Goal: Task Accomplishment & Management: Use online tool/utility

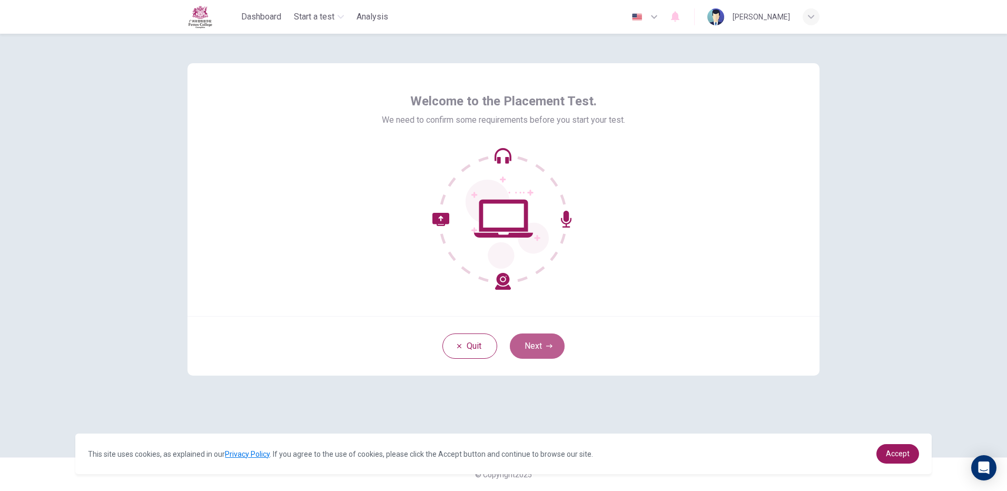
drag, startPoint x: 523, startPoint y: 349, endPoint x: 533, endPoint y: 347, distance: 10.2
click at [526, 349] on button "Next" at bounding box center [537, 346] width 55 height 25
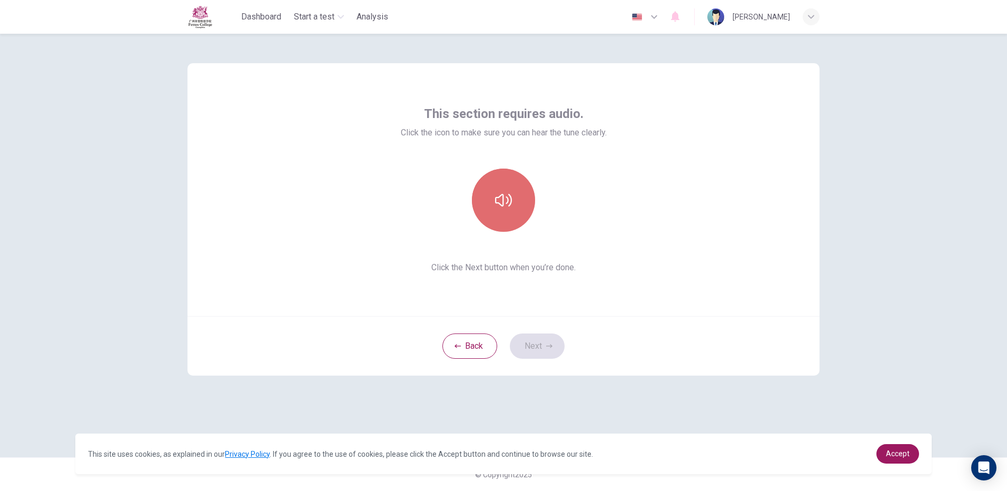
click at [487, 193] on button "button" at bounding box center [503, 200] width 63 height 63
click at [538, 343] on button "Next" at bounding box center [537, 346] width 55 height 25
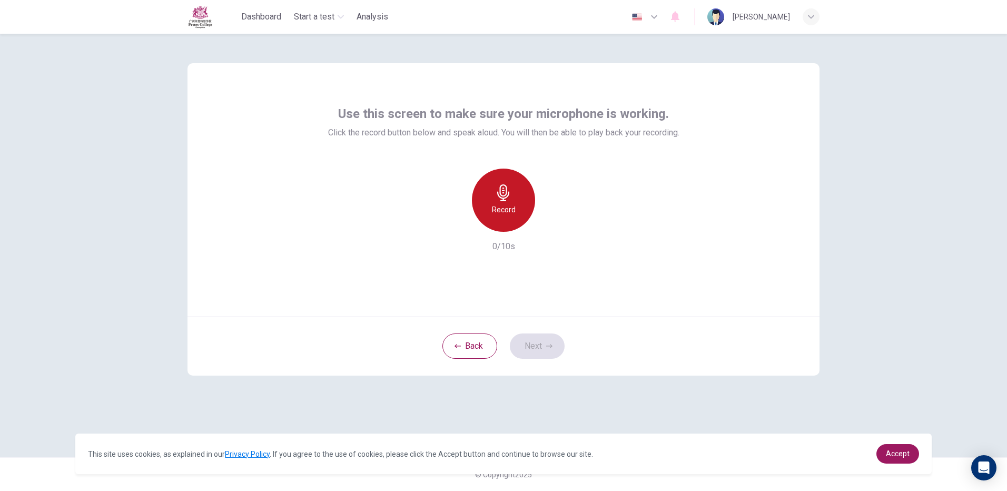
click at [518, 194] on div "Record" at bounding box center [503, 200] width 63 height 63
click at [518, 193] on div "Stop" at bounding box center [503, 200] width 63 height 63
click at [518, 347] on button "Next" at bounding box center [537, 346] width 55 height 25
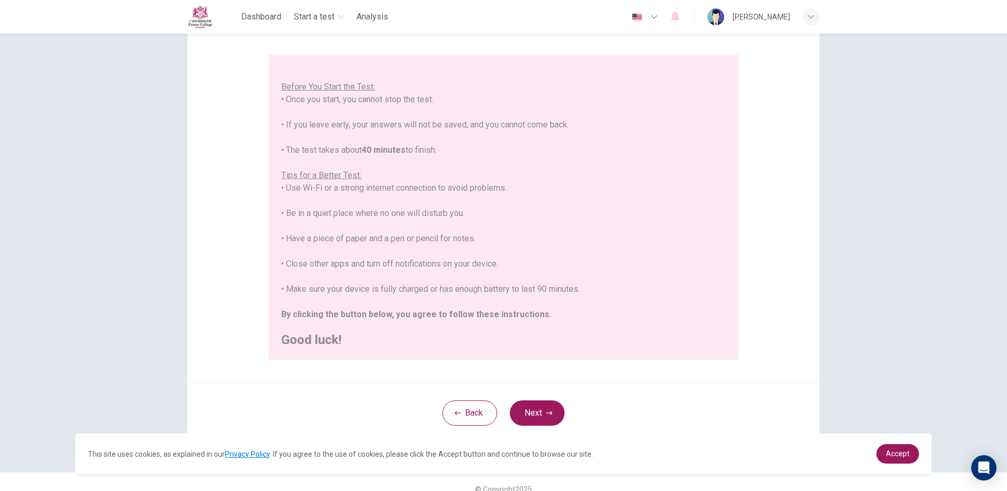
scroll to position [95, 0]
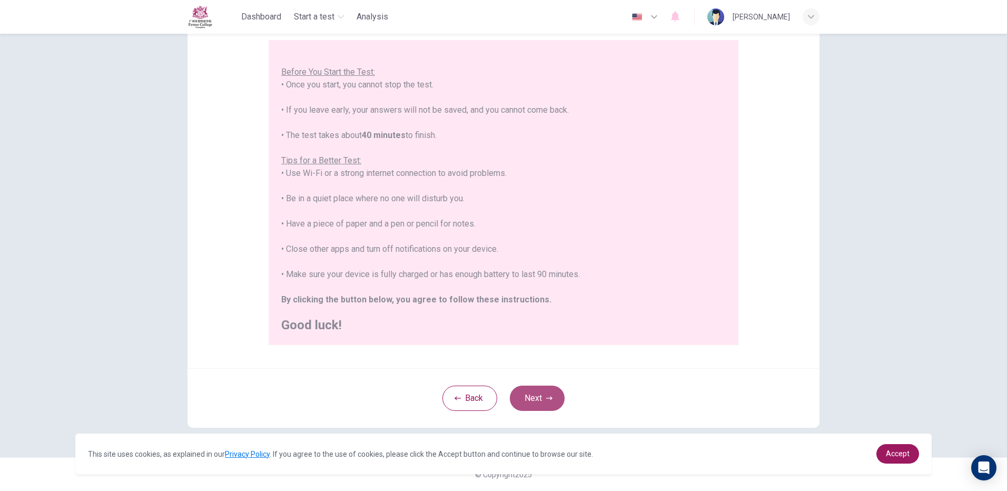
click at [521, 398] on button "Next" at bounding box center [537, 398] width 55 height 25
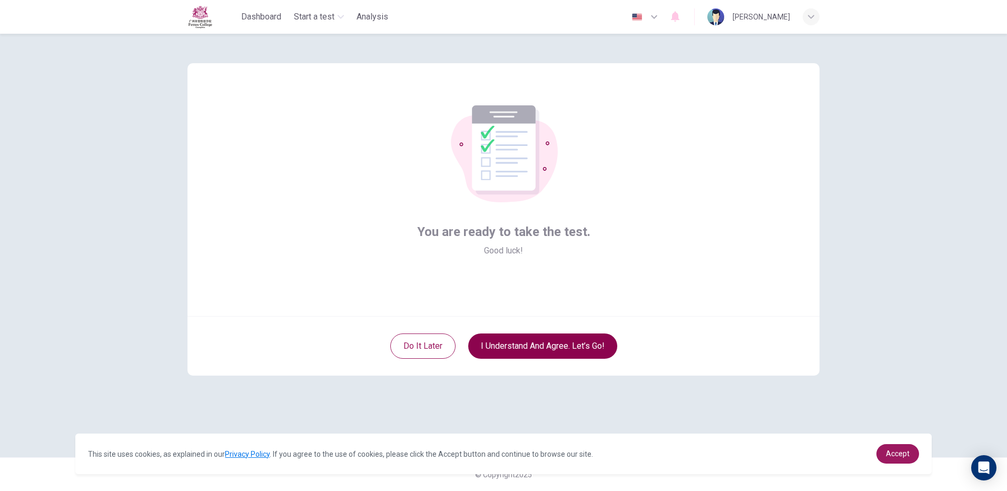
click at [526, 338] on button "I understand and agree. Let’s go!" at bounding box center [542, 346] width 149 height 25
click at [525, 350] on button "I understand and agree. Let’s go!" at bounding box center [542, 346] width 149 height 25
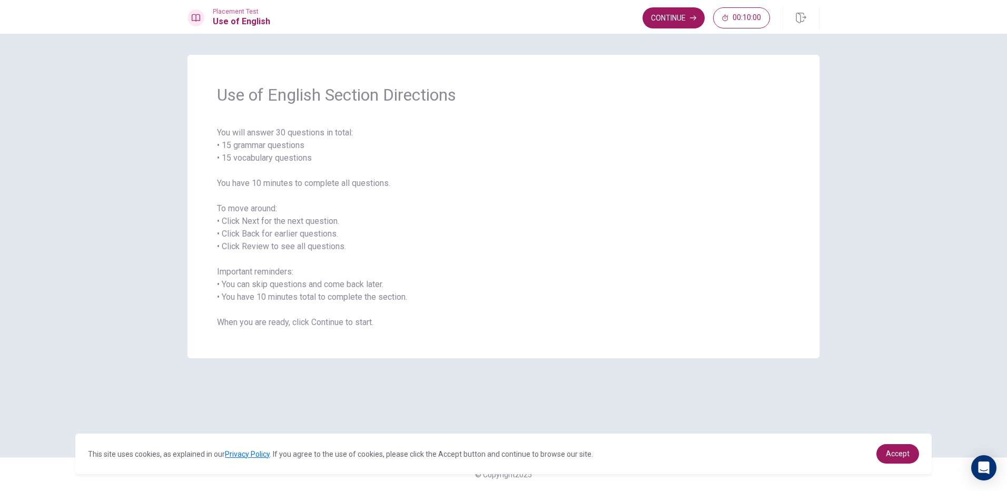
drag, startPoint x: 354, startPoint y: 156, endPoint x: 487, endPoint y: 197, distance: 139.5
click at [371, 156] on span "You will answer 30 questions in total: • 15 grammar questions • 15 vocabulary q…" at bounding box center [503, 227] width 573 height 202
click at [664, 16] on button "Continue" at bounding box center [674, 17] width 62 height 21
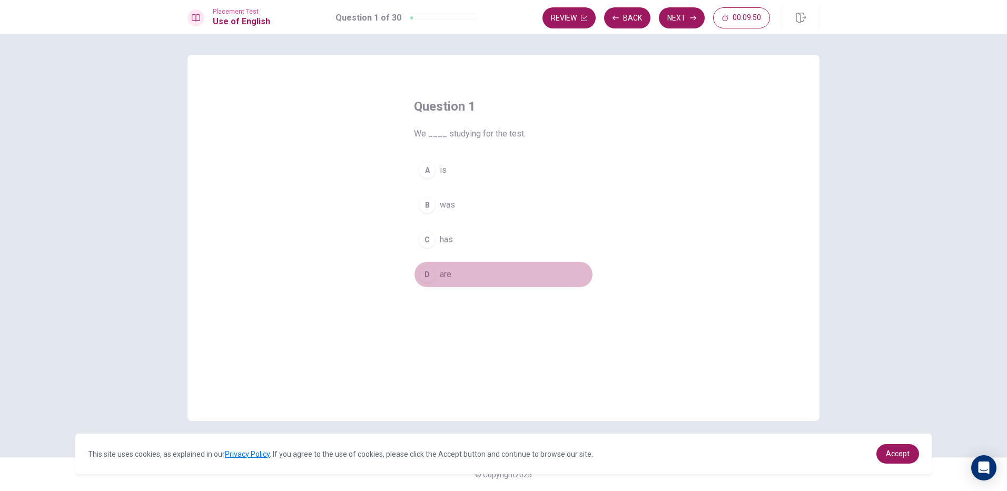
click at [429, 277] on div "D" at bounding box center [427, 274] width 17 height 17
click at [445, 282] on button "D are" at bounding box center [503, 274] width 179 height 26
click at [681, 19] on button "Next" at bounding box center [682, 17] width 46 height 21
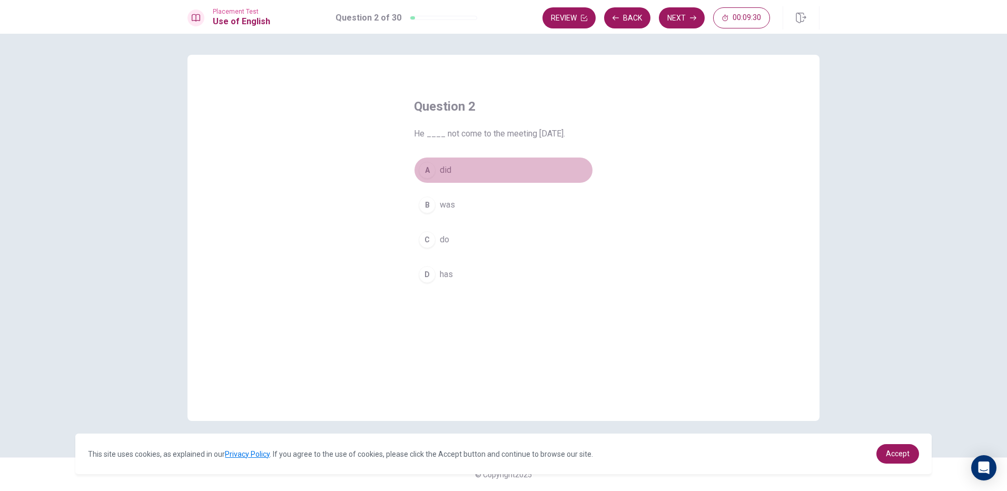
click at [430, 166] on div "A" at bounding box center [427, 170] width 17 height 17
click at [687, 21] on button "Next" at bounding box center [682, 17] width 46 height 21
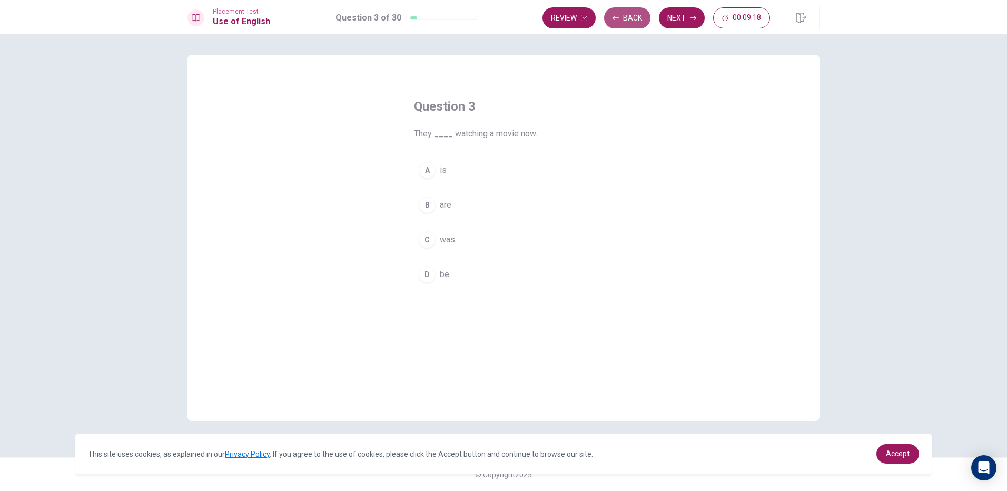
click at [612, 16] on button "Back" at bounding box center [627, 17] width 46 height 21
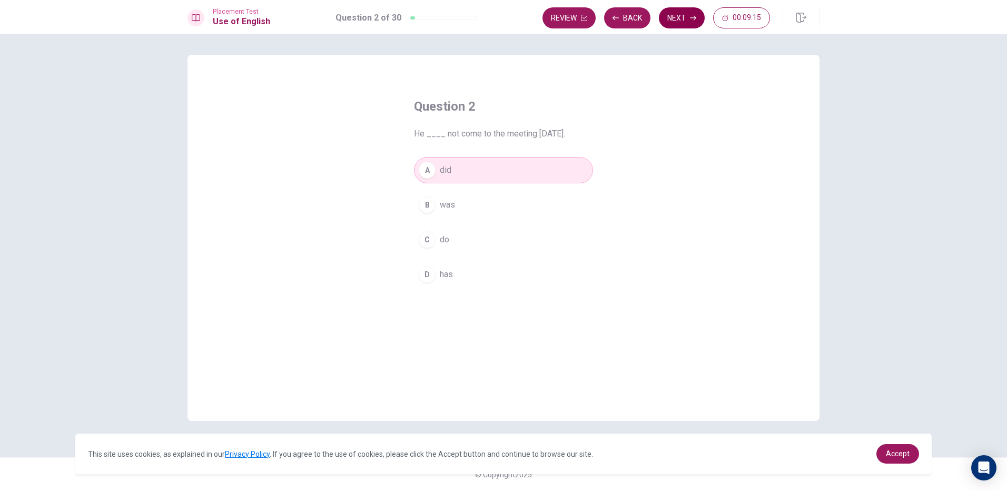
click at [669, 18] on button "Next" at bounding box center [682, 17] width 46 height 21
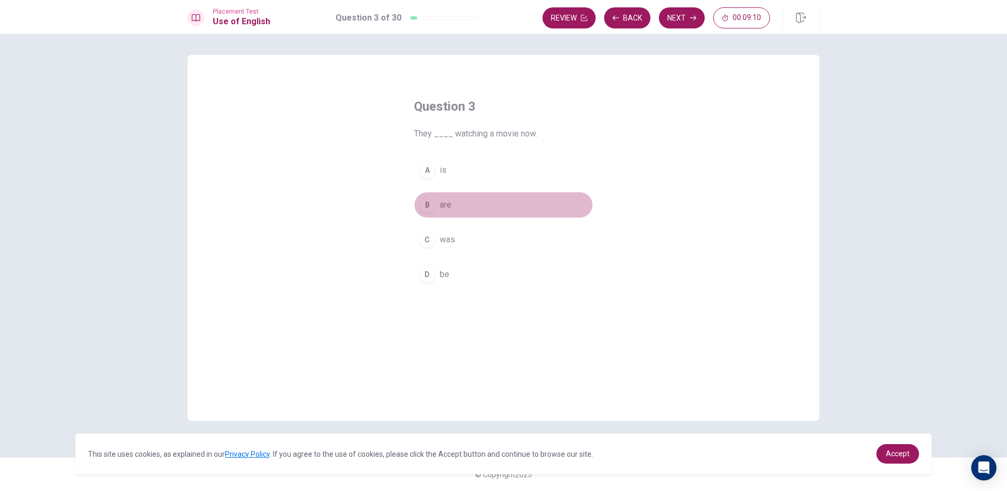
drag, startPoint x: 439, startPoint y: 202, endPoint x: 445, endPoint y: 201, distance: 5.9
click at [445, 201] on button "B are" at bounding box center [503, 205] width 179 height 26
click at [663, 18] on button "Next" at bounding box center [682, 17] width 46 height 21
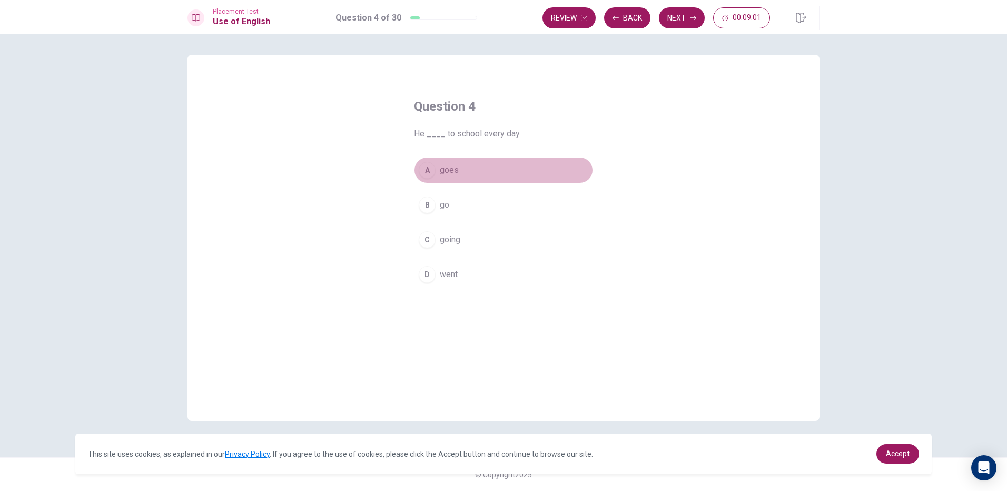
click at [420, 170] on div "A" at bounding box center [427, 170] width 17 height 17
click at [690, 21] on button "Next" at bounding box center [682, 17] width 46 height 21
click at [443, 169] on span "prepare" at bounding box center [454, 170] width 28 height 13
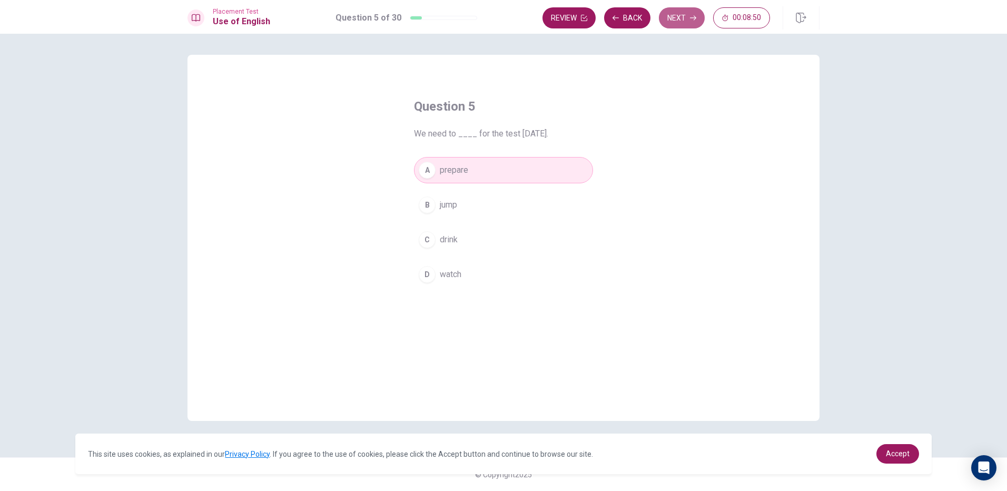
click at [688, 21] on button "Next" at bounding box center [682, 17] width 46 height 21
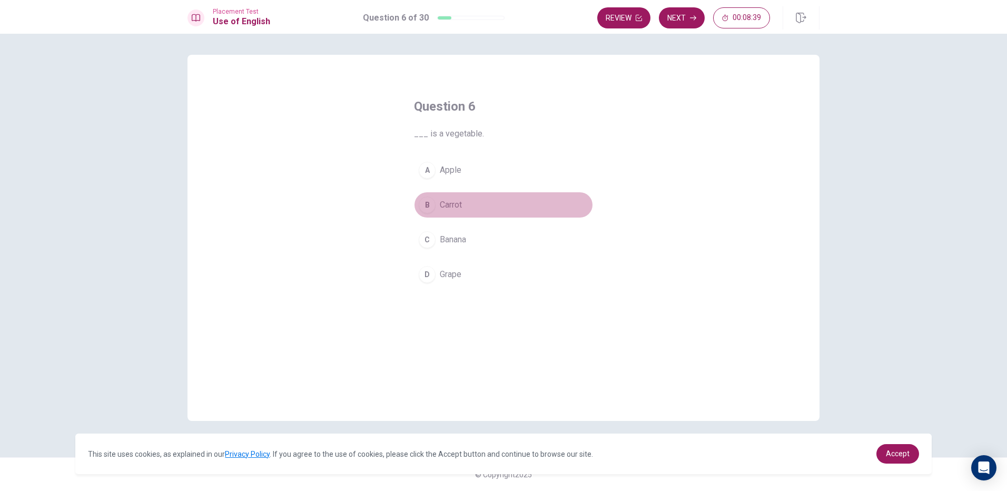
click at [428, 203] on div "B" at bounding box center [427, 205] width 17 height 17
drag, startPoint x: 665, startPoint y: 18, endPoint x: 665, endPoint y: 25, distance: 7.4
click at [666, 18] on button "Next" at bounding box center [682, 17] width 46 height 21
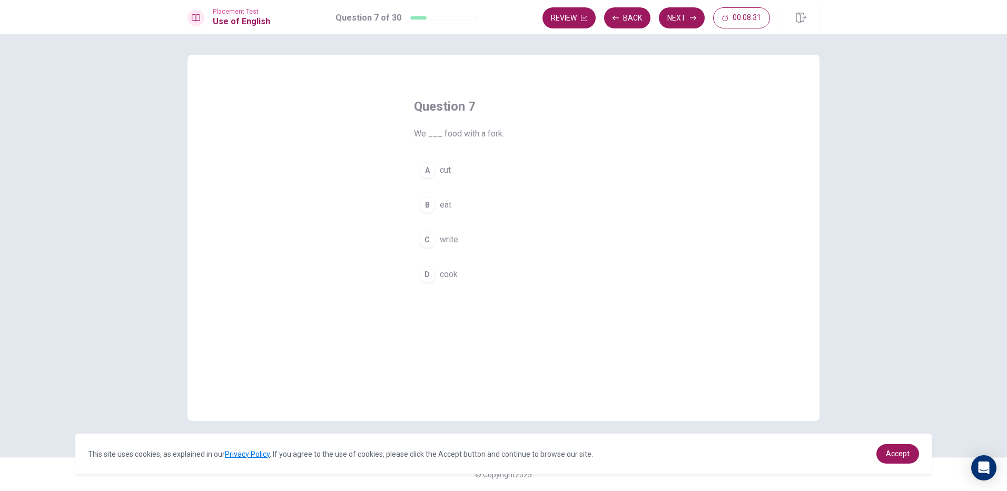
click at [432, 202] on div "B" at bounding box center [427, 205] width 17 height 17
drag, startPoint x: 674, startPoint y: 15, endPoint x: 667, endPoint y: 22, distance: 10.1
click at [672, 15] on button "Next" at bounding box center [682, 17] width 46 height 21
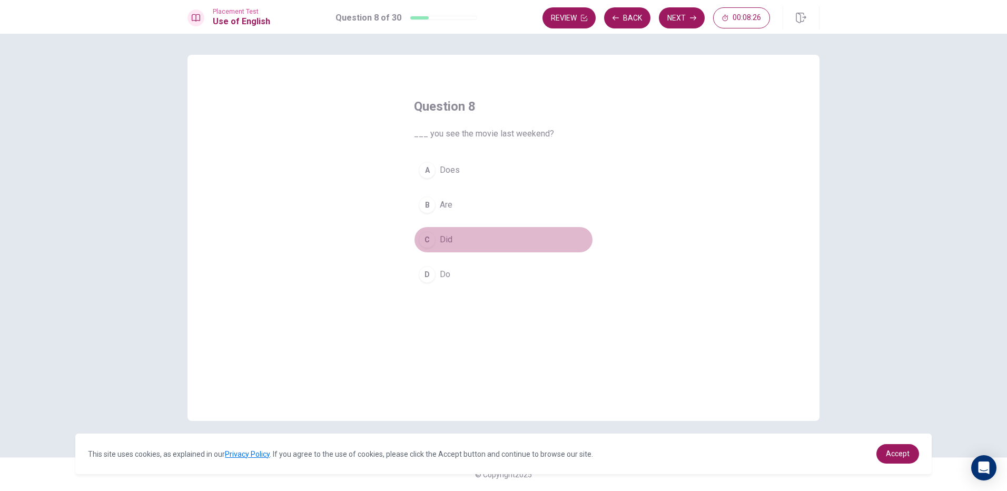
click at [434, 238] on div "C" at bounding box center [427, 239] width 17 height 17
drag, startPoint x: 693, startPoint y: 19, endPoint x: 693, endPoint y: 26, distance: 6.9
click at [693, 26] on button "Next" at bounding box center [682, 17] width 46 height 21
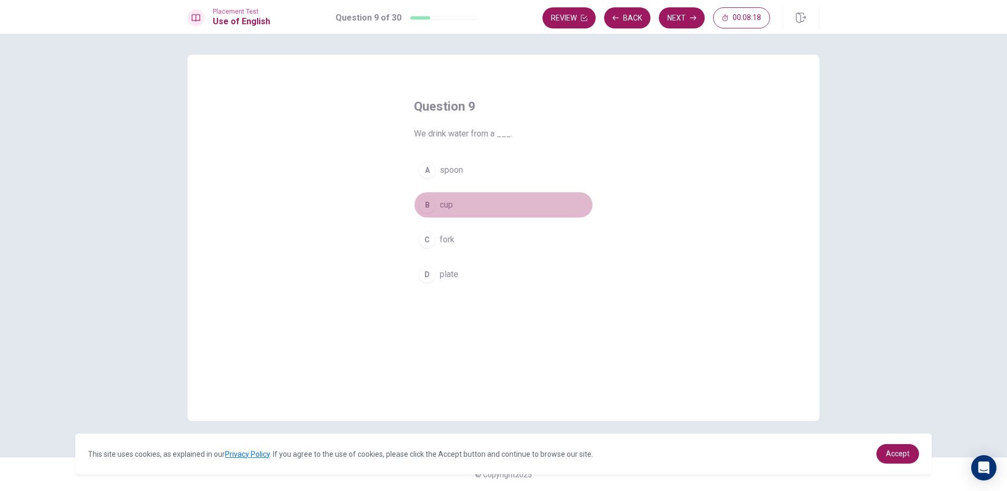
click at [428, 200] on div "B" at bounding box center [427, 205] width 17 height 17
click at [669, 23] on button "Next" at bounding box center [682, 17] width 46 height 21
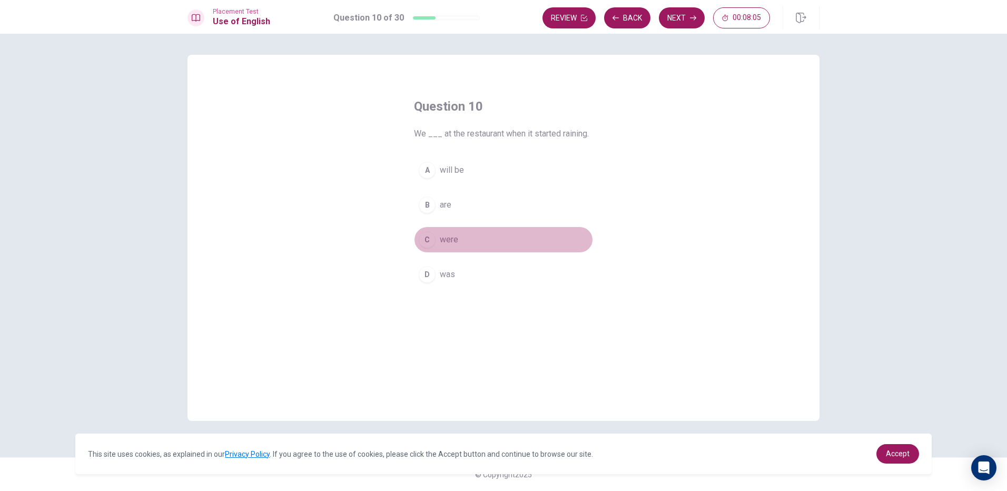
click at [430, 240] on div "C" at bounding box center [427, 239] width 17 height 17
click at [674, 16] on button "Next" at bounding box center [682, 17] width 46 height 21
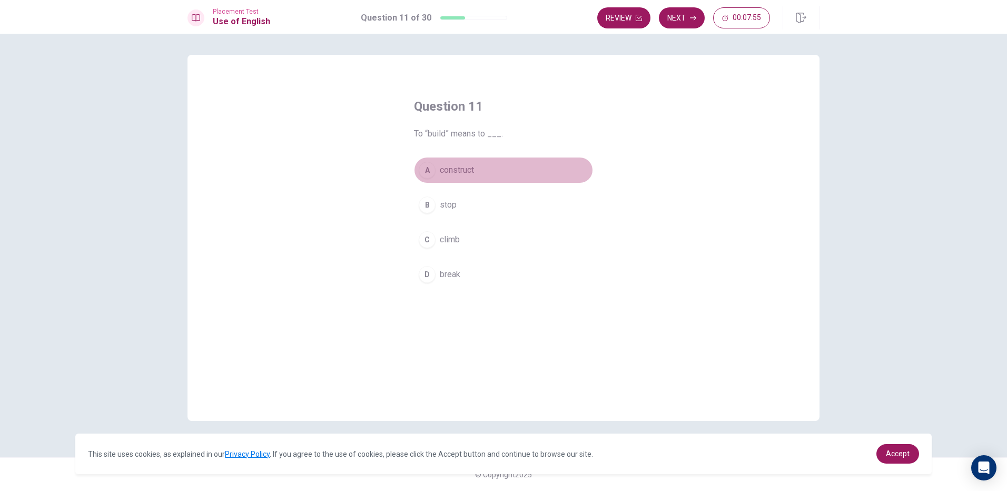
click at [430, 165] on div "A" at bounding box center [427, 170] width 17 height 17
drag, startPoint x: 685, startPoint y: 10, endPoint x: 682, endPoint y: 17, distance: 7.5
click at [684, 11] on button "Next" at bounding box center [682, 17] width 46 height 21
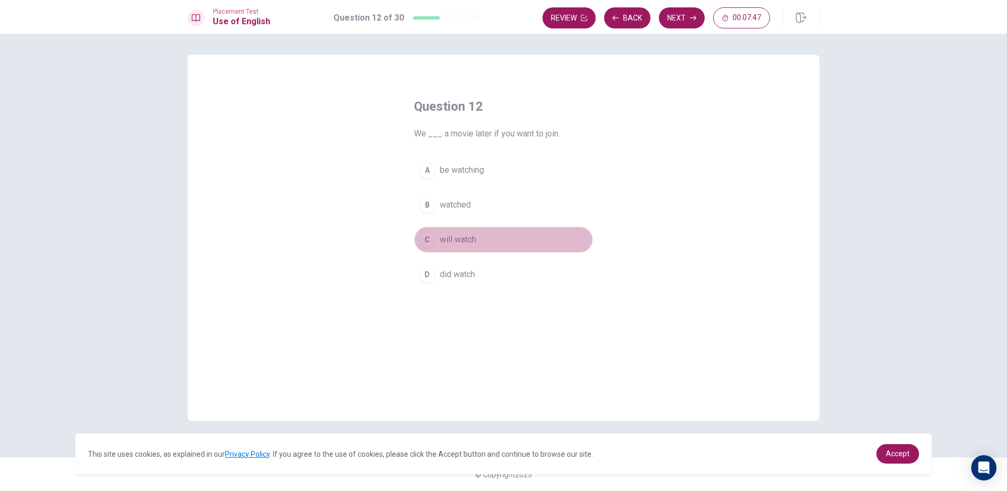
click at [430, 239] on div "C" at bounding box center [427, 239] width 17 height 17
click at [667, 23] on button "Next" at bounding box center [682, 17] width 46 height 21
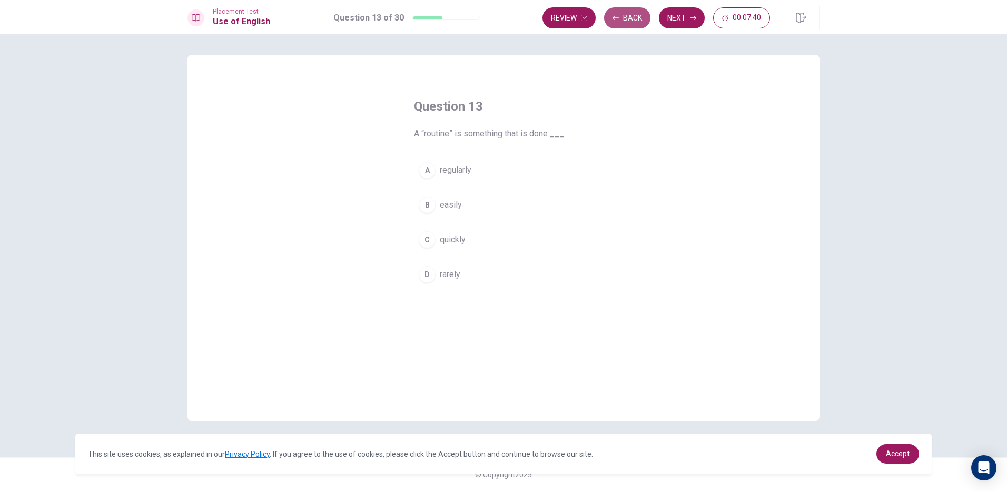
drag, startPoint x: 616, startPoint y: 12, endPoint x: 647, endPoint y: 16, distance: 30.8
click at [624, 15] on button "Back" at bounding box center [627, 17] width 46 height 21
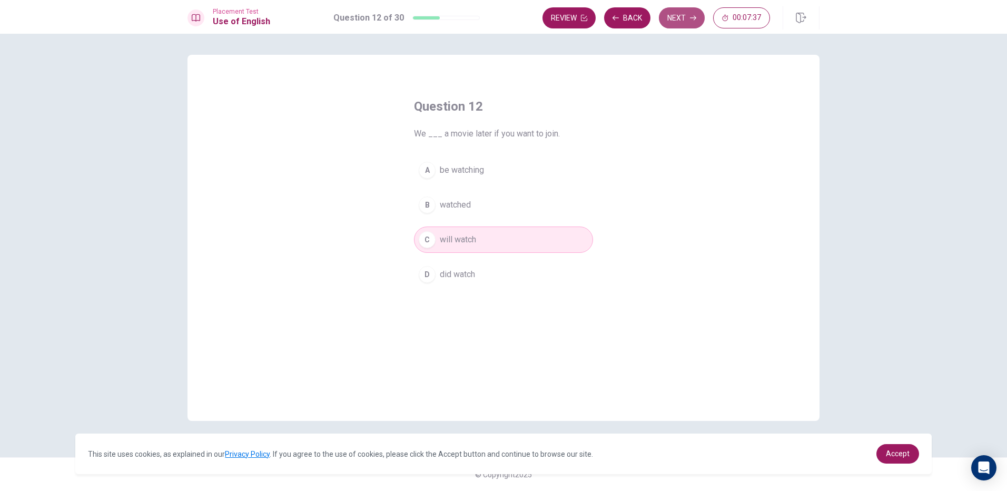
click at [679, 16] on button "Next" at bounding box center [682, 17] width 46 height 21
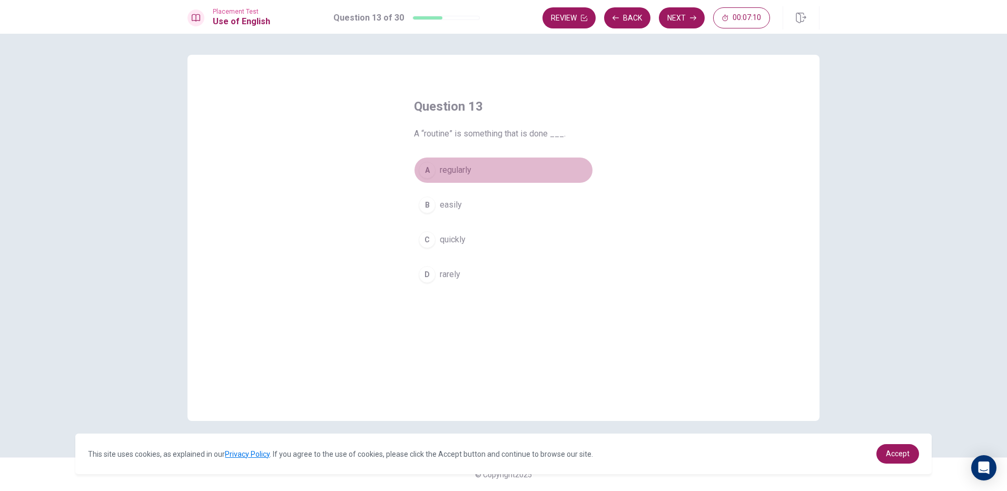
click at [427, 162] on div "A" at bounding box center [427, 170] width 17 height 17
click at [677, 12] on button "Next" at bounding box center [682, 17] width 46 height 21
drag, startPoint x: 424, startPoint y: 171, endPoint x: 481, endPoint y: 134, distance: 68.3
click at [434, 163] on button "A a" at bounding box center [503, 170] width 179 height 26
click at [694, 19] on icon "button" at bounding box center [693, 18] width 6 height 6
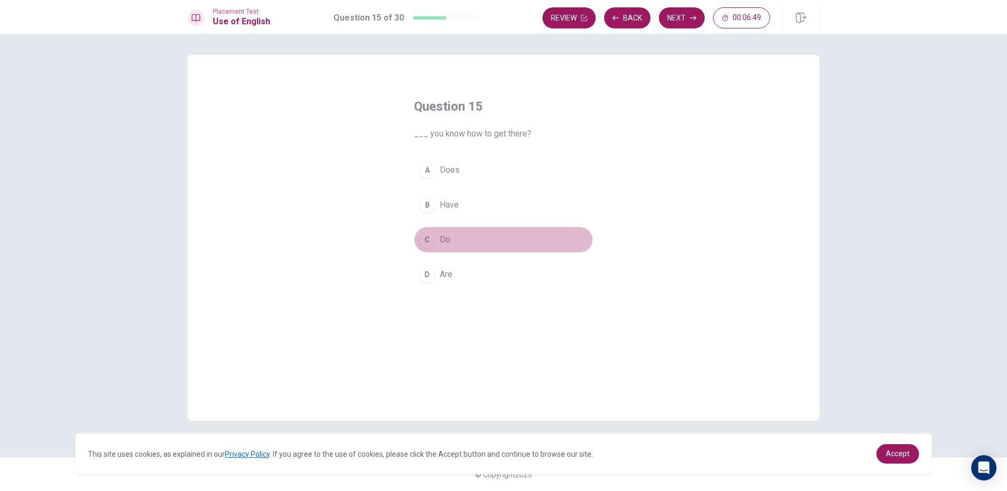
click at [427, 238] on div "C" at bounding box center [427, 239] width 17 height 17
click at [665, 18] on button "Next" at bounding box center [682, 17] width 46 height 21
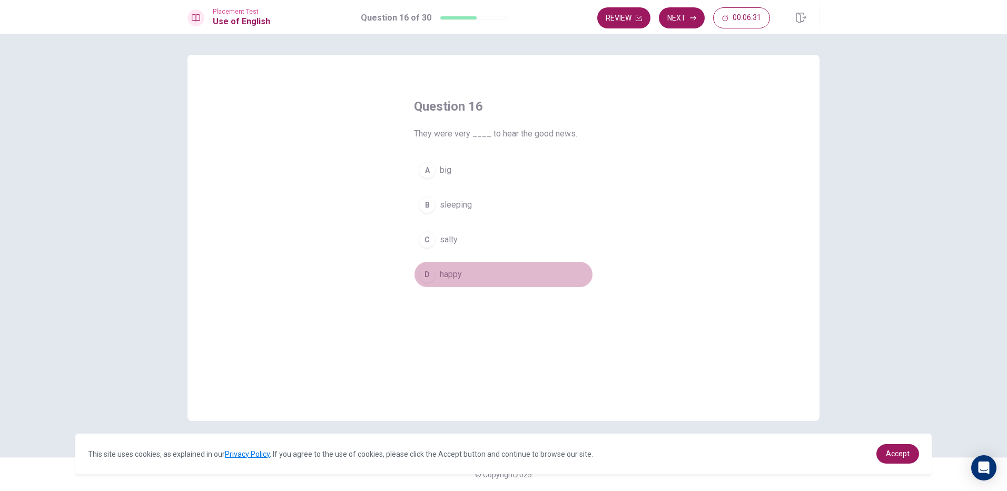
click at [431, 270] on div "D" at bounding box center [427, 274] width 17 height 17
click at [665, 13] on button "Next" at bounding box center [682, 17] width 46 height 21
click at [428, 274] on div "D" at bounding box center [427, 274] width 17 height 17
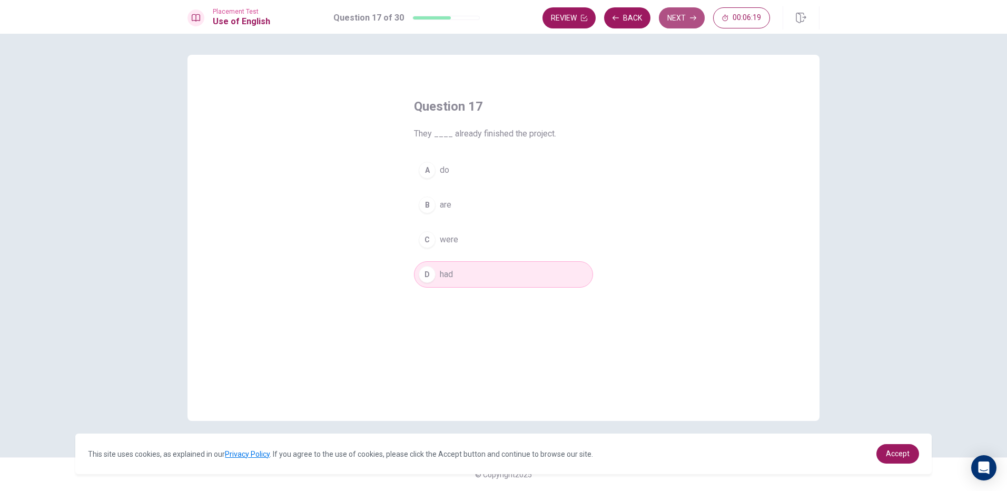
click at [665, 19] on button "Next" at bounding box center [682, 17] width 46 height 21
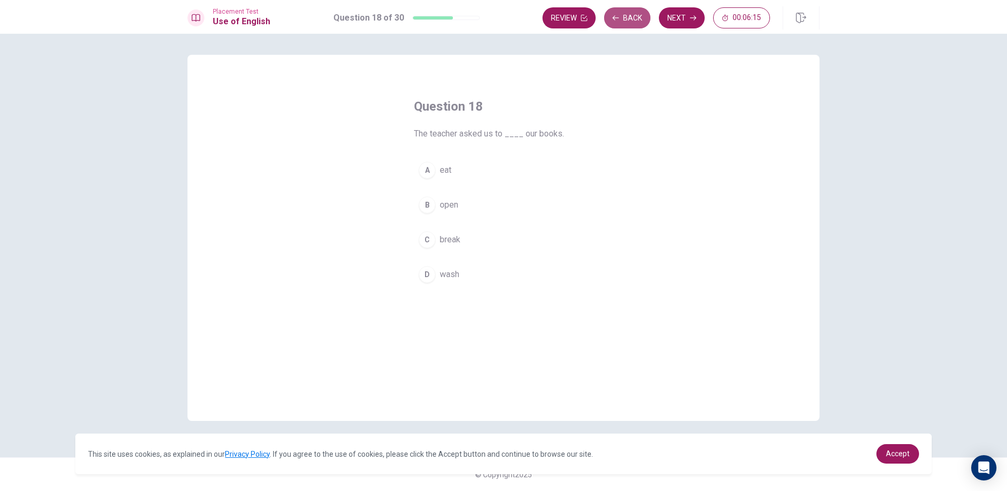
click at [624, 20] on button "Back" at bounding box center [627, 17] width 46 height 21
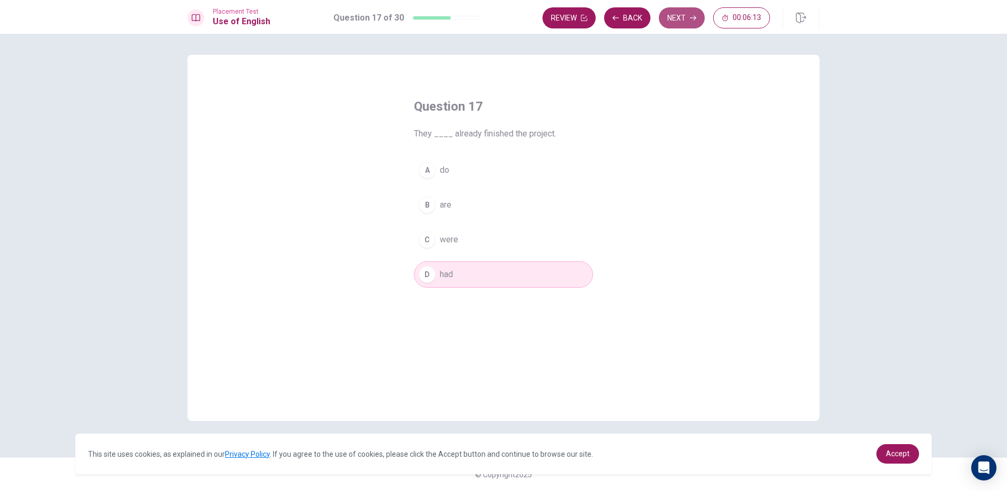
click at [683, 17] on button "Next" at bounding box center [682, 17] width 46 height 21
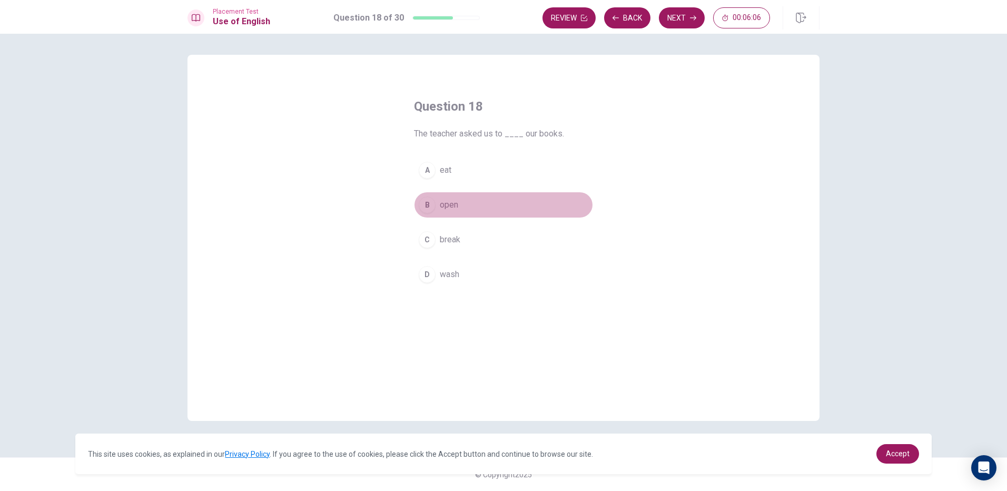
drag, startPoint x: 436, startPoint y: 204, endPoint x: 442, endPoint y: 196, distance: 10.2
click at [436, 205] on button "B open" at bounding box center [503, 205] width 179 height 26
click at [669, 22] on button "Next" at bounding box center [682, 17] width 46 height 21
drag, startPoint x: 432, startPoint y: 209, endPoint x: 474, endPoint y: 191, distance: 45.3
click at [433, 208] on div "B" at bounding box center [427, 205] width 17 height 17
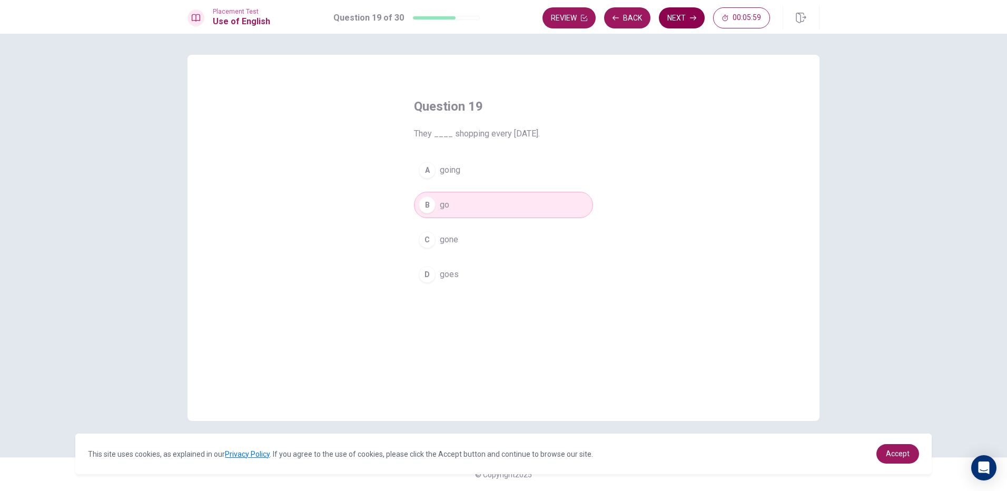
click at [679, 24] on button "Next" at bounding box center [682, 17] width 46 height 21
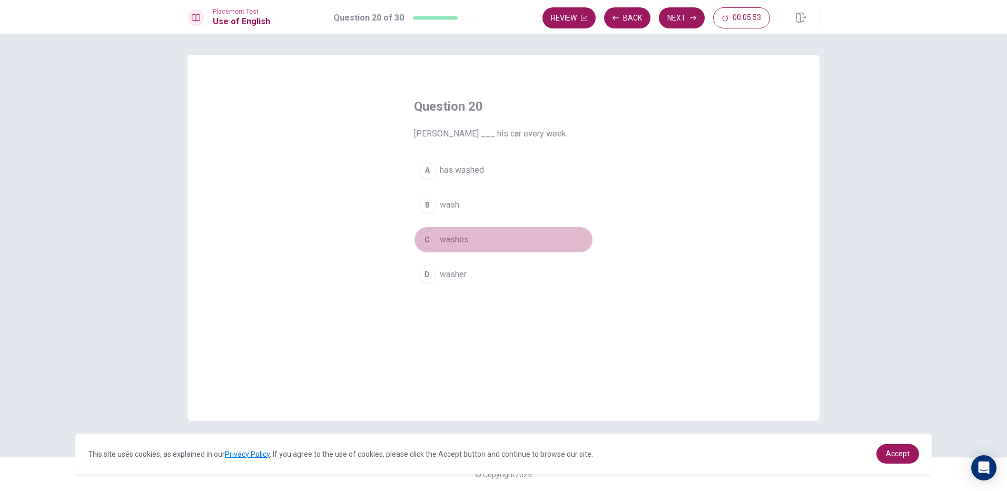
drag, startPoint x: 427, startPoint y: 235, endPoint x: 462, endPoint y: 217, distance: 39.6
click at [428, 236] on div "C" at bounding box center [427, 239] width 17 height 17
click at [690, 22] on button "Next" at bounding box center [682, 17] width 46 height 21
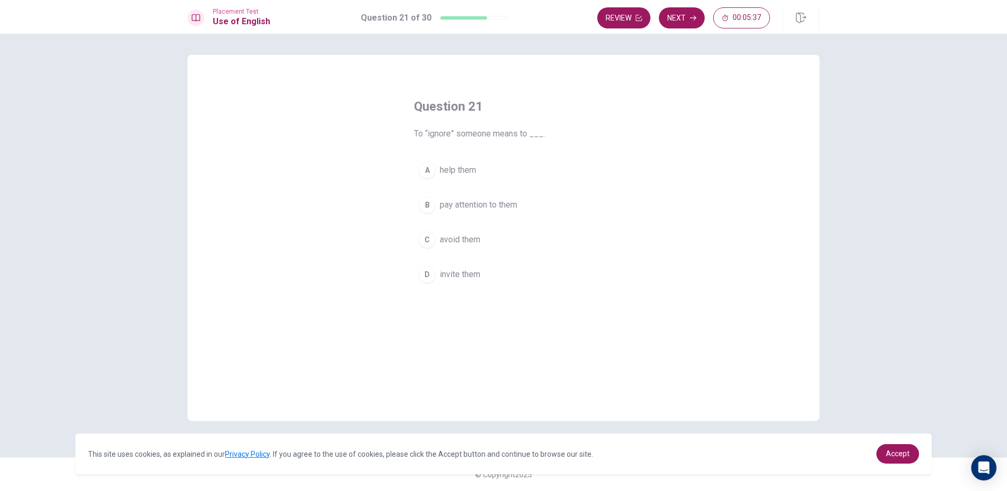
click at [432, 274] on div "D" at bounding box center [427, 274] width 17 height 17
click at [672, 21] on button "Next" at bounding box center [682, 17] width 46 height 21
click at [423, 237] on div "C" at bounding box center [427, 239] width 17 height 17
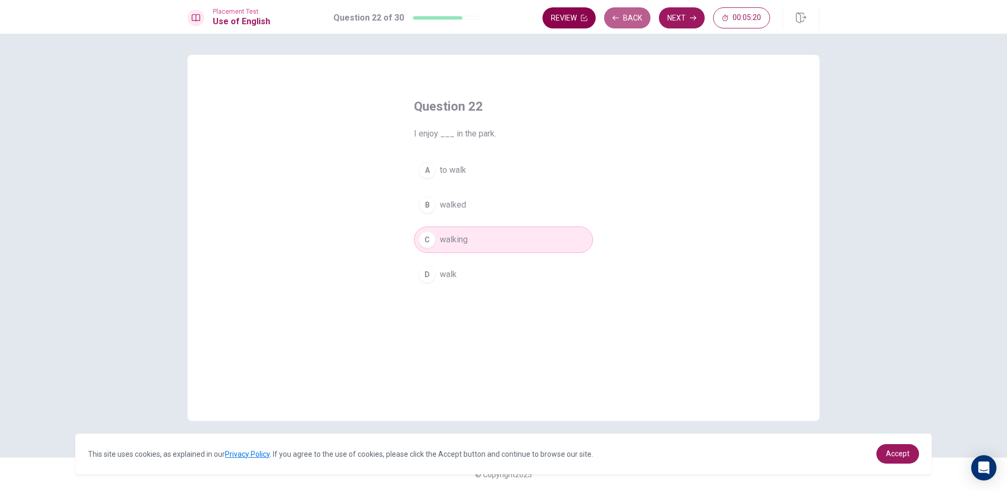
click at [615, 24] on button "Back" at bounding box center [627, 17] width 46 height 21
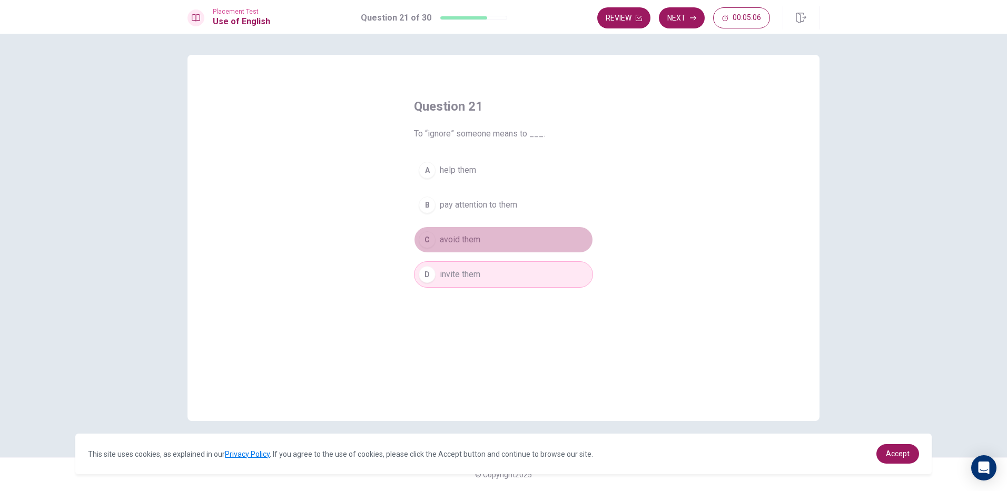
click at [432, 236] on div "C" at bounding box center [427, 239] width 17 height 17
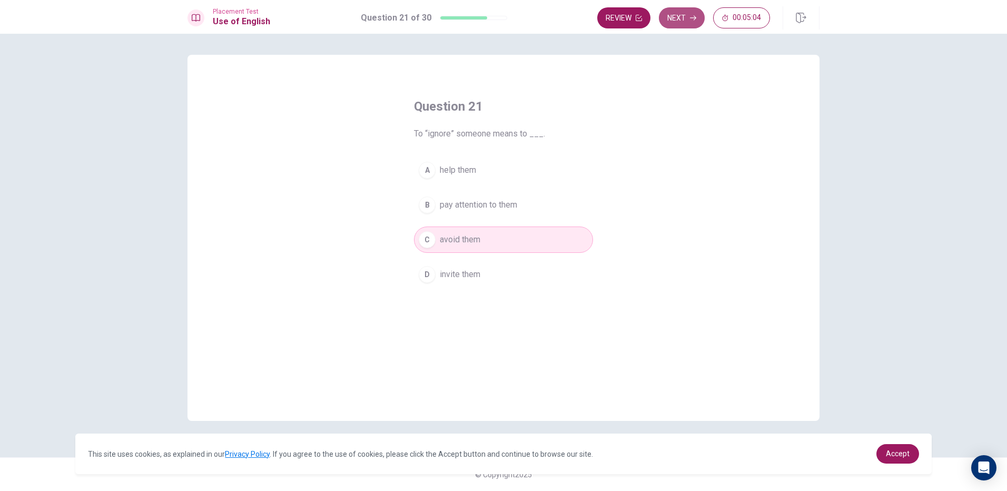
click at [695, 11] on button "Next" at bounding box center [682, 17] width 46 height 21
click at [665, 21] on button "Next" at bounding box center [682, 17] width 46 height 21
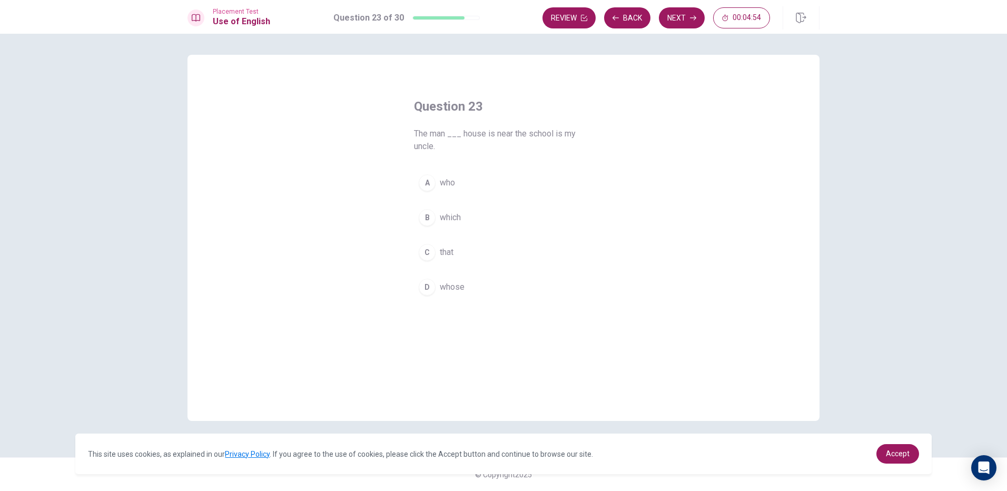
click at [631, 23] on button "Back" at bounding box center [627, 17] width 46 height 21
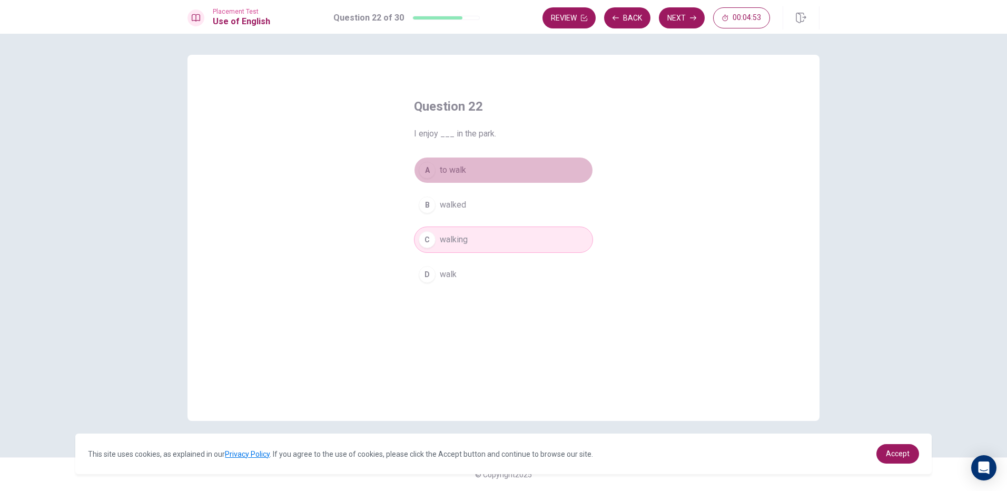
click at [451, 164] on span "to walk" at bounding box center [453, 170] width 26 height 13
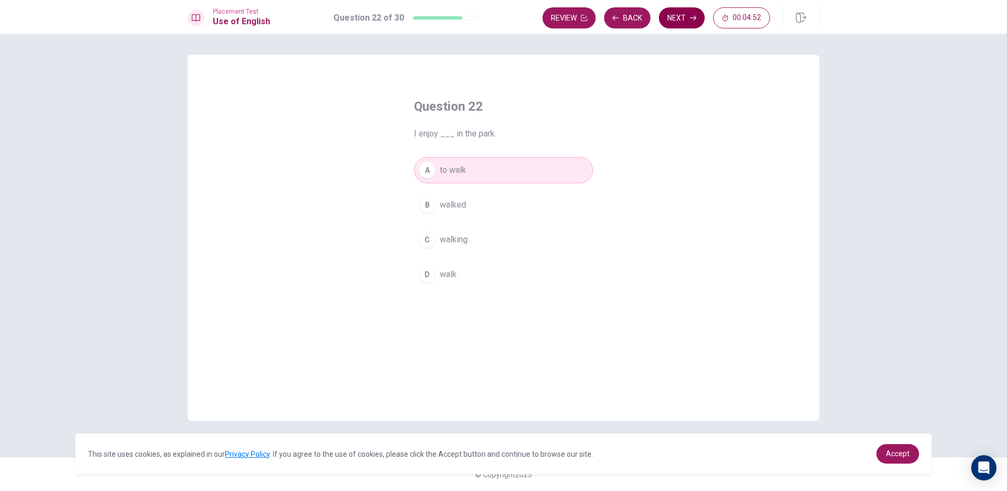
click at [678, 12] on button "Next" at bounding box center [682, 17] width 46 height 21
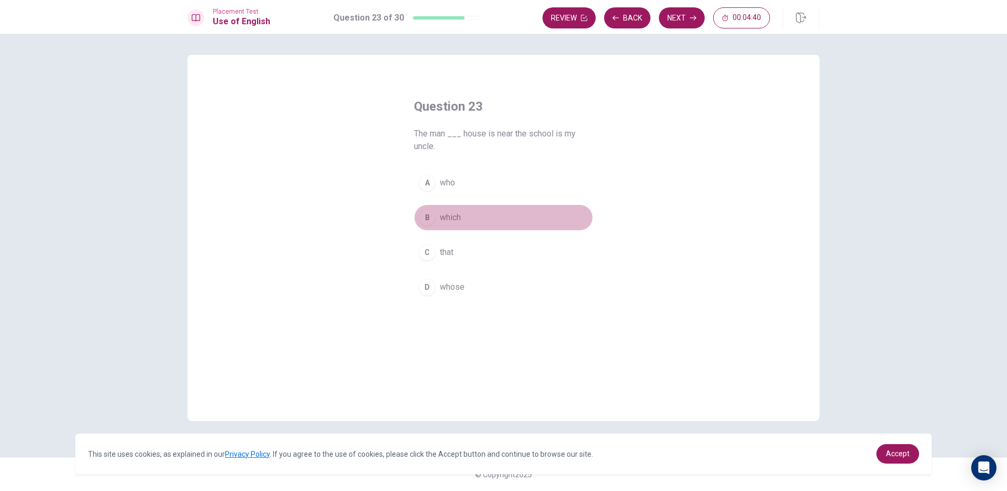
click at [433, 222] on div "B" at bounding box center [427, 217] width 17 height 17
drag, startPoint x: 429, startPoint y: 285, endPoint x: 437, endPoint y: 283, distance: 8.0
click at [435, 284] on div "D" at bounding box center [427, 287] width 17 height 17
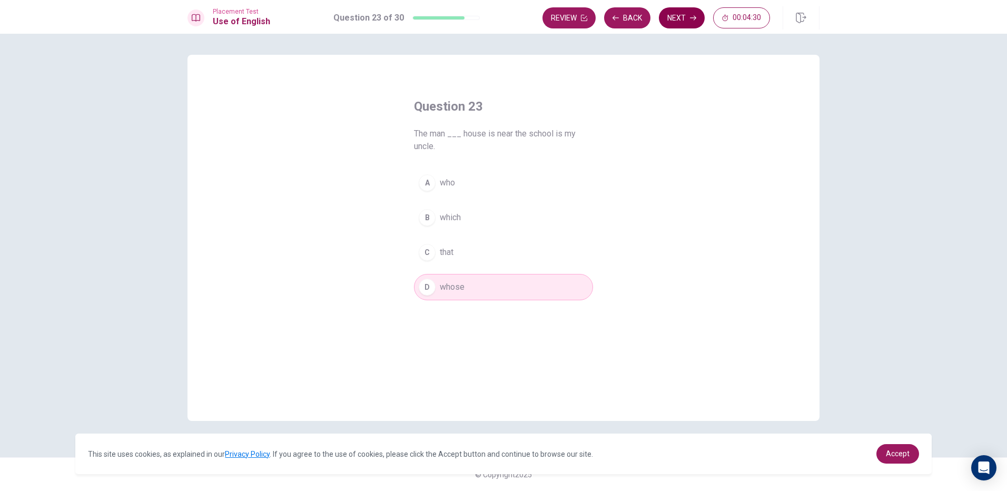
click at [683, 20] on button "Next" at bounding box center [682, 17] width 46 height 21
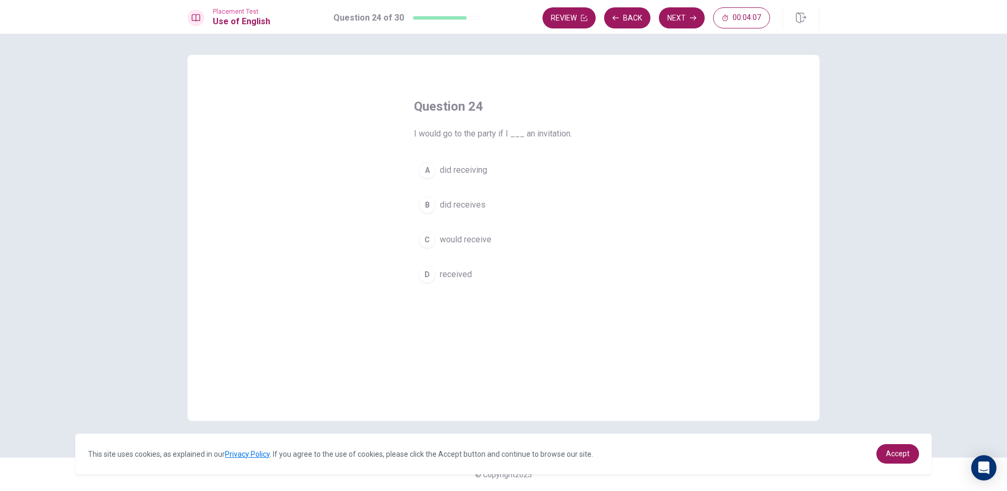
click at [427, 241] on div "C" at bounding box center [427, 239] width 17 height 17
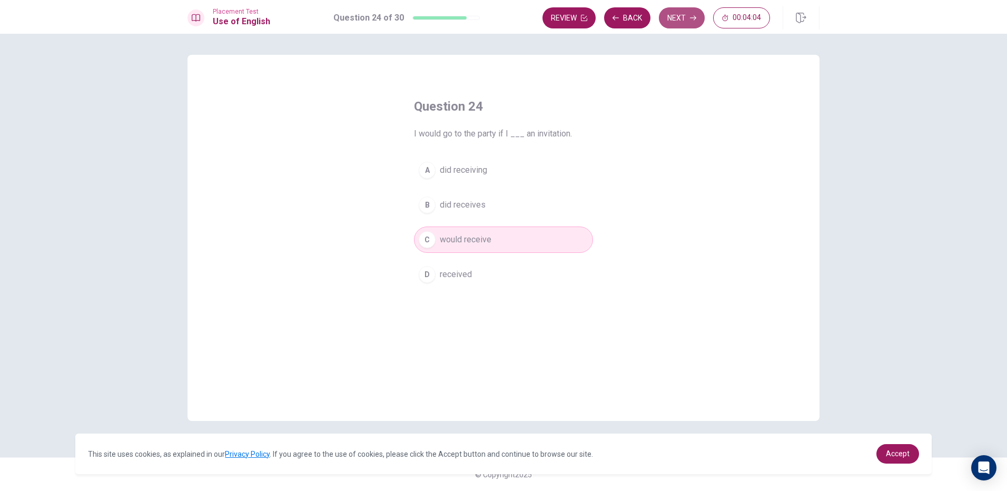
click at [680, 17] on button "Next" at bounding box center [682, 17] width 46 height 21
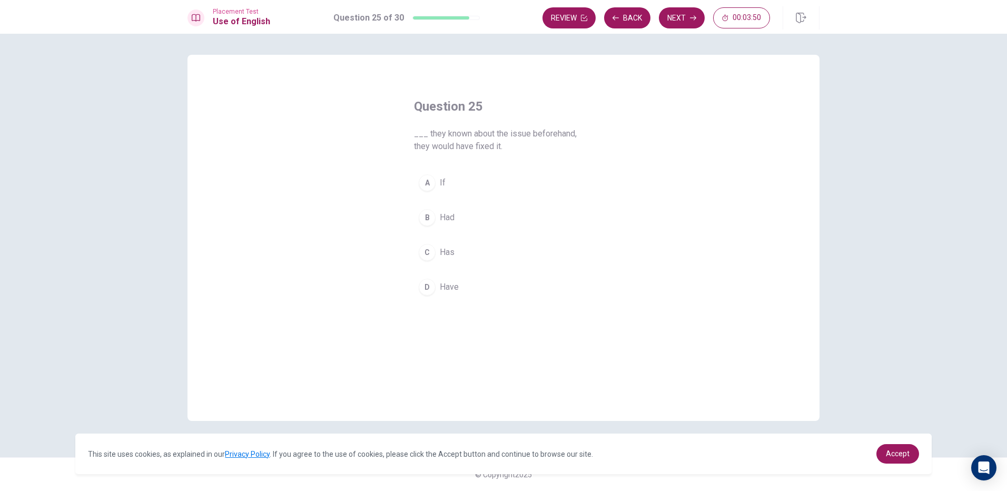
click at [432, 185] on div "A" at bounding box center [427, 182] width 17 height 17
click at [692, 17] on icon "button" at bounding box center [693, 18] width 6 height 6
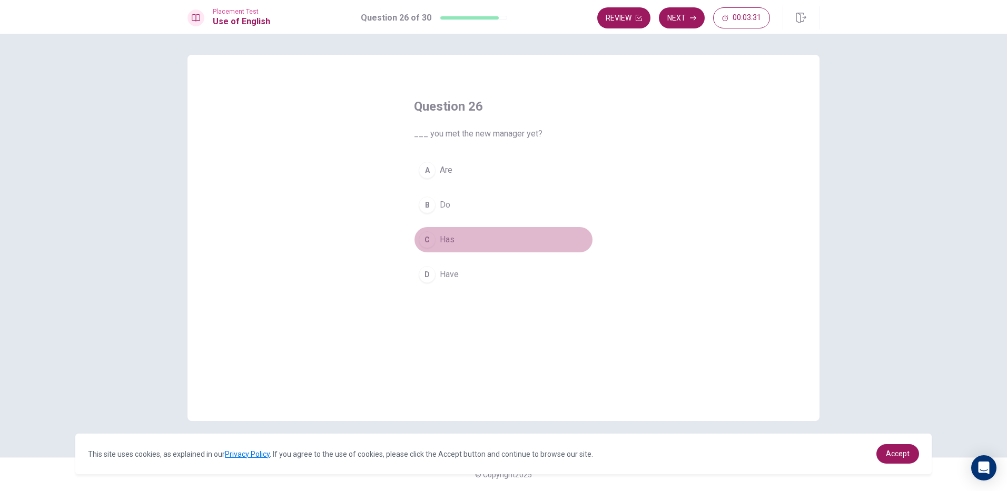
click at [431, 242] on div "C" at bounding box center [427, 239] width 17 height 17
click at [683, 19] on button "Next" at bounding box center [682, 17] width 46 height 21
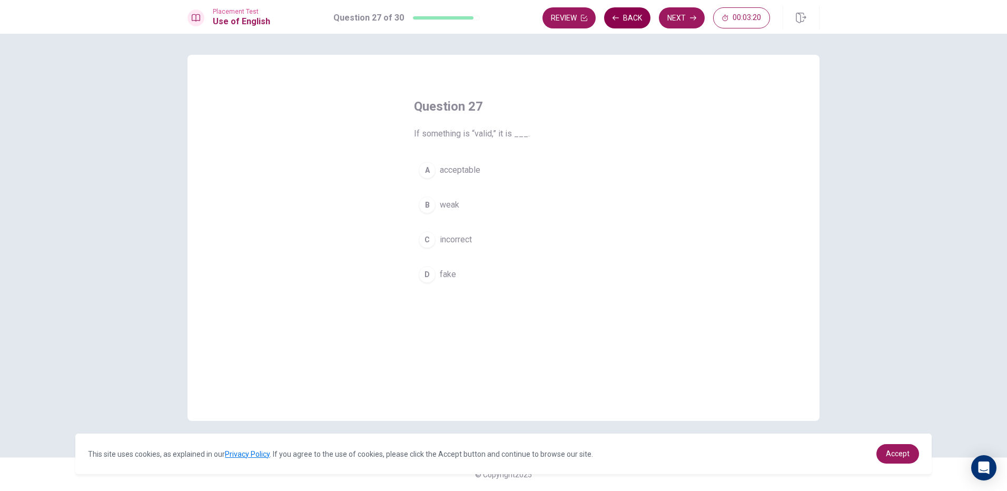
click at [616, 19] on icon "button" at bounding box center [616, 18] width 6 height 6
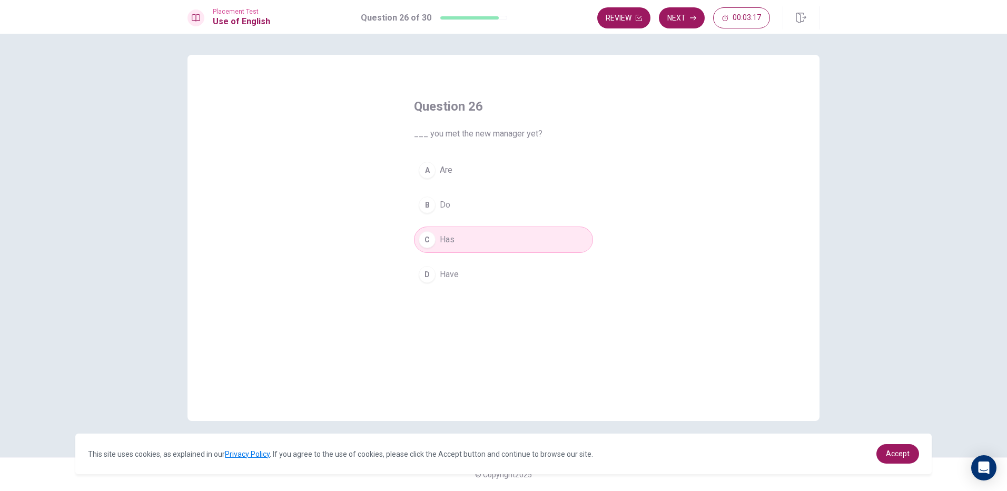
drag, startPoint x: 429, startPoint y: 269, endPoint x: 443, endPoint y: 259, distance: 17.3
click at [430, 269] on div "D" at bounding box center [427, 274] width 17 height 17
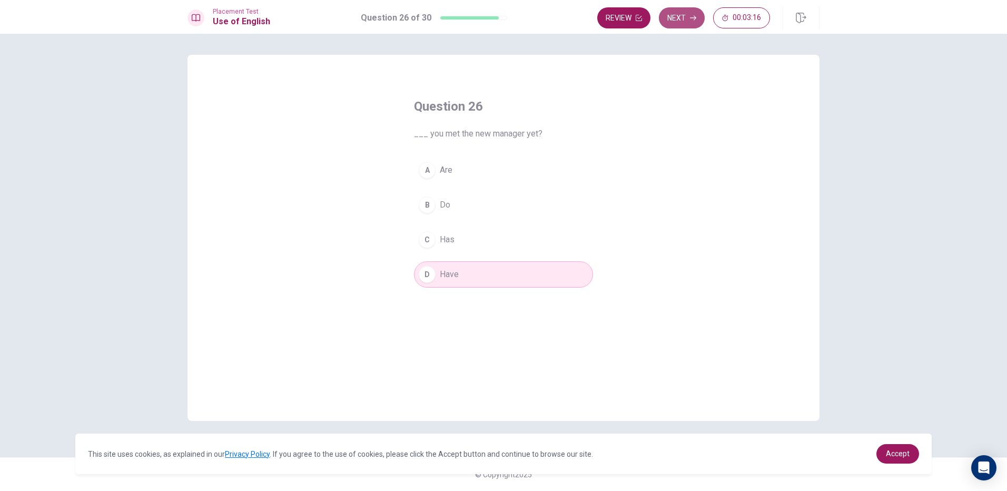
click at [678, 19] on button "Next" at bounding box center [682, 17] width 46 height 21
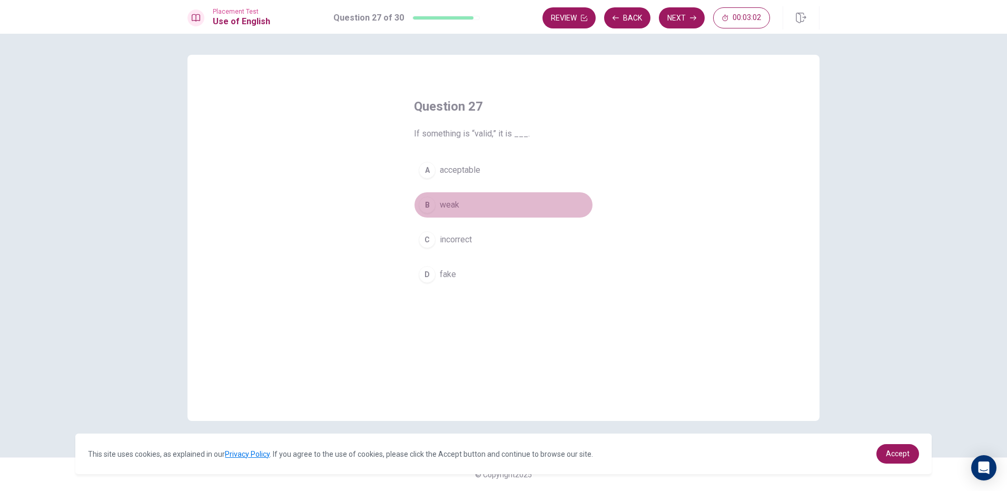
click at [420, 204] on div "B" at bounding box center [427, 205] width 17 height 17
drag, startPoint x: 433, startPoint y: 276, endPoint x: 499, endPoint y: 223, distance: 84.8
click at [440, 270] on button "D fake" at bounding box center [503, 274] width 179 height 26
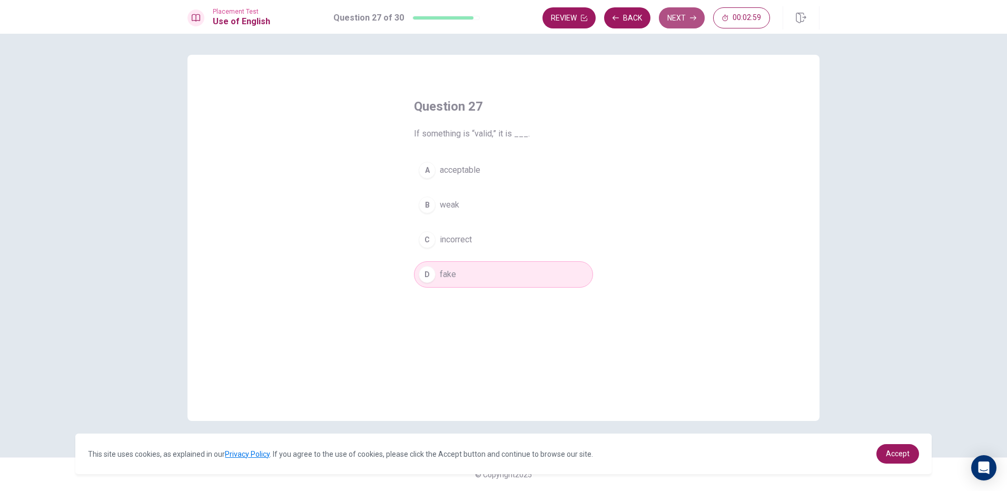
drag, startPoint x: 668, startPoint y: 19, endPoint x: 661, endPoint y: 21, distance: 7.2
click at [661, 21] on button "Next" at bounding box center [682, 17] width 46 height 21
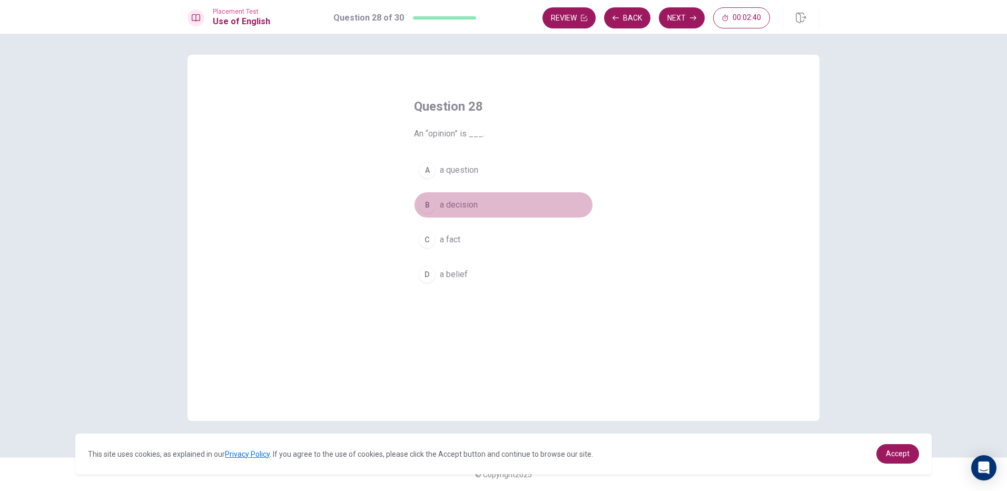
click at [424, 203] on div "B" at bounding box center [427, 205] width 17 height 17
click at [674, 14] on button "Next" at bounding box center [682, 17] width 46 height 21
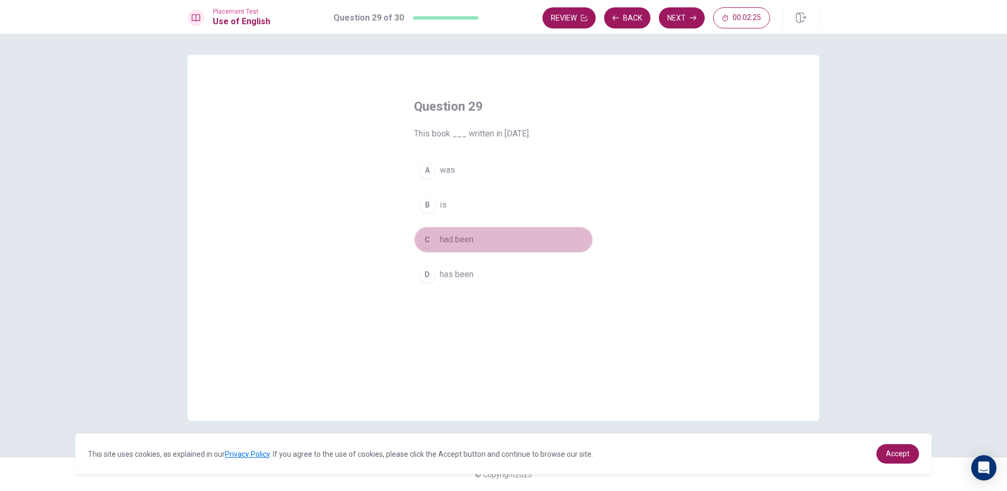
click at [424, 240] on div "C" at bounding box center [427, 239] width 17 height 17
click at [679, 22] on button "Next" at bounding box center [682, 17] width 46 height 21
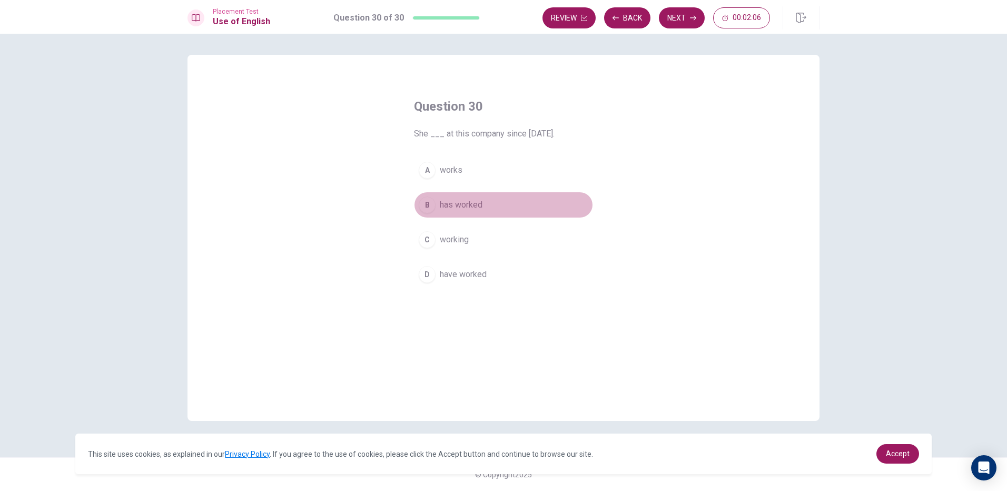
drag, startPoint x: 426, startPoint y: 207, endPoint x: 441, endPoint y: 203, distance: 15.6
click at [425, 207] on div "B" at bounding box center [427, 205] width 17 height 17
click at [675, 18] on button "Next" at bounding box center [682, 17] width 46 height 21
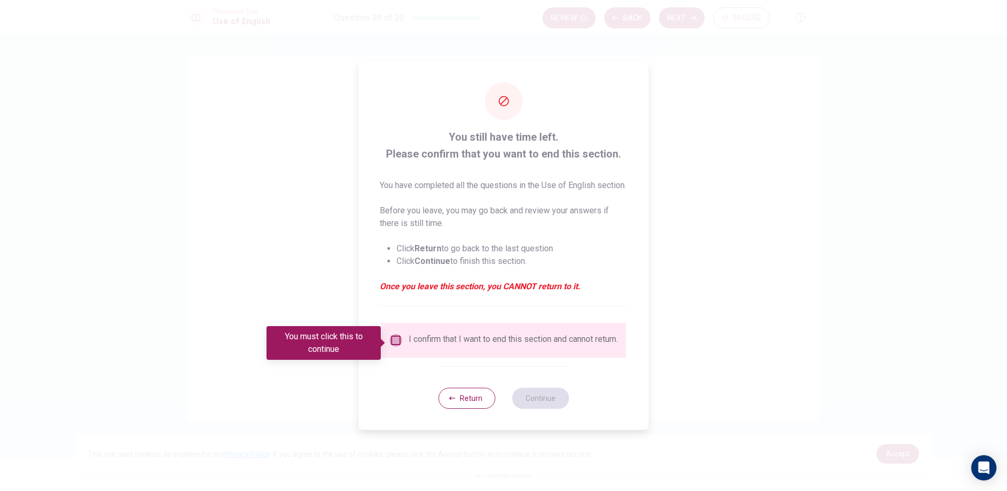
click at [390, 339] on input "You must click this to continue" at bounding box center [396, 340] width 13 height 13
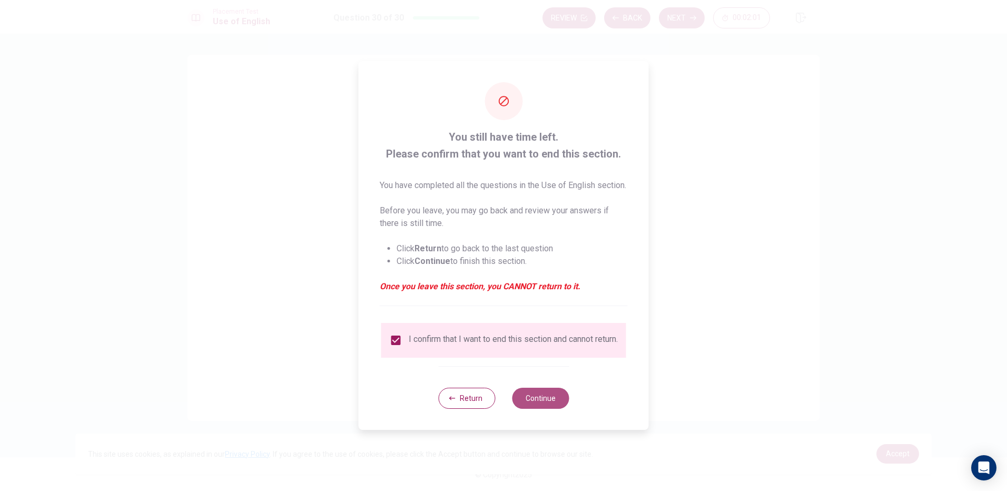
click at [533, 402] on button "Continue" at bounding box center [540, 398] width 57 height 21
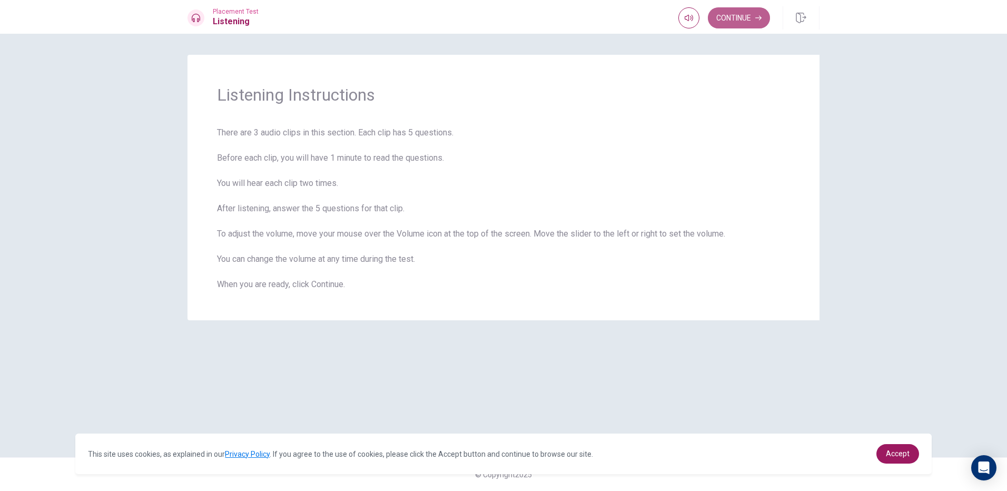
click at [741, 15] on button "Continue" at bounding box center [739, 17] width 62 height 21
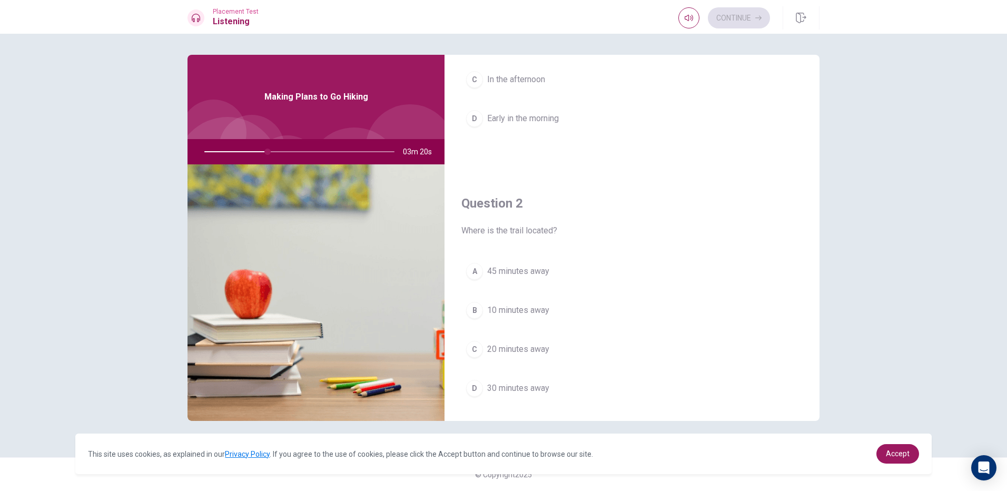
scroll to position [158, 0]
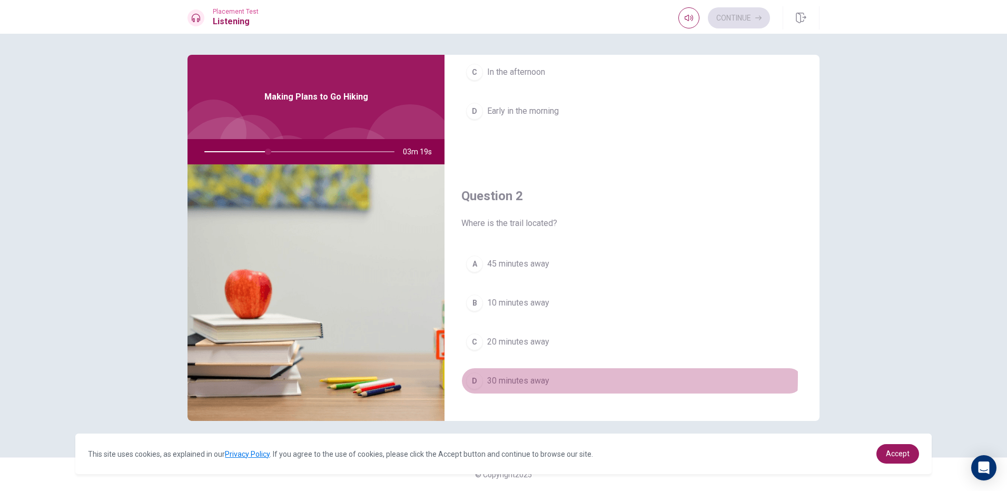
click at [472, 378] on div "D" at bounding box center [474, 381] width 17 height 17
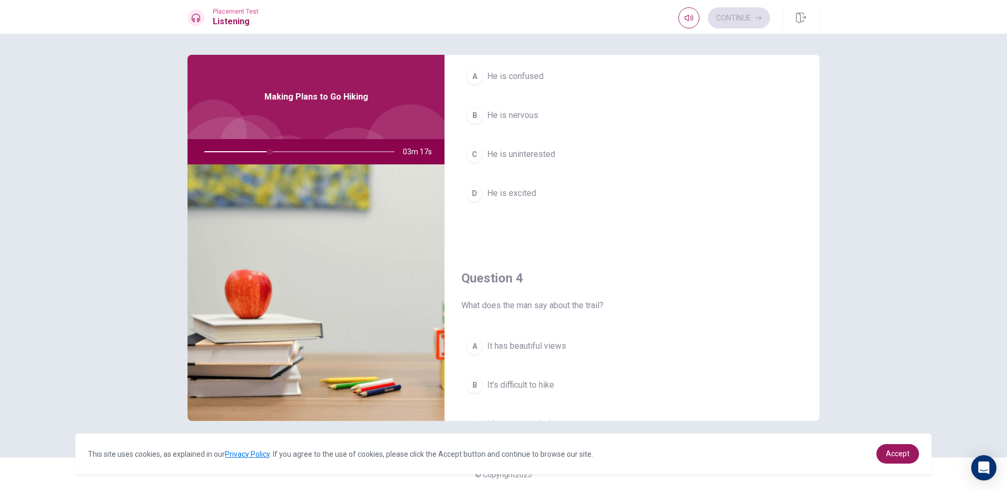
scroll to position [738, 0]
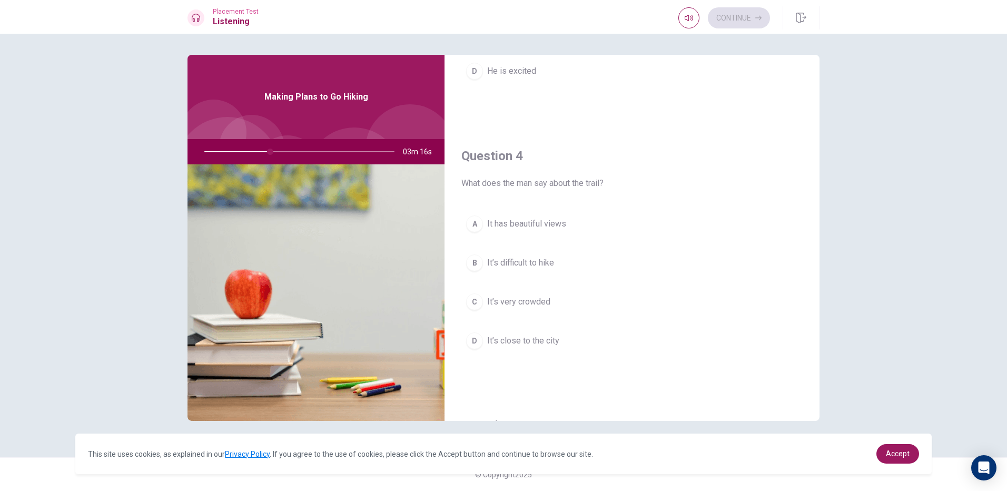
click at [514, 303] on span "It’s very crowded" at bounding box center [518, 302] width 63 height 13
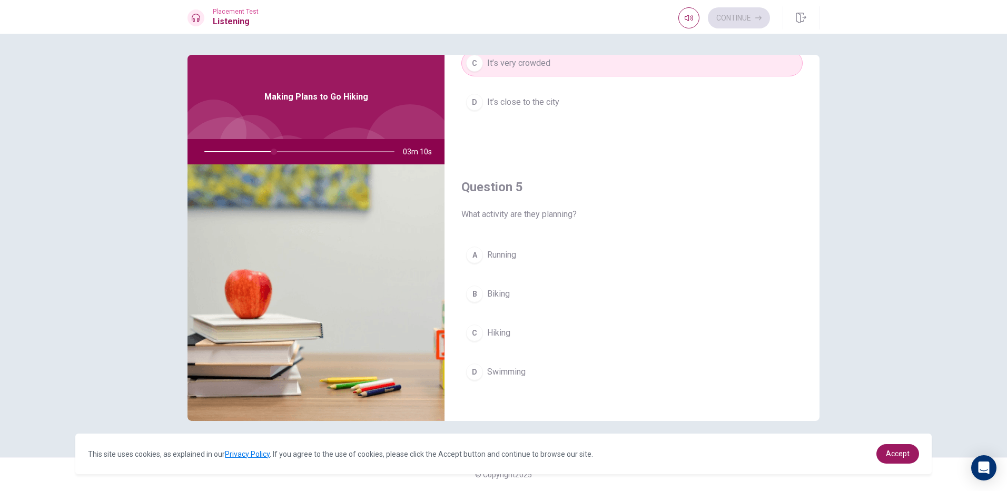
scroll to position [983, 0]
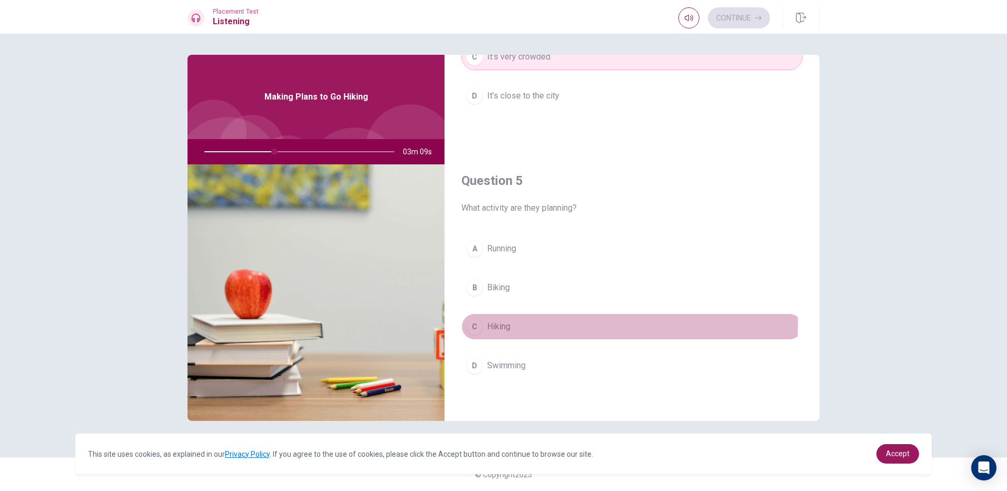
drag, startPoint x: 476, startPoint y: 323, endPoint x: 437, endPoint y: 319, distance: 39.2
click at [468, 326] on div "C" at bounding box center [474, 326] width 17 height 17
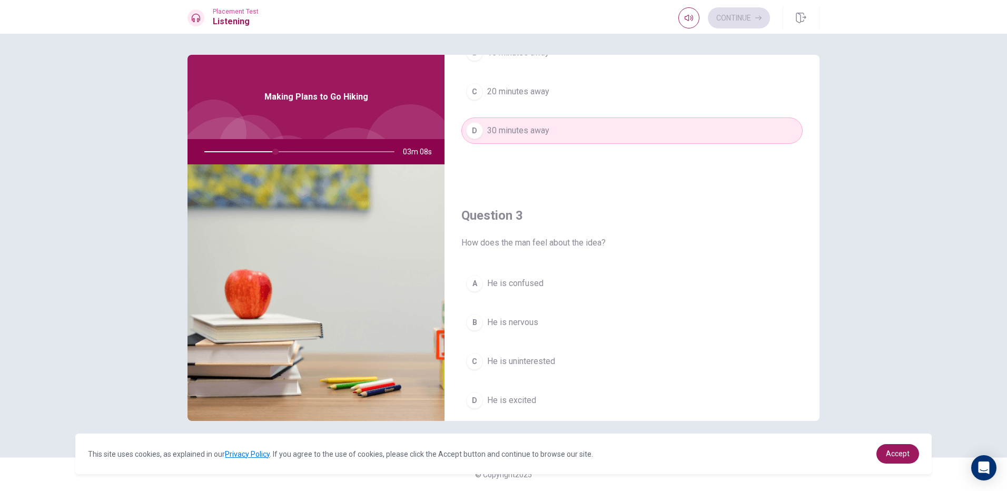
scroll to position [403, 0]
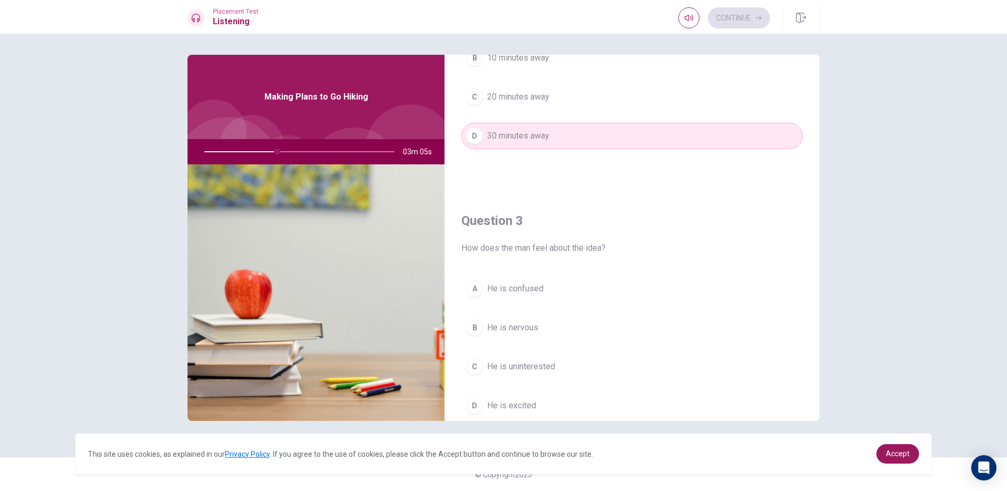
click at [476, 319] on div "B" at bounding box center [474, 327] width 17 height 17
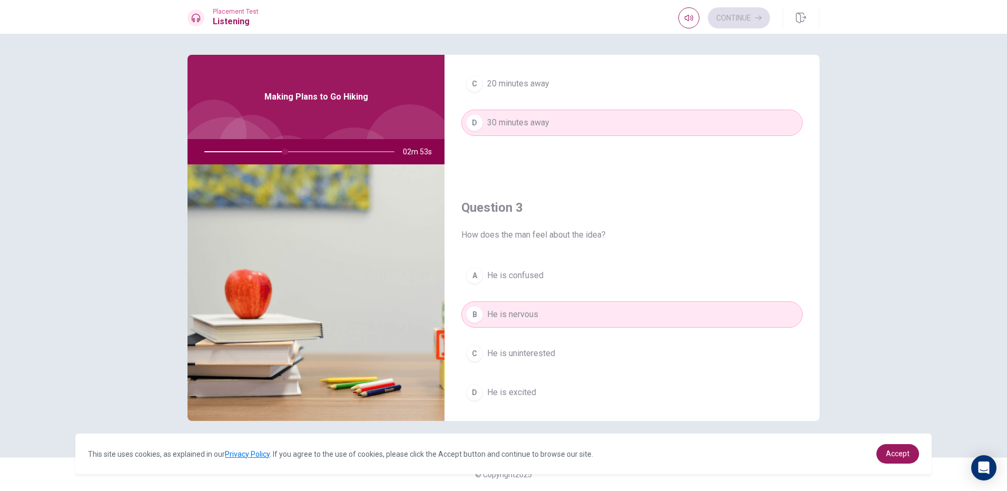
scroll to position [527, 0]
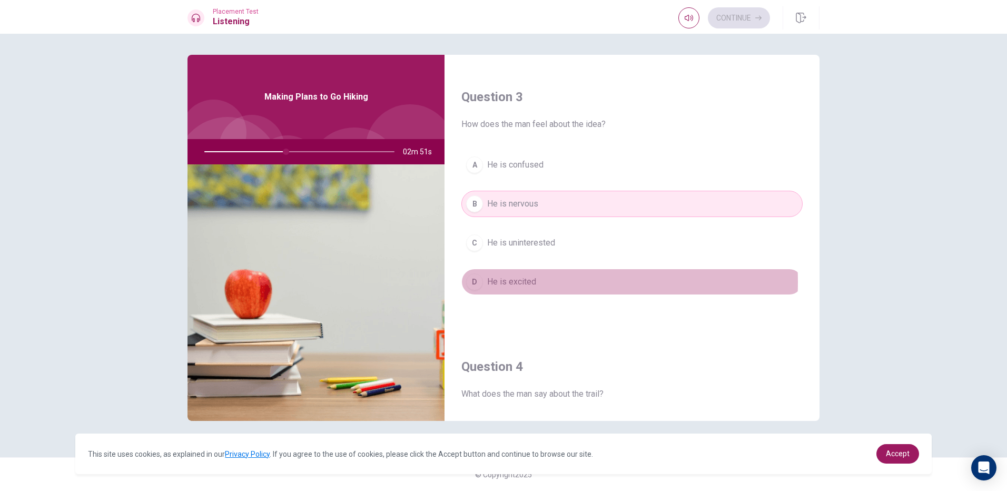
drag, startPoint x: 472, startPoint y: 282, endPoint x: 467, endPoint y: 285, distance: 5.4
click at [467, 285] on div "D" at bounding box center [474, 281] width 17 height 17
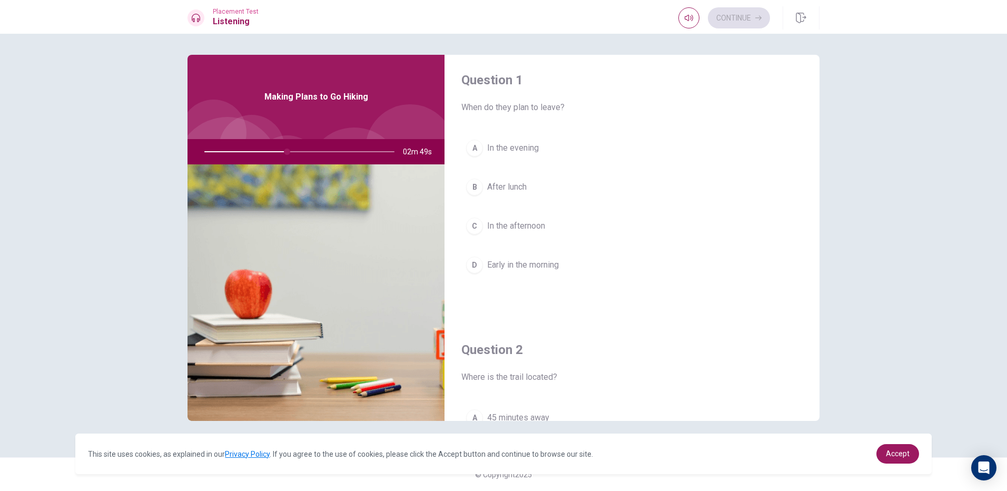
scroll to position [0, 0]
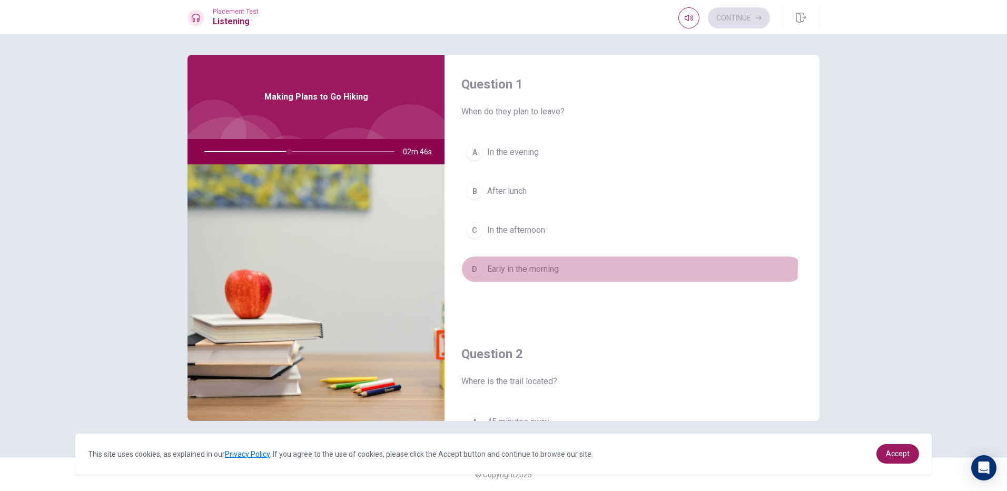
click at [469, 263] on div "D" at bounding box center [474, 269] width 17 height 17
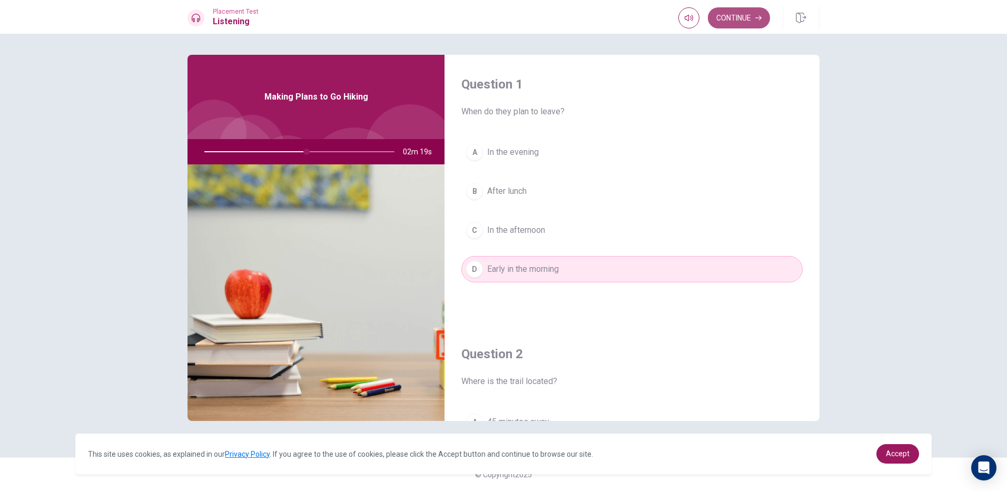
click at [729, 23] on button "Continue" at bounding box center [739, 17] width 62 height 21
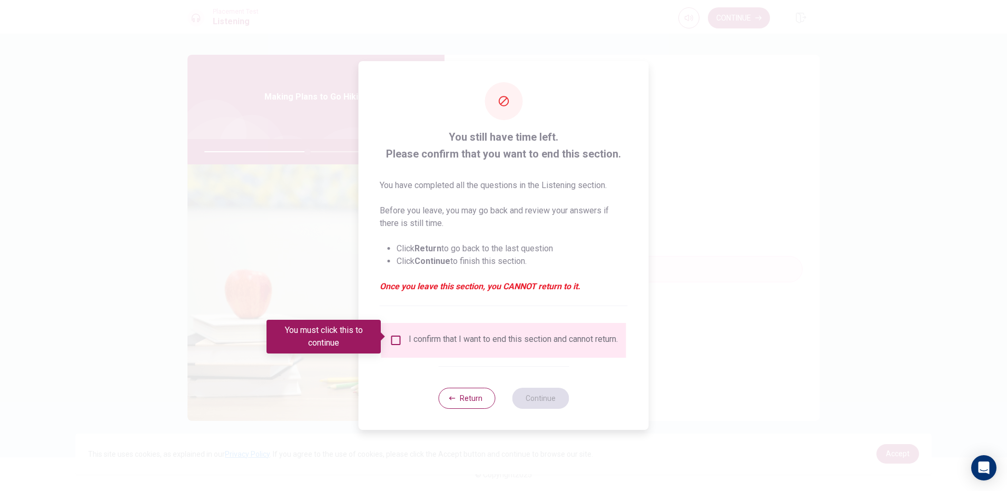
click at [396, 336] on input "You must click this to continue" at bounding box center [396, 340] width 13 height 13
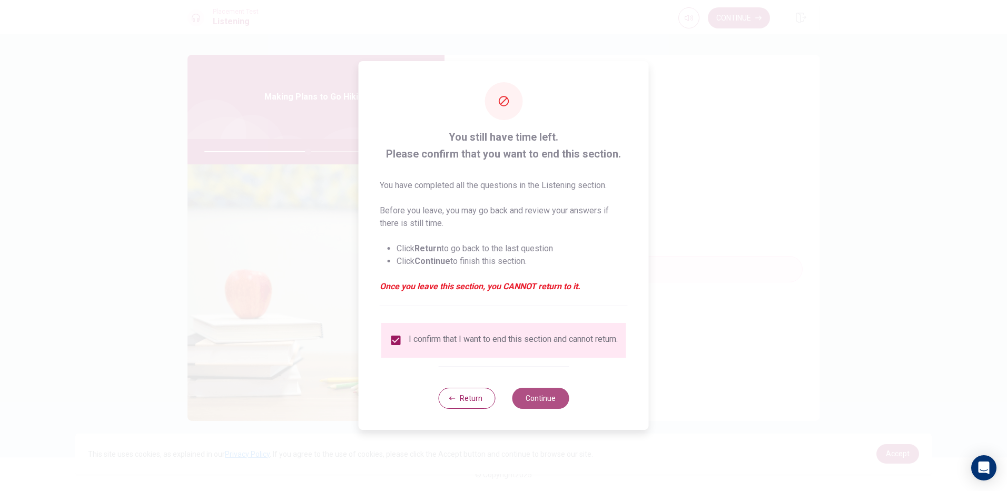
click at [528, 397] on button "Continue" at bounding box center [540, 398] width 57 height 21
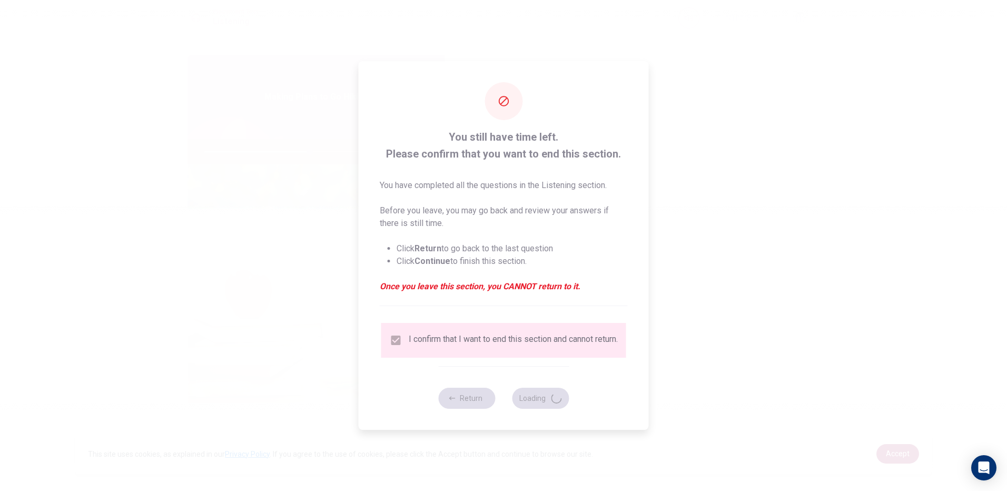
type input "56"
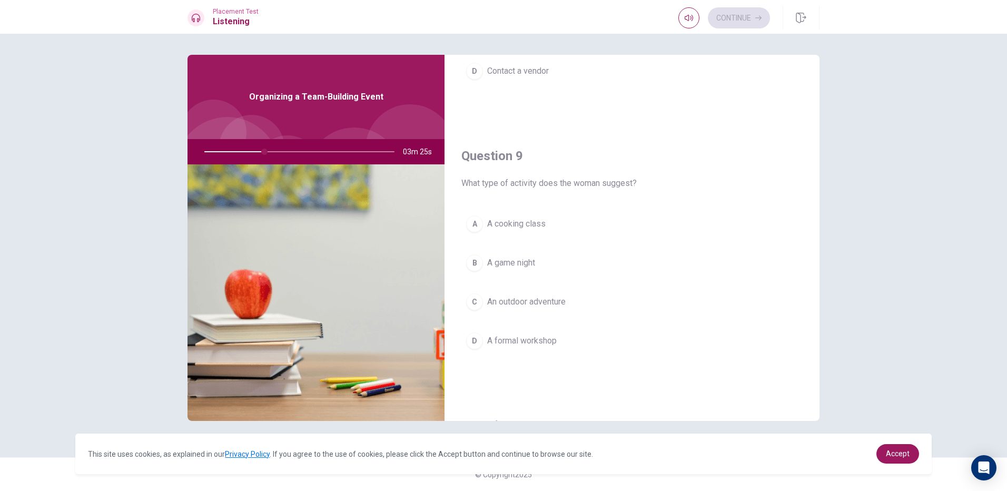
scroll to position [790, 0]
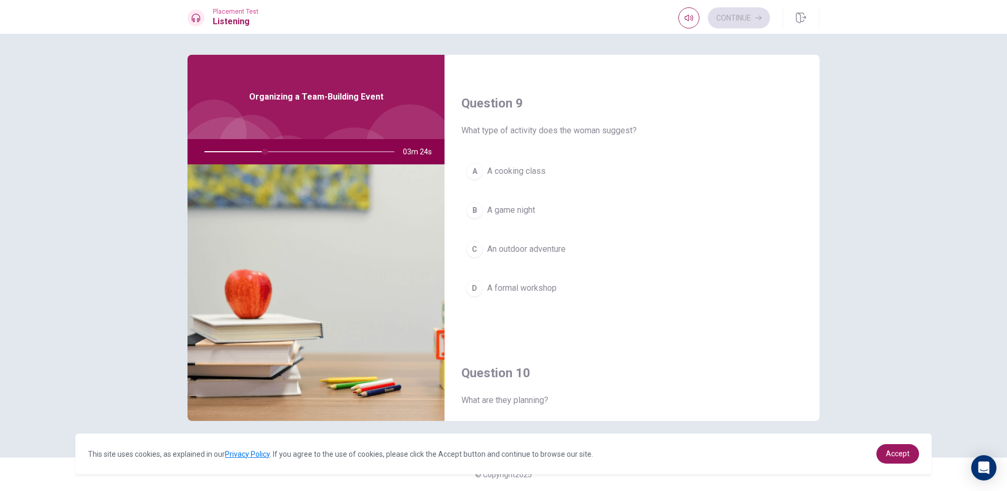
click at [483, 248] on button "C An outdoor adventure" at bounding box center [632, 249] width 341 height 26
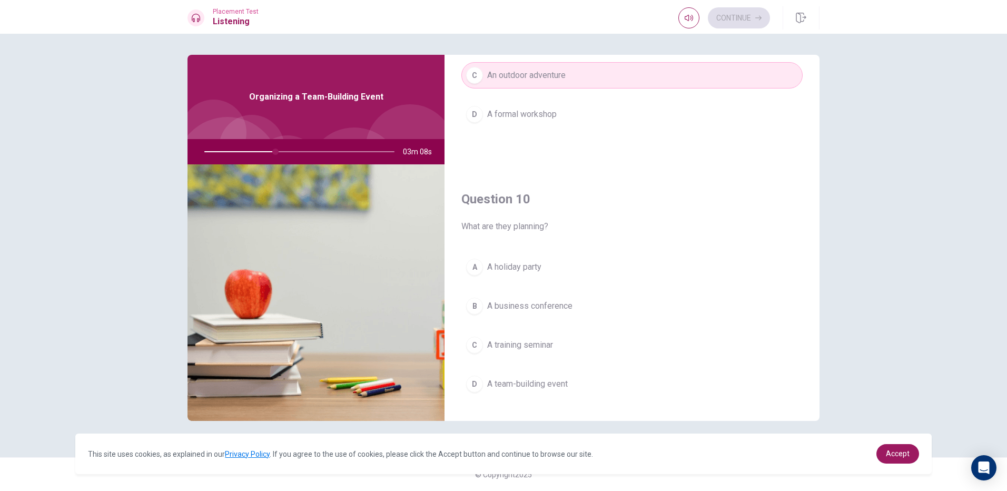
scroll to position [983, 0]
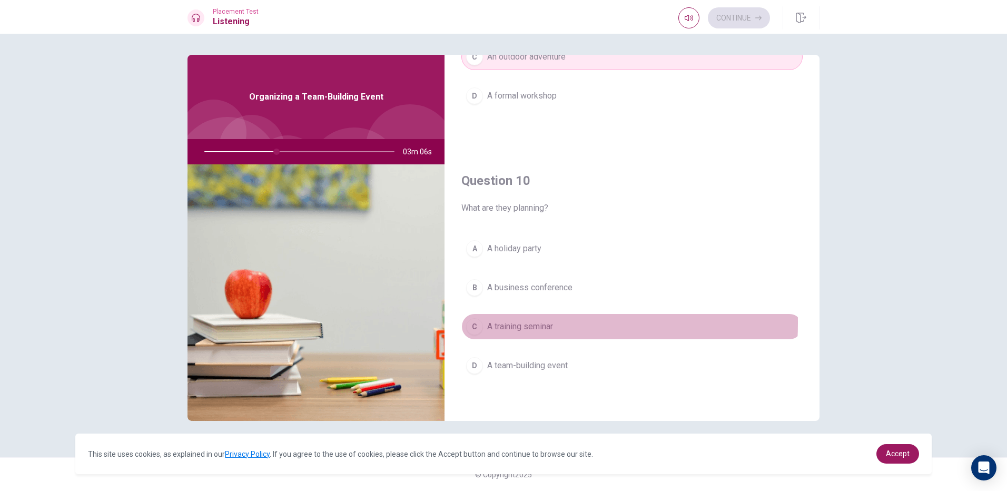
click at [475, 323] on div "C" at bounding box center [474, 326] width 17 height 17
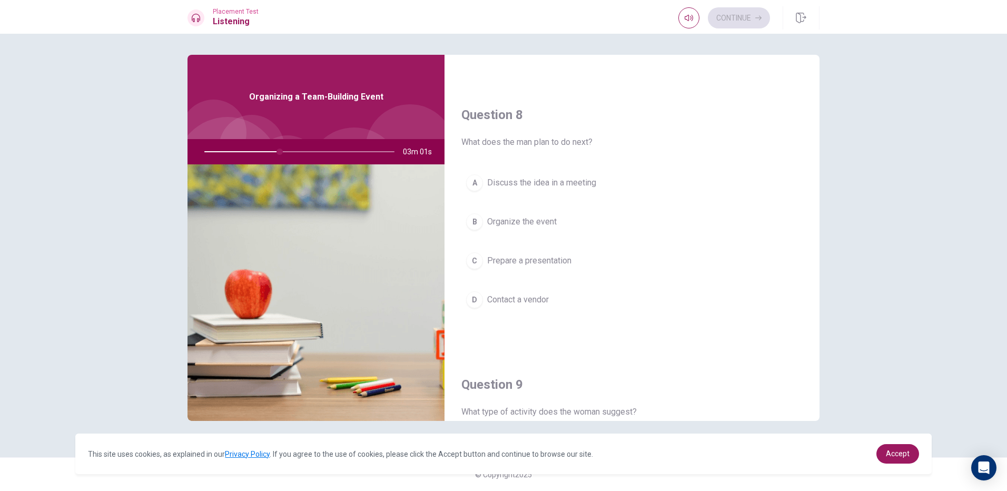
scroll to position [508, 0]
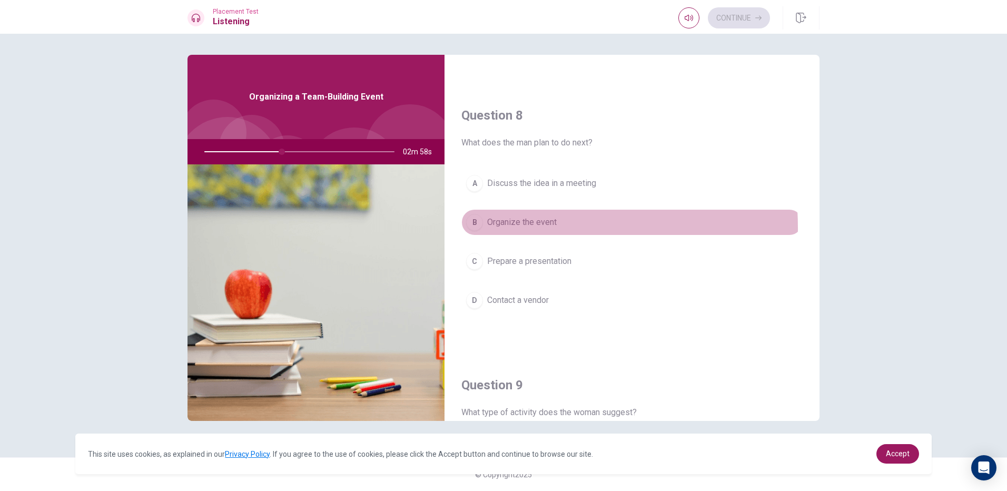
click at [478, 228] on div "B" at bounding box center [474, 222] width 17 height 17
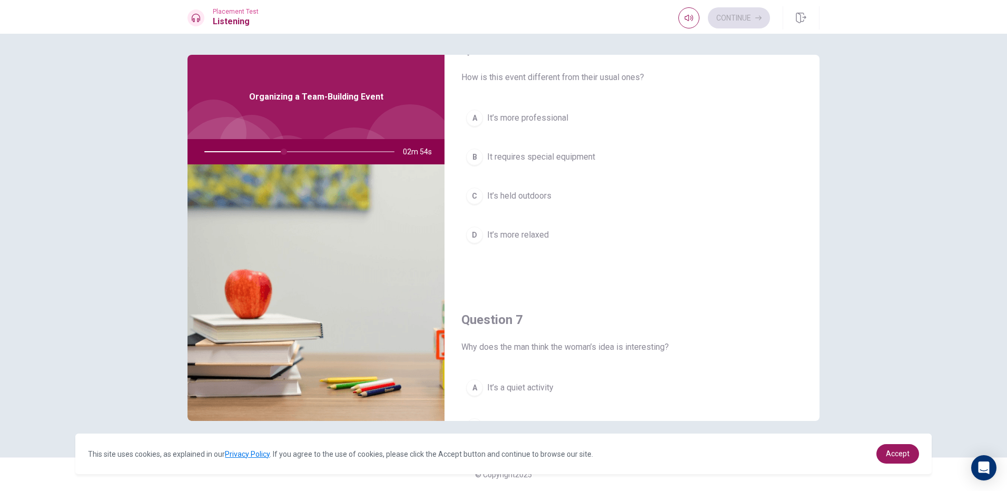
scroll to position [0, 0]
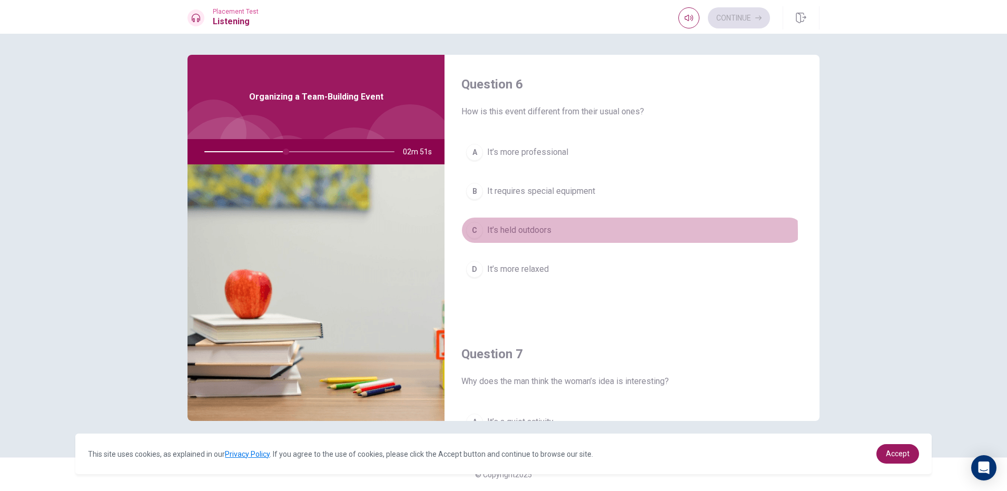
click at [474, 233] on div "C" at bounding box center [474, 230] width 17 height 17
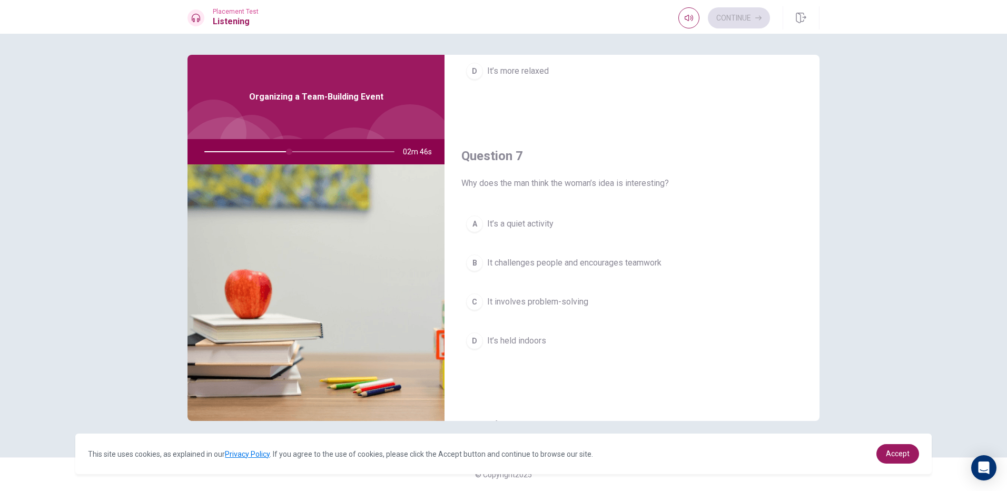
scroll to position [211, 0]
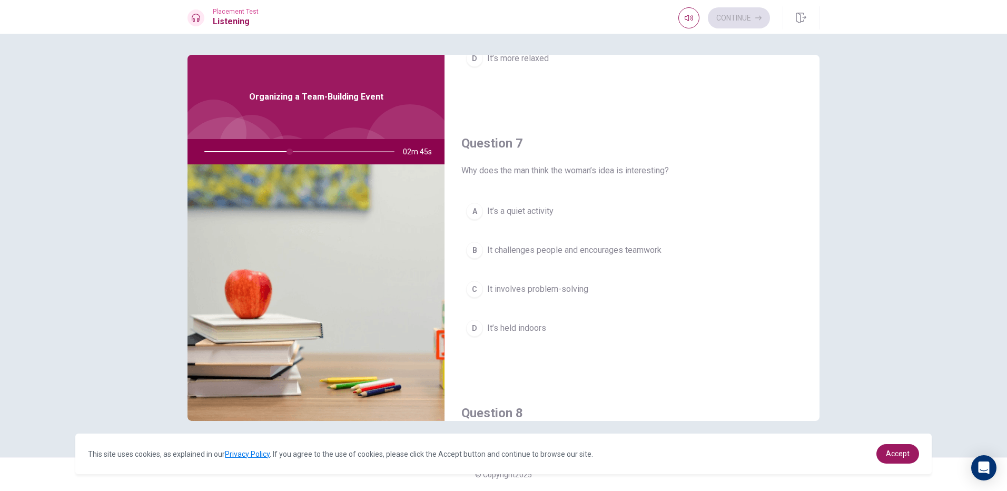
click at [471, 248] on div "B" at bounding box center [474, 250] width 17 height 17
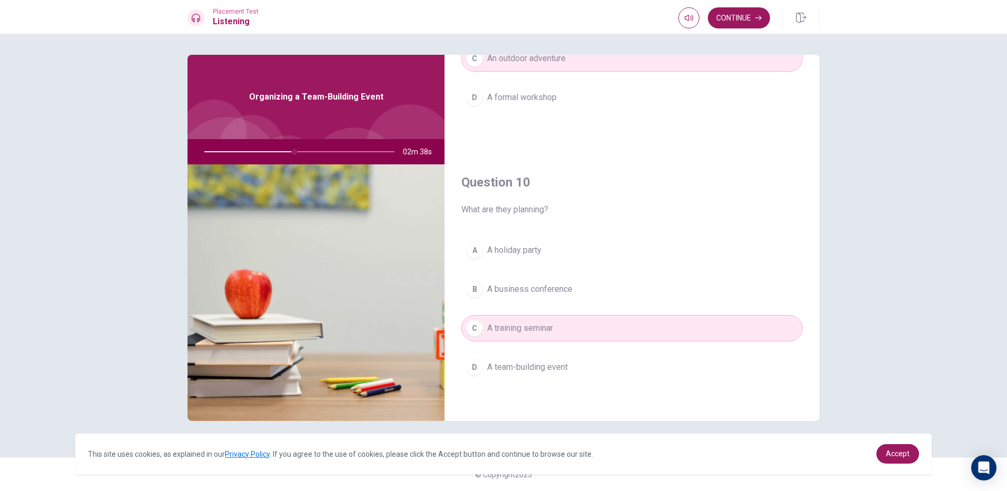
scroll to position [983, 0]
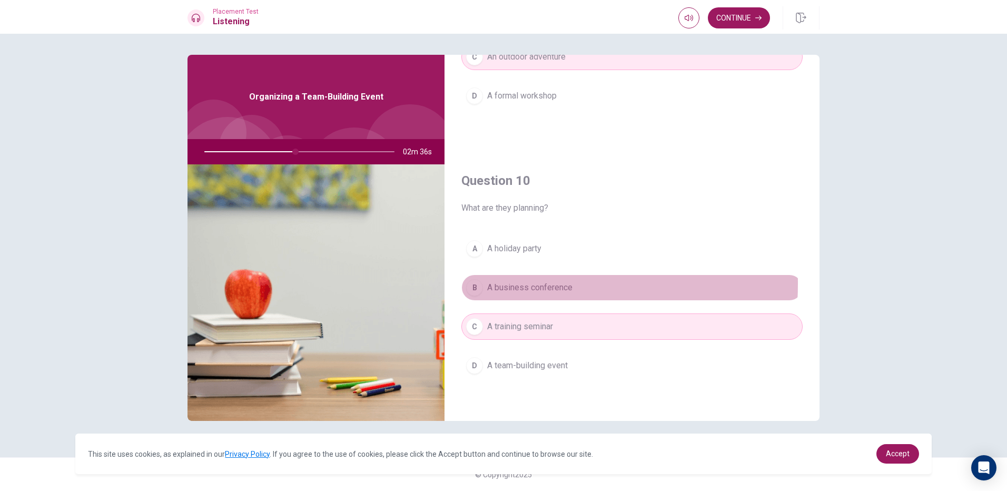
click at [472, 283] on div "B" at bounding box center [474, 287] width 17 height 17
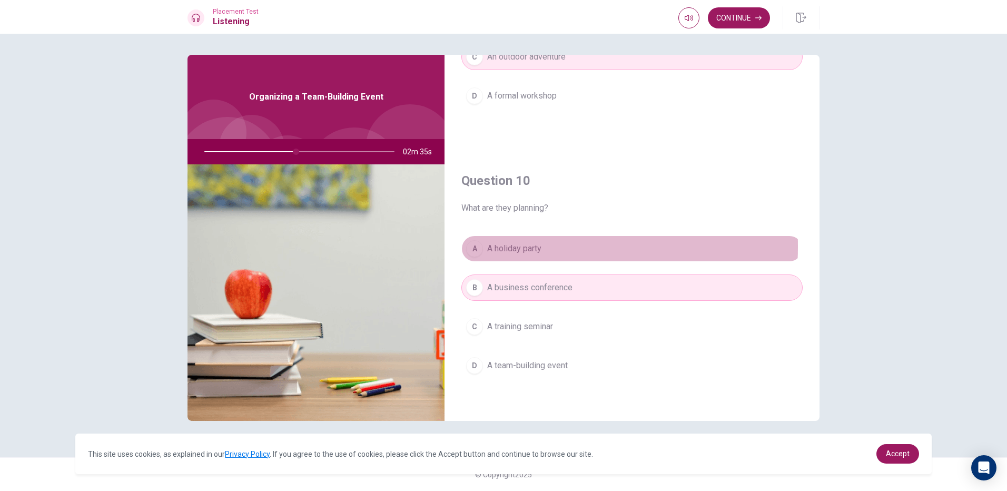
drag, startPoint x: 472, startPoint y: 247, endPoint x: 468, endPoint y: 251, distance: 6.3
click at [468, 250] on div "A" at bounding box center [474, 248] width 17 height 17
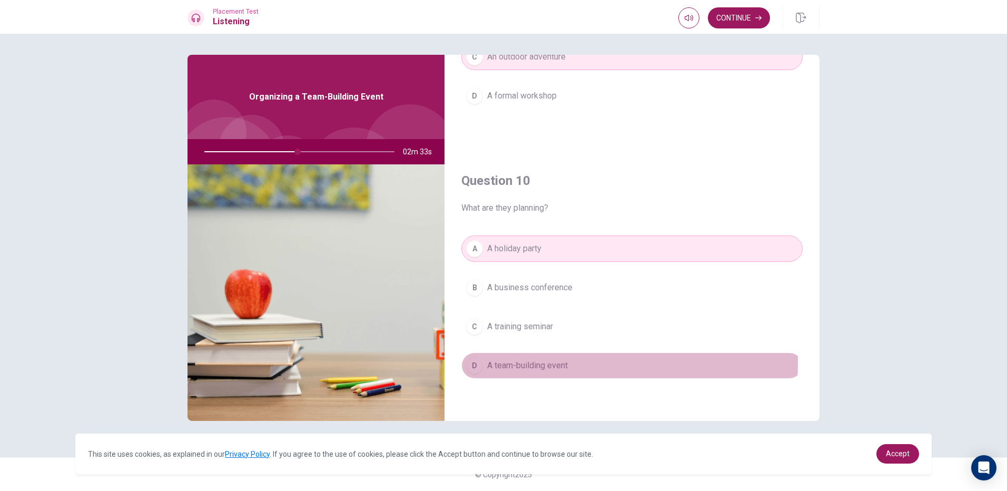
drag, startPoint x: 481, startPoint y: 362, endPoint x: 487, endPoint y: 358, distance: 7.6
click at [482, 361] on div "D" at bounding box center [474, 365] width 17 height 17
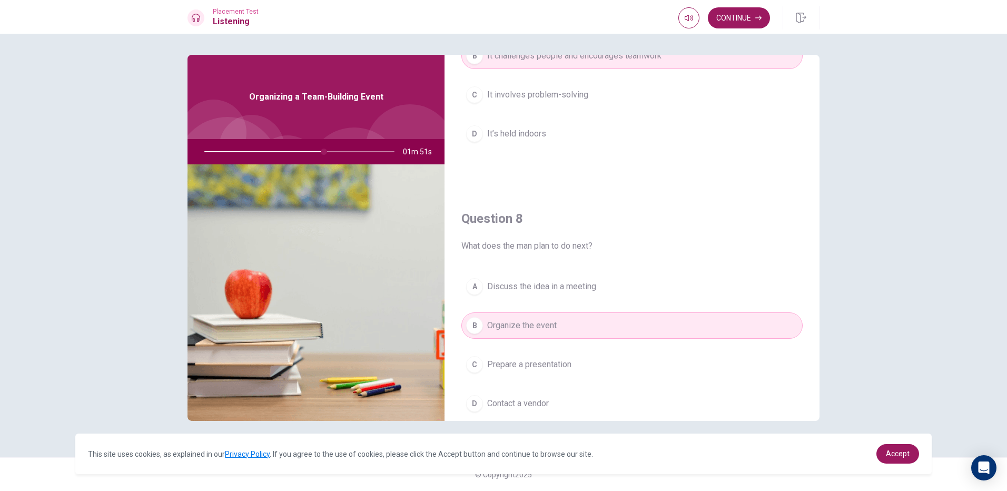
scroll to position [403, 0]
click at [751, 15] on button "Continue" at bounding box center [739, 17] width 62 height 21
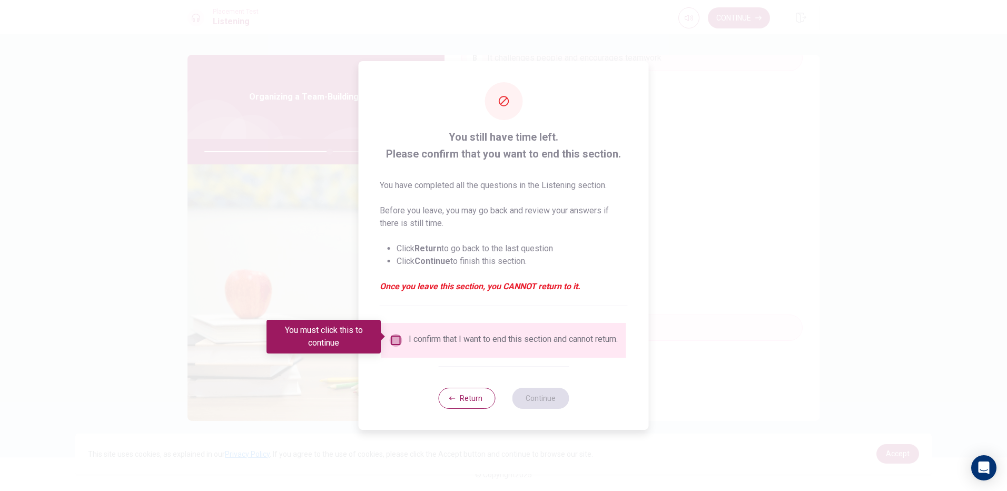
drag, startPoint x: 393, startPoint y: 331, endPoint x: 439, endPoint y: 354, distance: 51.4
click at [394, 335] on input "You must click this to continue" at bounding box center [396, 340] width 13 height 13
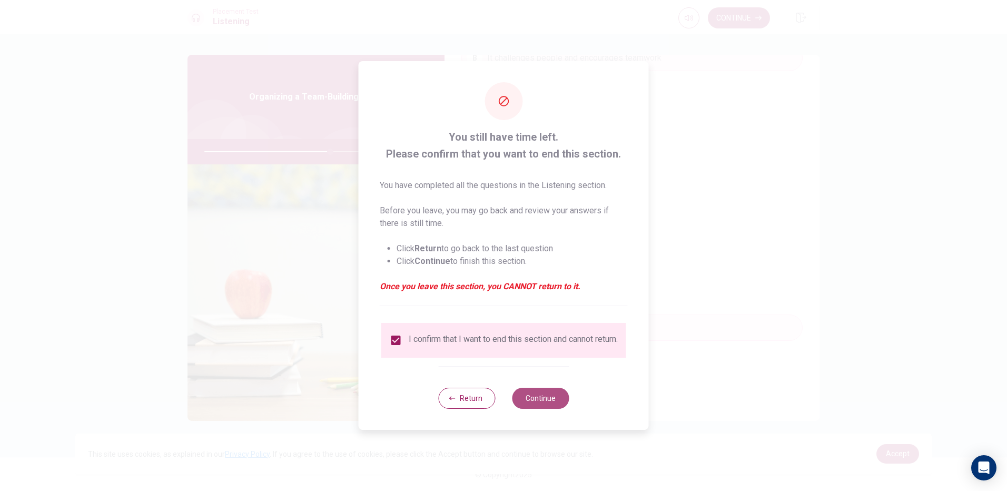
click at [553, 405] on button "Continue" at bounding box center [540, 398] width 57 height 21
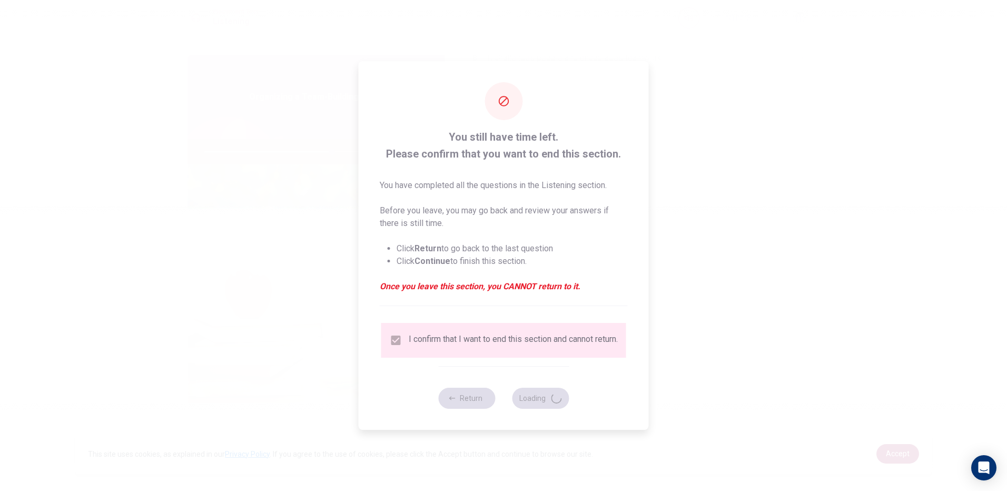
type input "67"
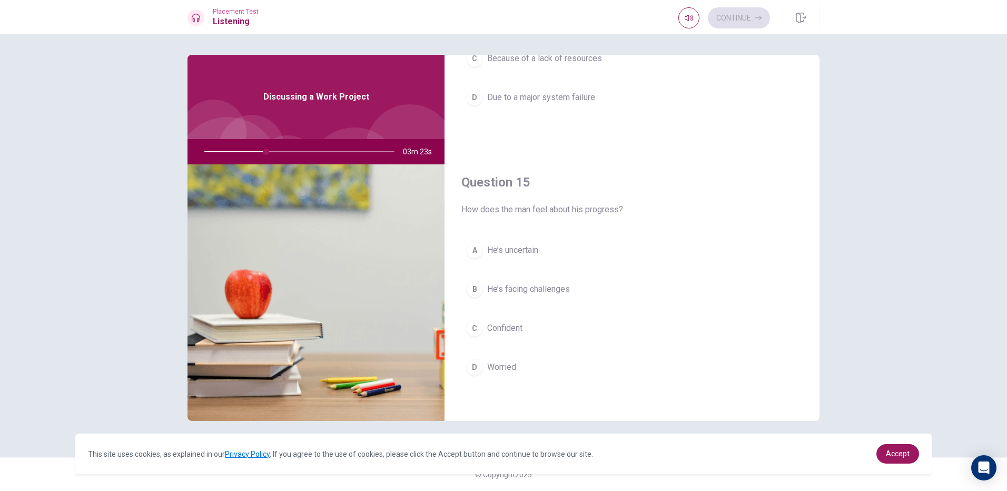
scroll to position [983, 0]
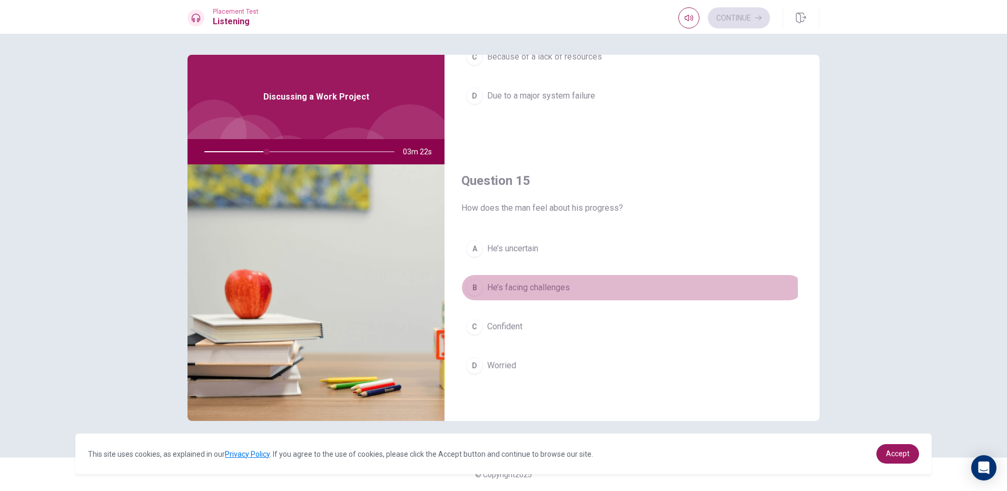
click at [492, 289] on span "He’s facing challenges" at bounding box center [528, 287] width 83 height 13
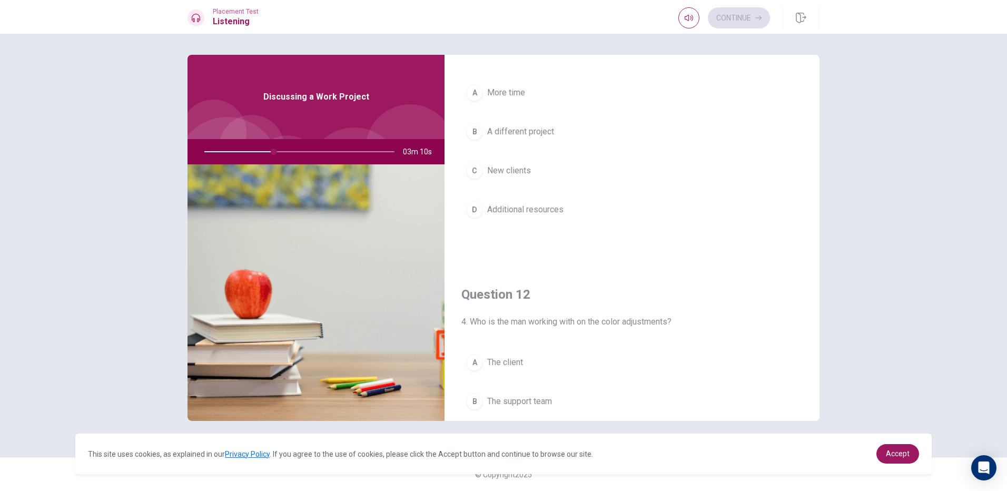
scroll to position [158, 0]
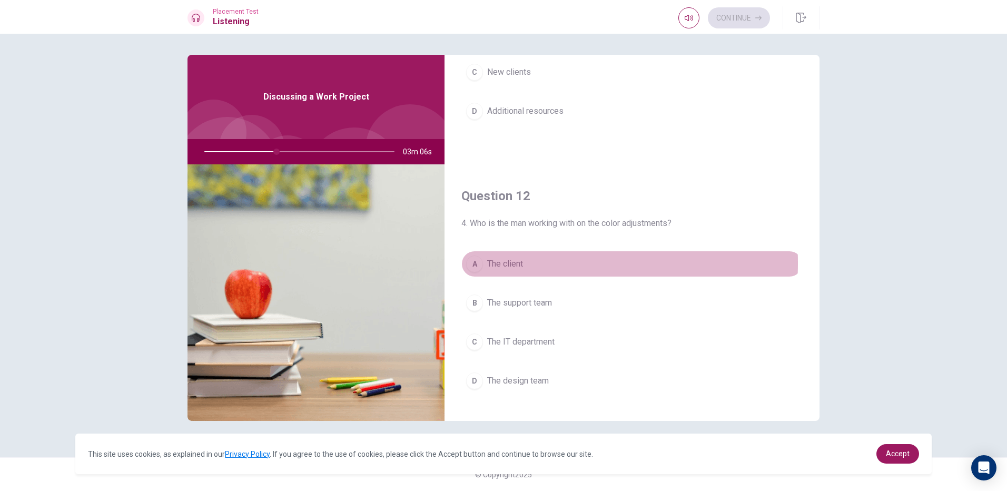
click at [495, 263] on span "The client" at bounding box center [505, 264] width 36 height 13
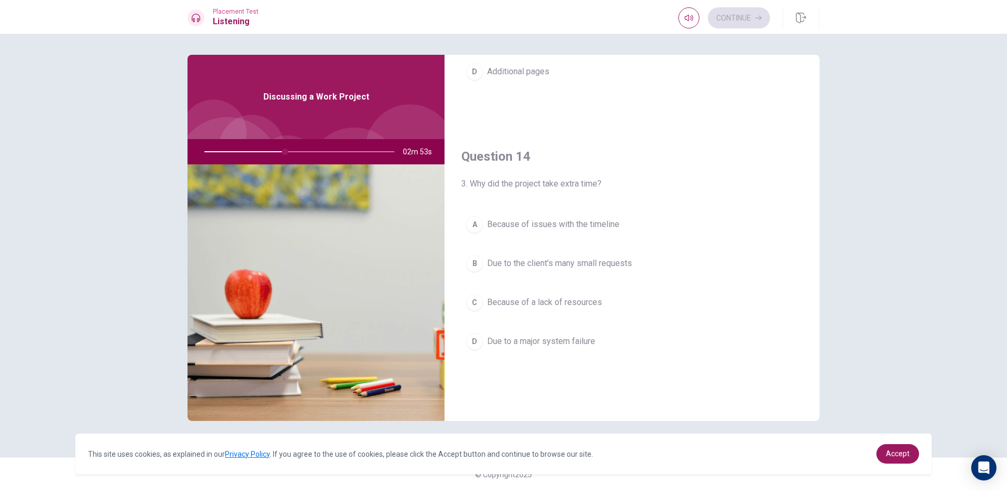
scroll to position [738, 0]
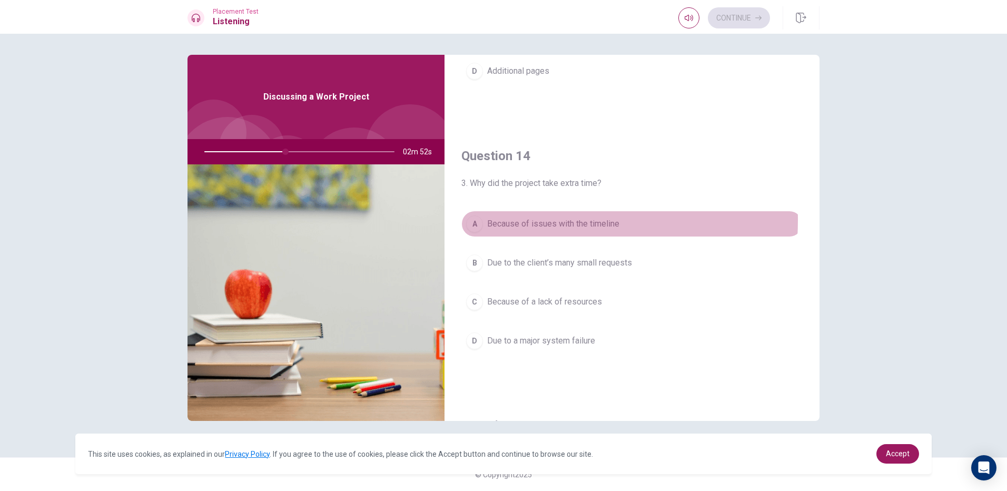
click at [480, 220] on div "A" at bounding box center [474, 224] width 17 height 17
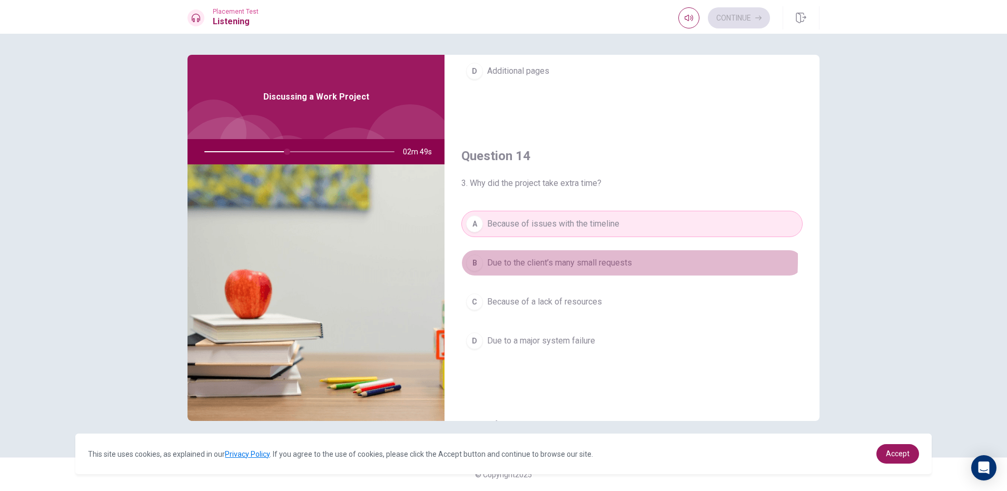
click at [475, 259] on div "B" at bounding box center [474, 262] width 17 height 17
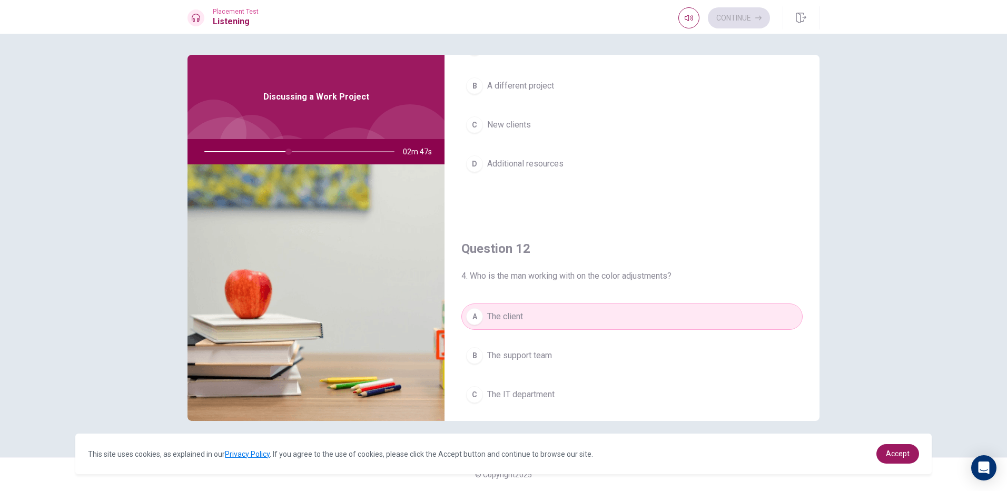
scroll to position [0, 0]
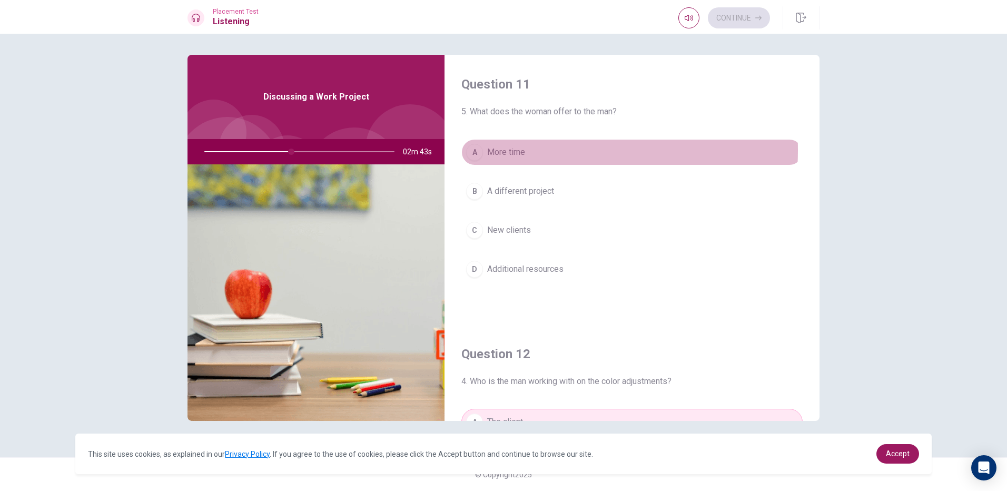
click at [488, 150] on span "More time" at bounding box center [506, 152] width 38 height 13
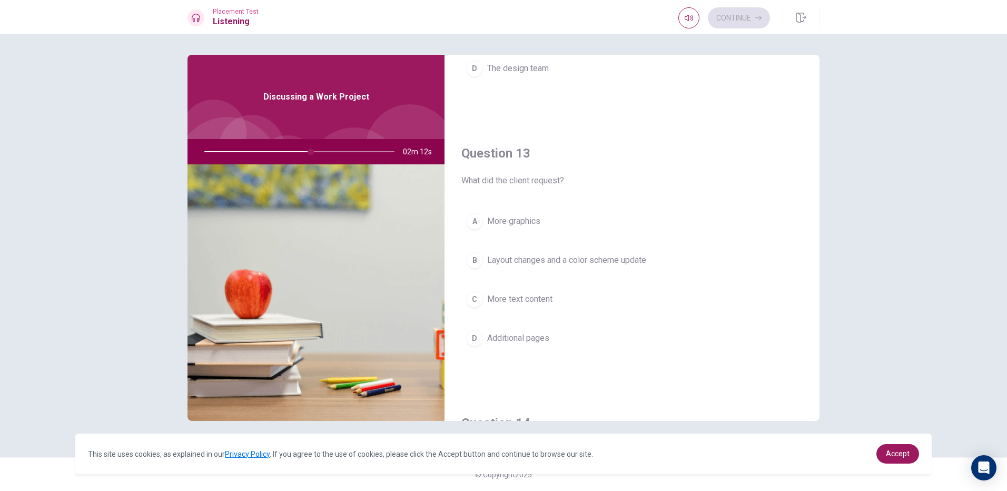
scroll to position [403, 0]
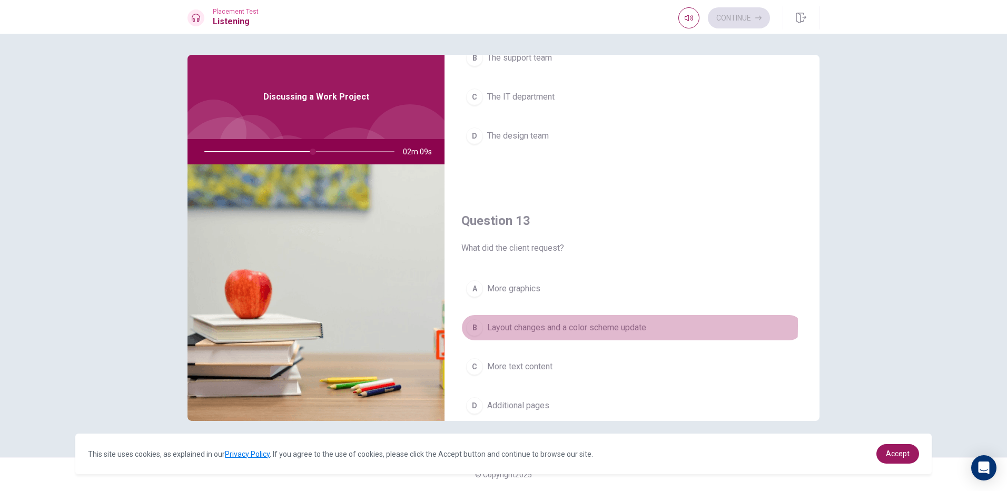
click at [482, 329] on div "B" at bounding box center [474, 327] width 17 height 17
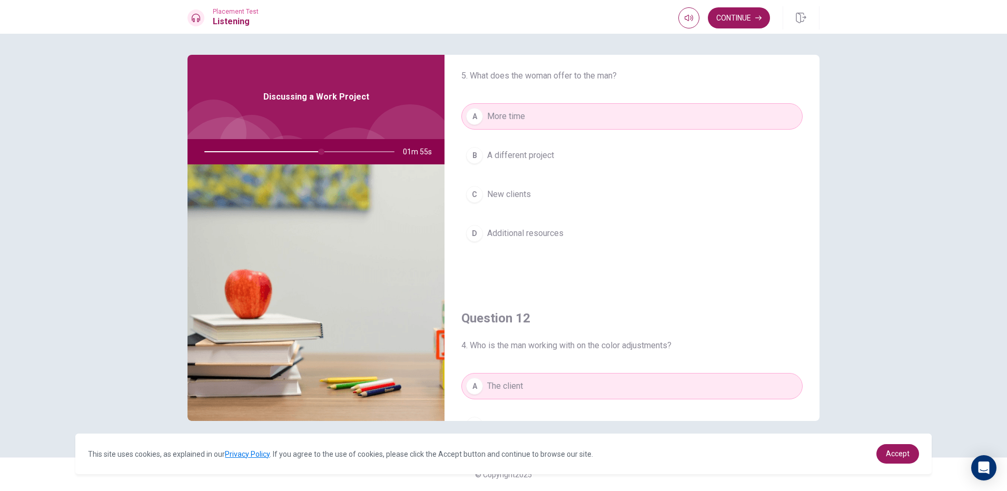
scroll to position [211, 0]
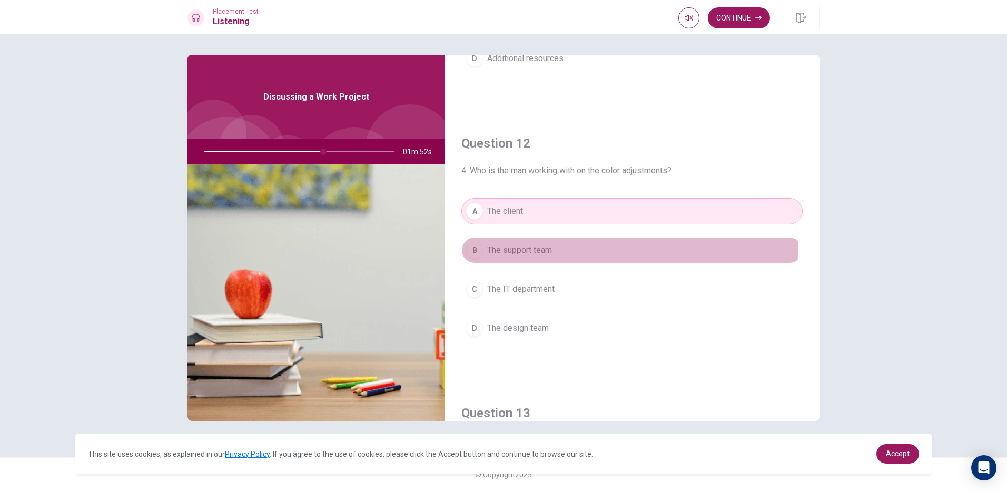
click at [515, 239] on button "B The support team" at bounding box center [632, 250] width 341 height 26
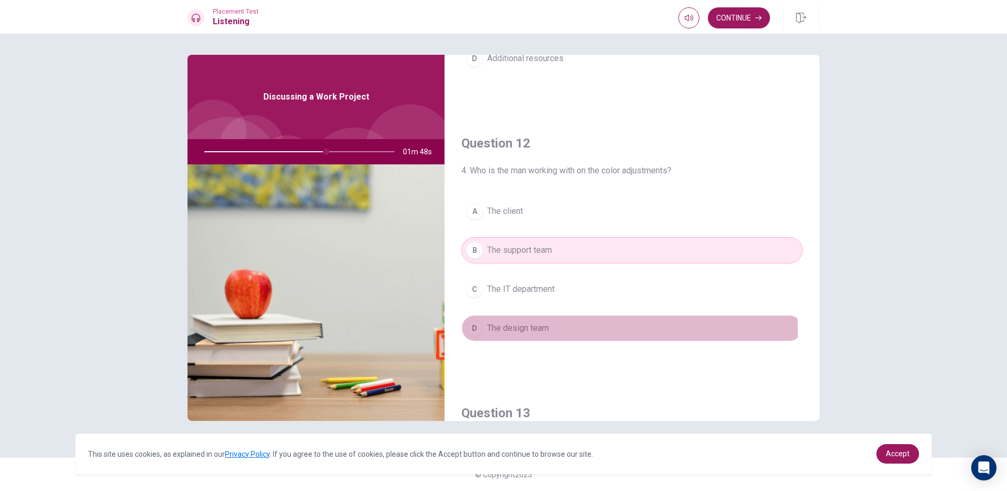
click at [478, 334] on div "D" at bounding box center [474, 328] width 17 height 17
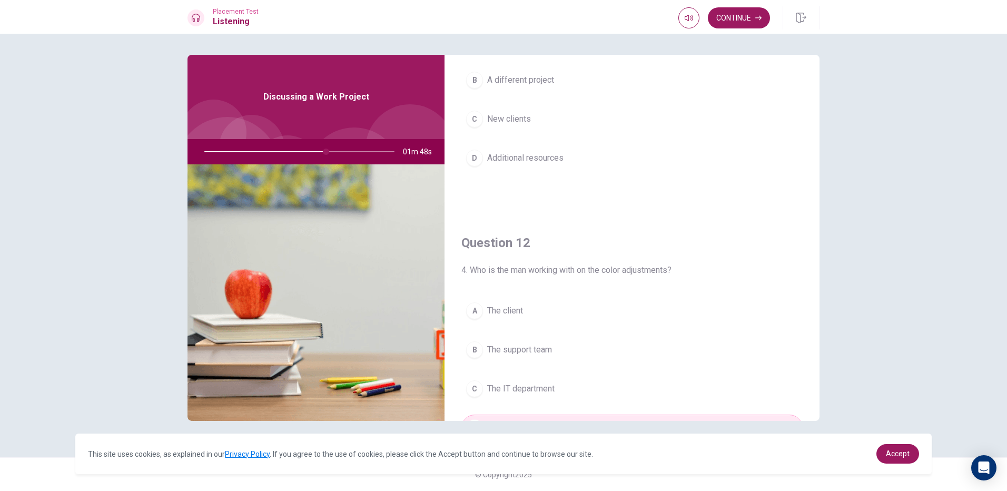
scroll to position [0, 0]
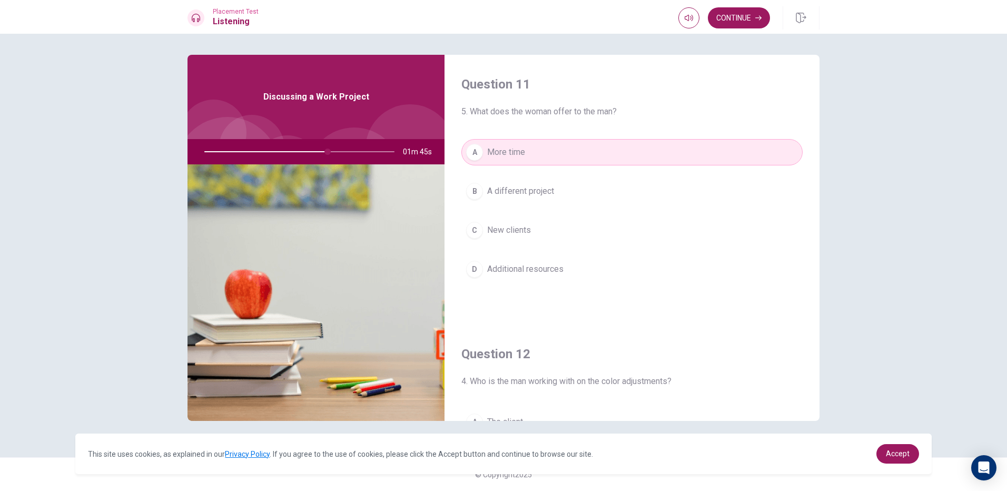
drag, startPoint x: 477, startPoint y: 269, endPoint x: 471, endPoint y: 277, distance: 10.5
click at [471, 277] on button "D Additional resources" at bounding box center [632, 269] width 341 height 26
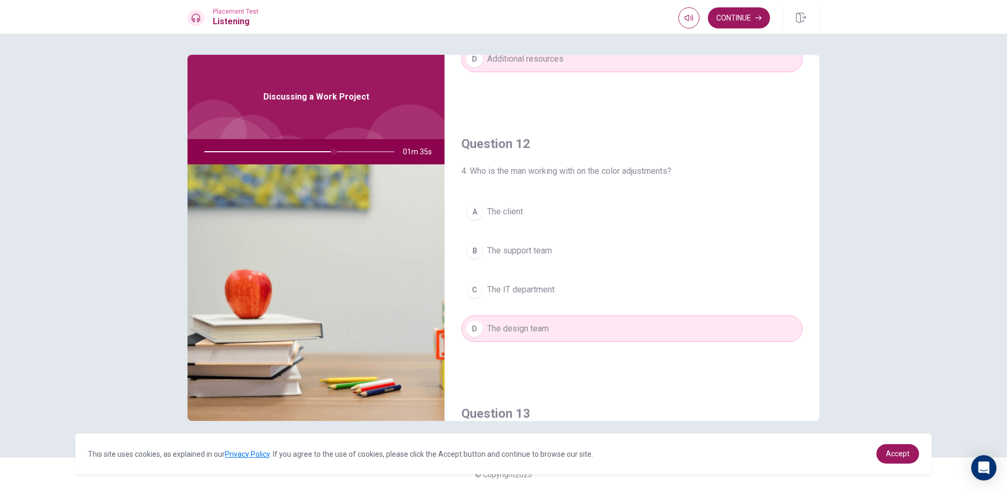
scroll to position [211, 0]
click at [733, 14] on button "Continue" at bounding box center [739, 17] width 62 height 21
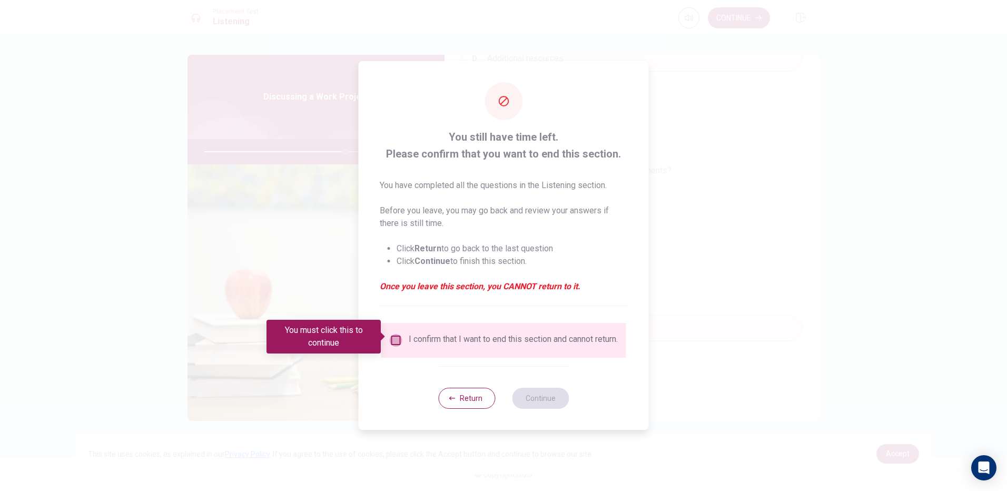
drag, startPoint x: 392, startPoint y: 338, endPoint x: 463, endPoint y: 378, distance: 81.4
click at [398, 342] on input "You must click this to continue" at bounding box center [396, 340] width 13 height 13
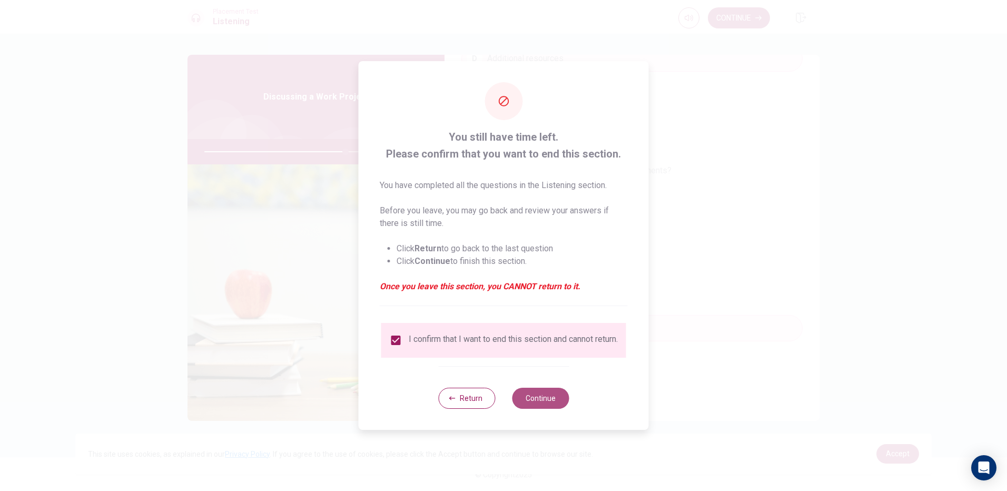
click at [525, 402] on button "Continue" at bounding box center [540, 398] width 57 height 21
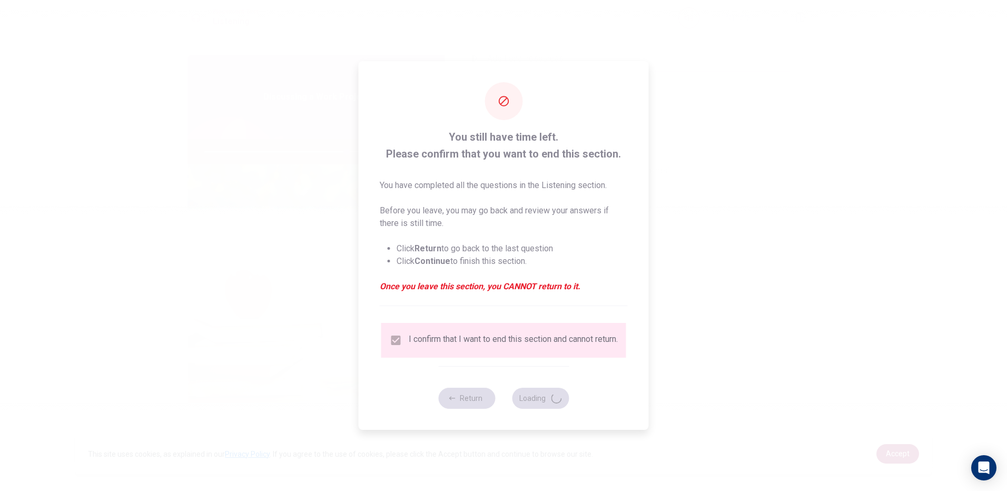
type input "75"
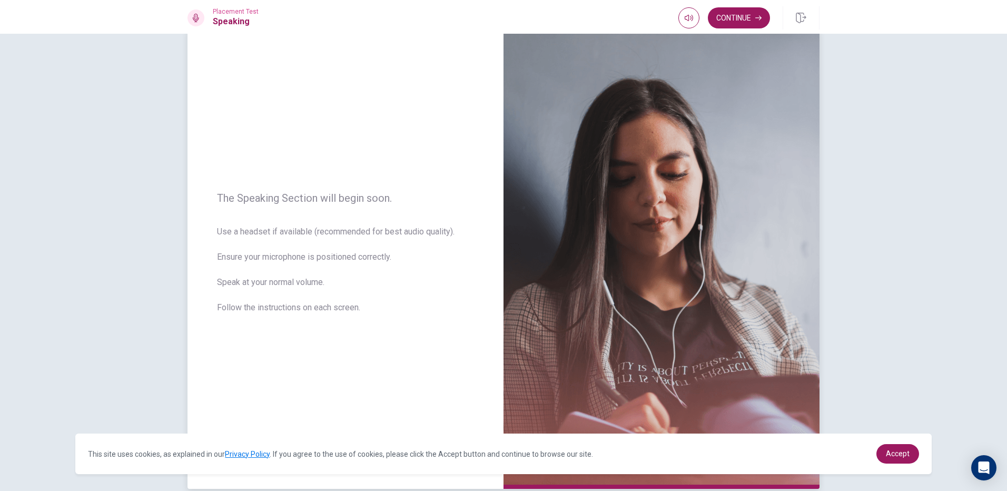
scroll to position [78, 0]
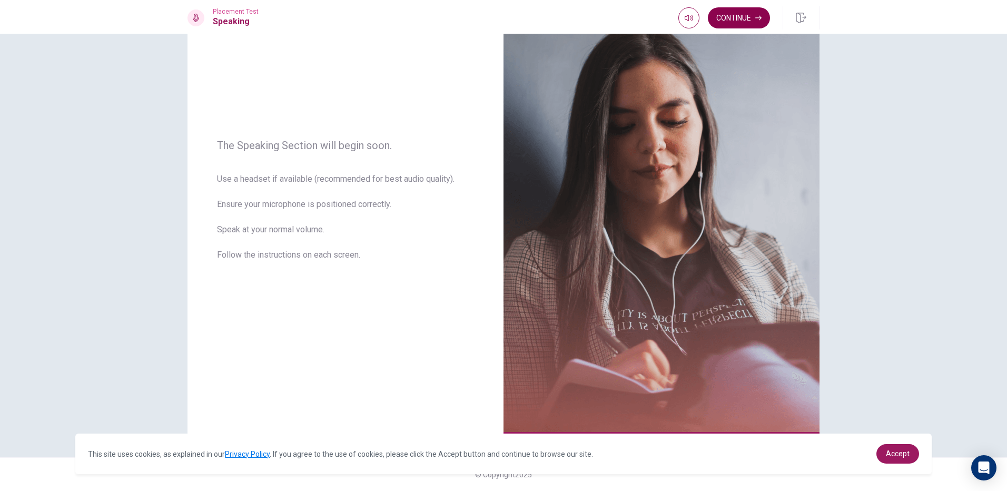
click at [729, 21] on button "Continue" at bounding box center [739, 17] width 62 height 21
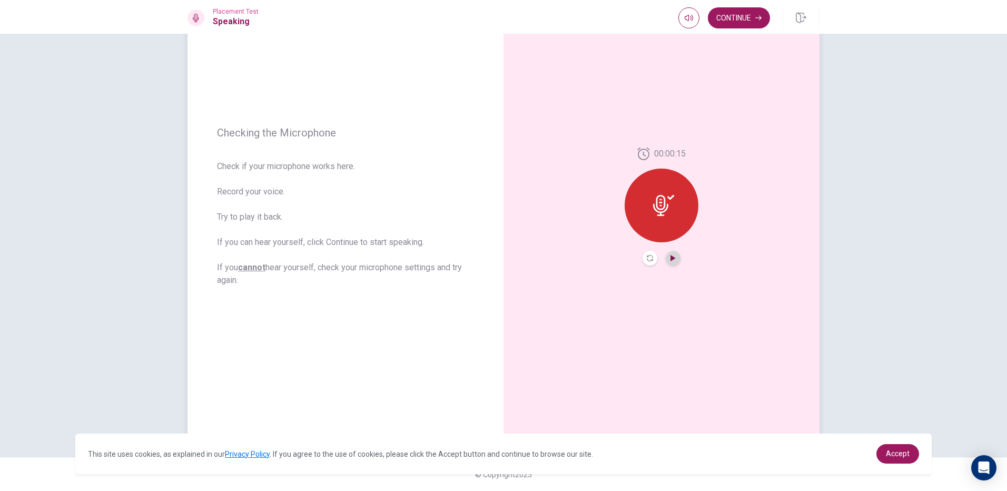
click at [671, 258] on icon "Play Audio" at bounding box center [673, 258] width 5 height 6
click at [674, 231] on div at bounding box center [662, 206] width 74 height 74
click at [649, 258] on icon "Record Again" at bounding box center [650, 258] width 6 height 6
drag, startPoint x: 672, startPoint y: 232, endPoint x: 668, endPoint y: 238, distance: 7.2
click at [671, 232] on span "Stop Recording" at bounding box center [662, 225] width 40 height 17
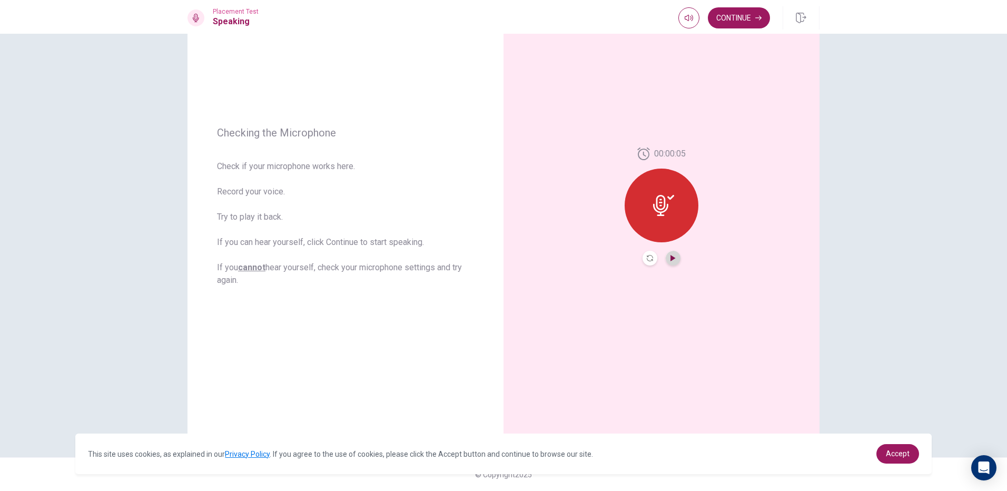
click at [670, 259] on icon "Play Audio" at bounding box center [673, 258] width 6 height 6
click at [680, 199] on div at bounding box center [662, 206] width 74 height 74
drag, startPoint x: 664, startPoint y: 213, endPoint x: 665, endPoint y: 257, distance: 43.7
click at [663, 221] on div at bounding box center [662, 206] width 74 height 74
click at [647, 258] on icon "Record Again" at bounding box center [650, 258] width 6 height 6
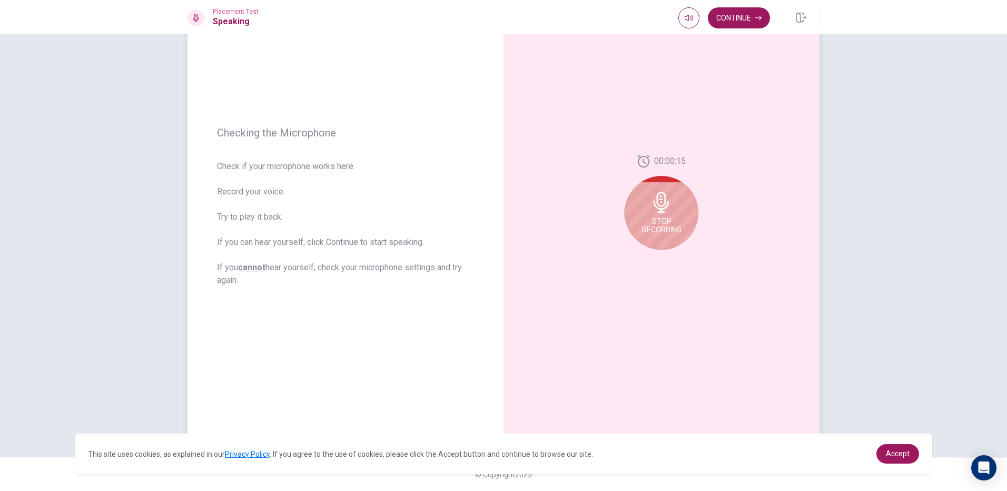
click at [658, 218] on span "Stop Recording" at bounding box center [662, 225] width 40 height 17
click at [671, 260] on icon "Play Audio" at bounding box center [673, 258] width 5 height 6
click at [672, 258] on icon "Play Audio" at bounding box center [673, 258] width 5 height 6
click at [672, 217] on div at bounding box center [662, 206] width 74 height 74
click at [644, 258] on button "Record Again" at bounding box center [650, 258] width 15 height 15
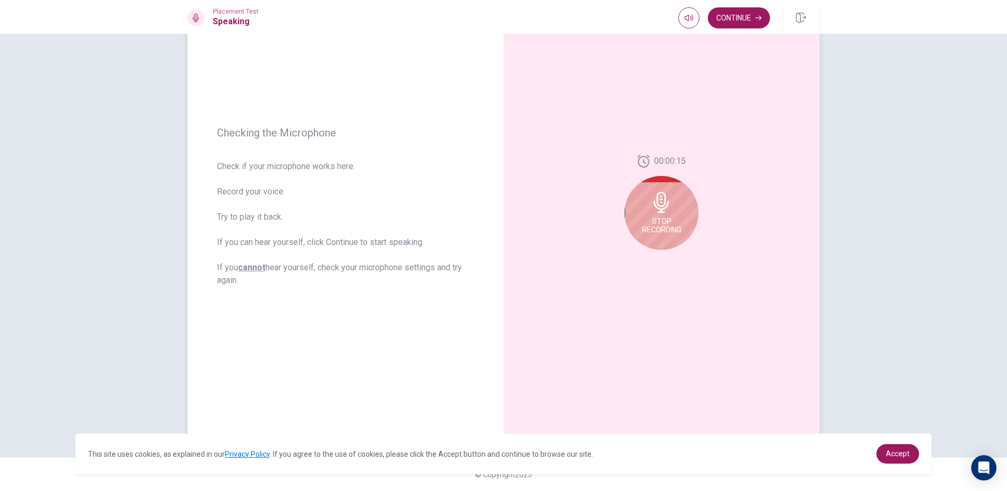
click at [655, 228] on span "Stop Recording" at bounding box center [662, 225] width 40 height 17
click at [645, 253] on button "Record Again" at bounding box center [650, 258] width 15 height 15
click at [667, 237] on div "Stop Recording" at bounding box center [662, 213] width 74 height 74
click at [671, 259] on icon "Play Audio" at bounding box center [673, 258] width 5 height 6
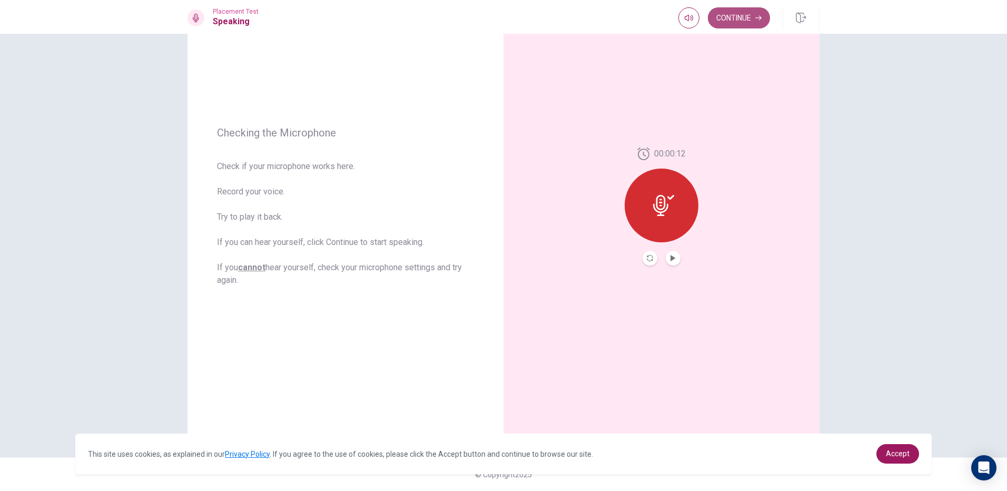
click at [757, 14] on button "Continue" at bounding box center [739, 17] width 62 height 21
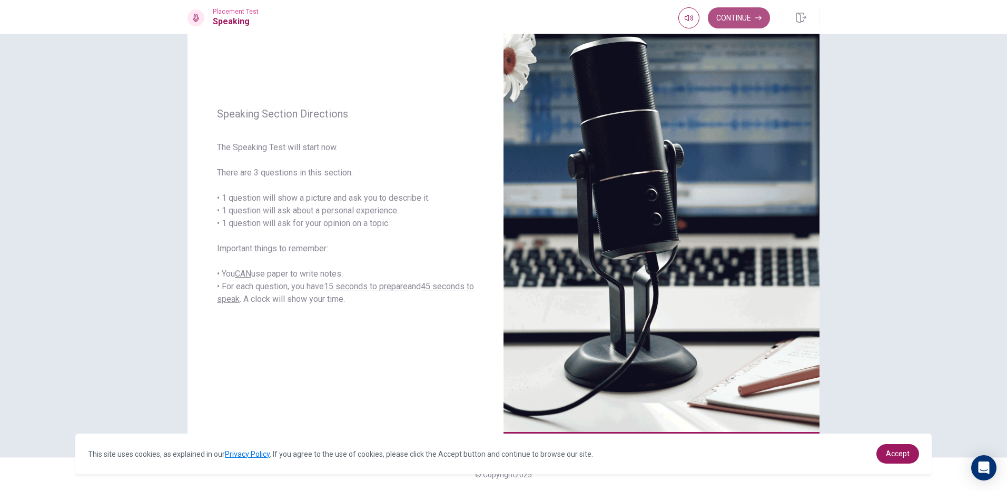
click at [742, 15] on button "Continue" at bounding box center [739, 17] width 62 height 21
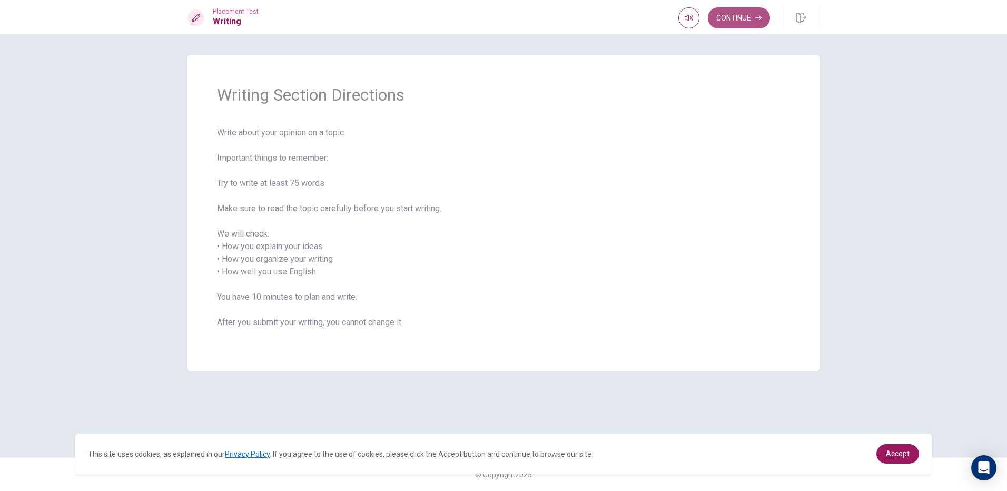
click at [755, 20] on button "Continue" at bounding box center [739, 17] width 62 height 21
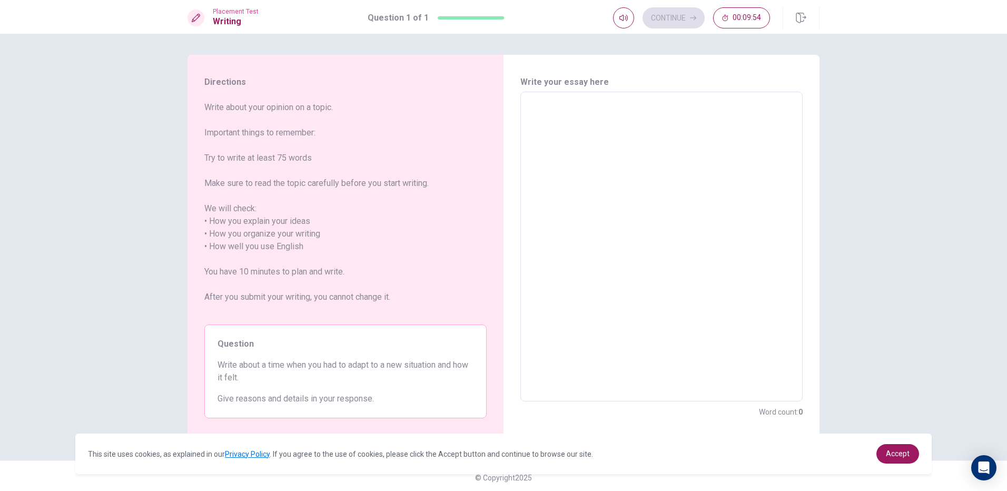
drag, startPoint x: 565, startPoint y: 104, endPoint x: 572, endPoint y: 110, distance: 9.0
click at [565, 105] on textarea at bounding box center [662, 247] width 268 height 292
type textarea "A"
type textarea "x"
type textarea "A"
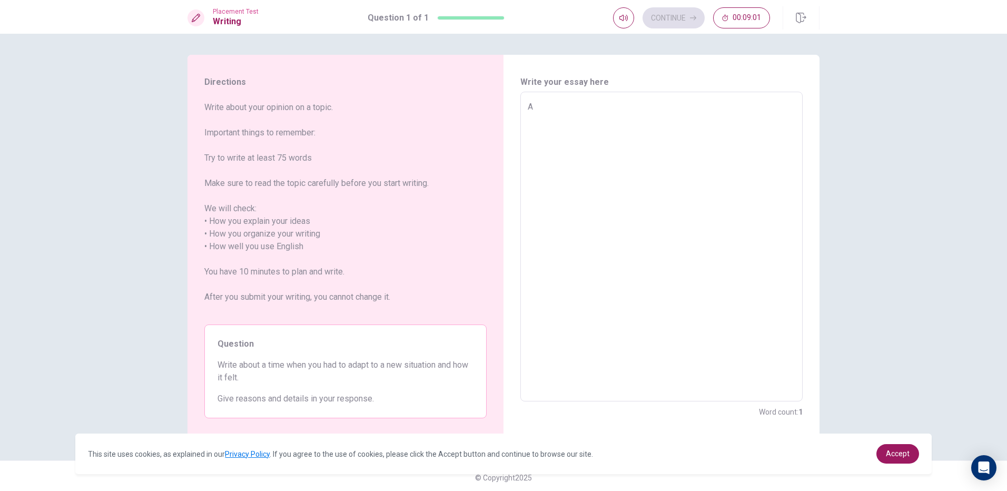
type textarea "x"
type textarea "A g"
type textarea "x"
type textarea "A gr"
type textarea "x"
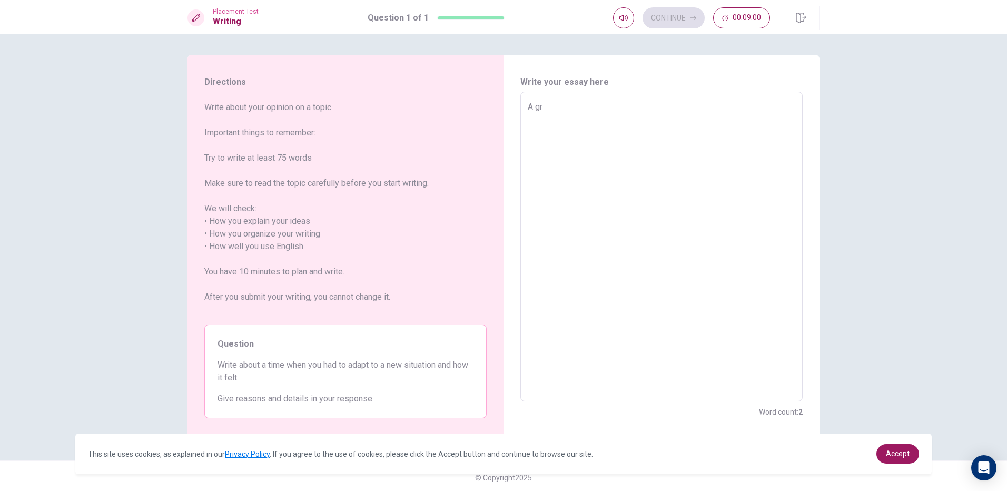
type textarea "A gro"
type textarea "x"
type textarea "A grow"
type textarea "x"
type textarea "A growi"
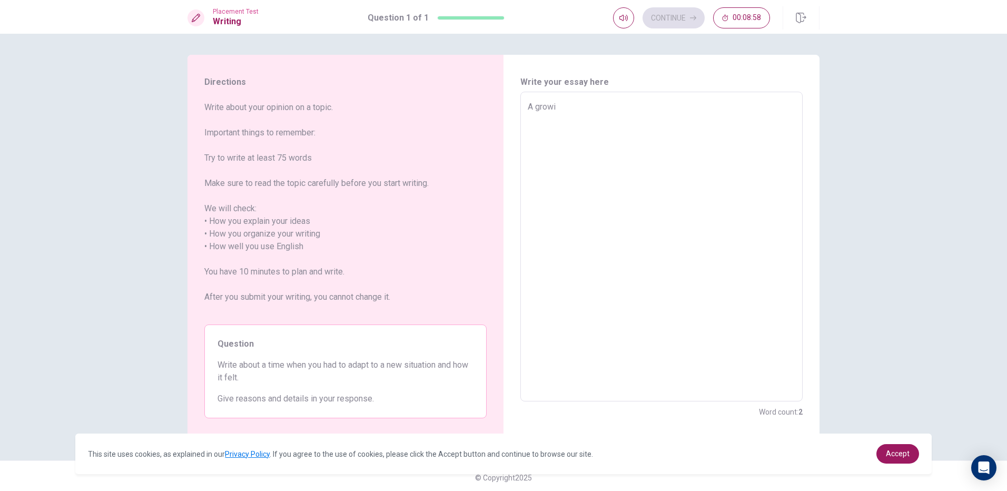
type textarea "x"
type textarea "A growin"
type textarea "x"
type textarea "A growing"
type textarea "x"
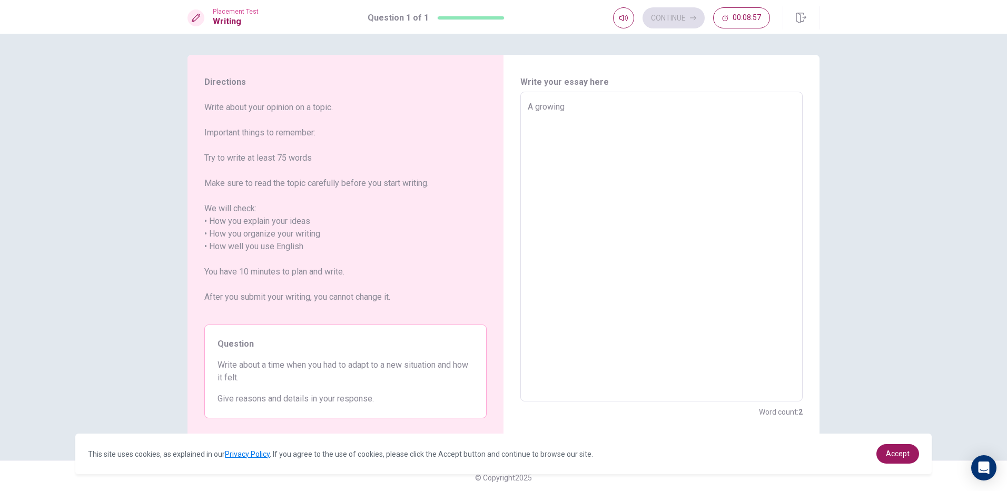
type textarea "A growing"
type textarea "x"
type textarea "A growing a"
type textarea "x"
type textarea "A growing am"
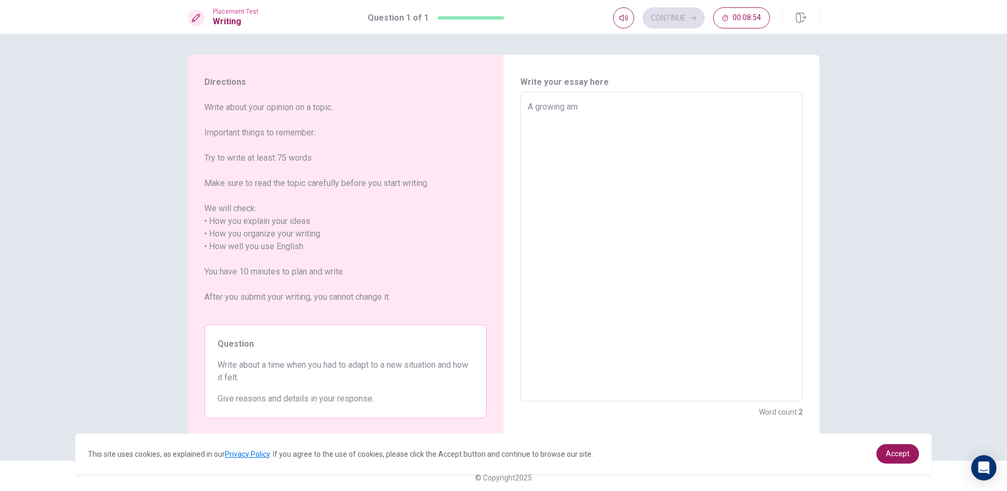
type textarea "x"
type textarea "A growing amo"
type textarea "x"
type textarea "A growing amou"
type textarea "x"
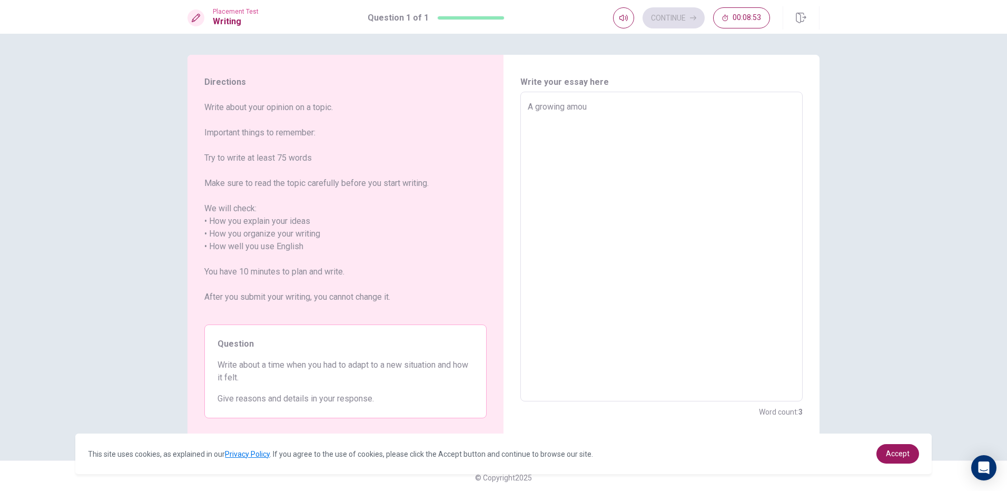
type textarea "A growing amoun"
type textarea "x"
type textarea "A growing amount"
type textarea "x"
type textarea "A growing amount"
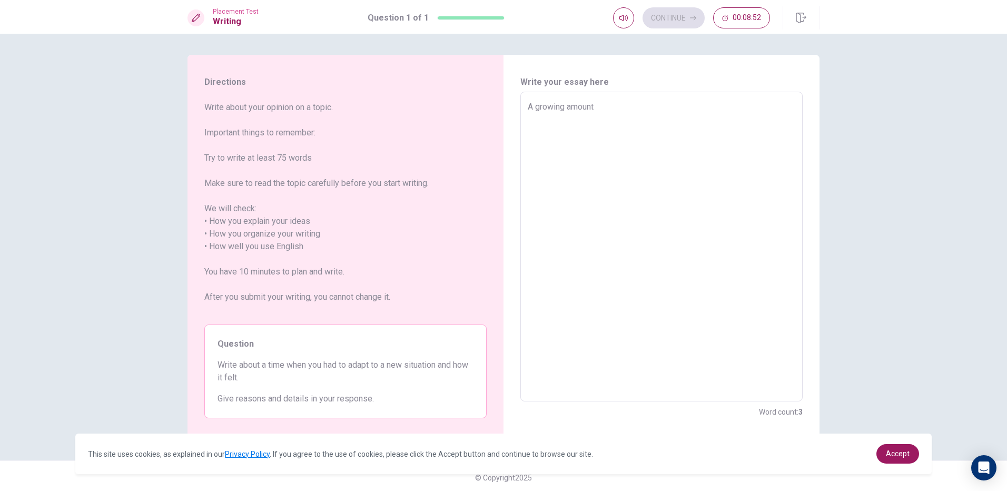
type textarea "x"
type textarea "A growing amount o"
type textarea "x"
type textarea "A growing amount of"
type textarea "x"
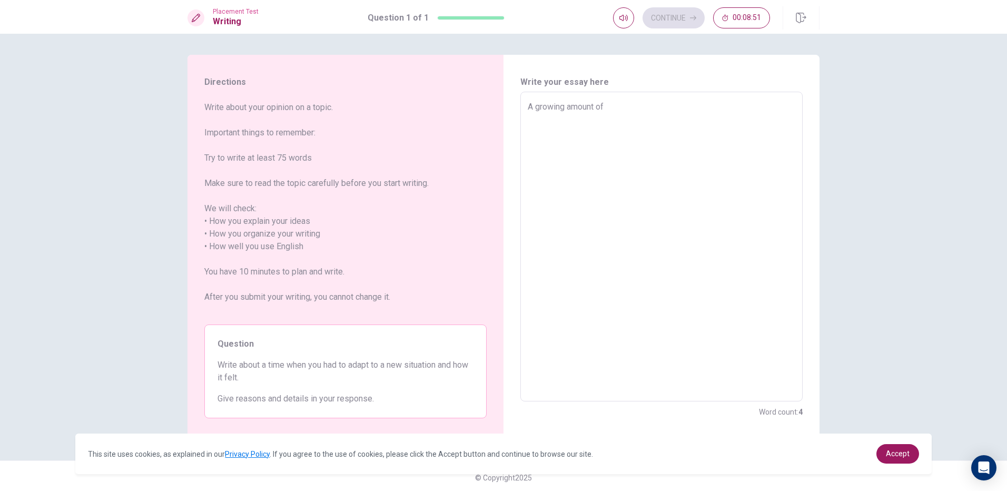
type textarea "A growing amount of"
type textarea "x"
type textarea "A growing amount of p"
type textarea "x"
type textarea "A growing amount of po"
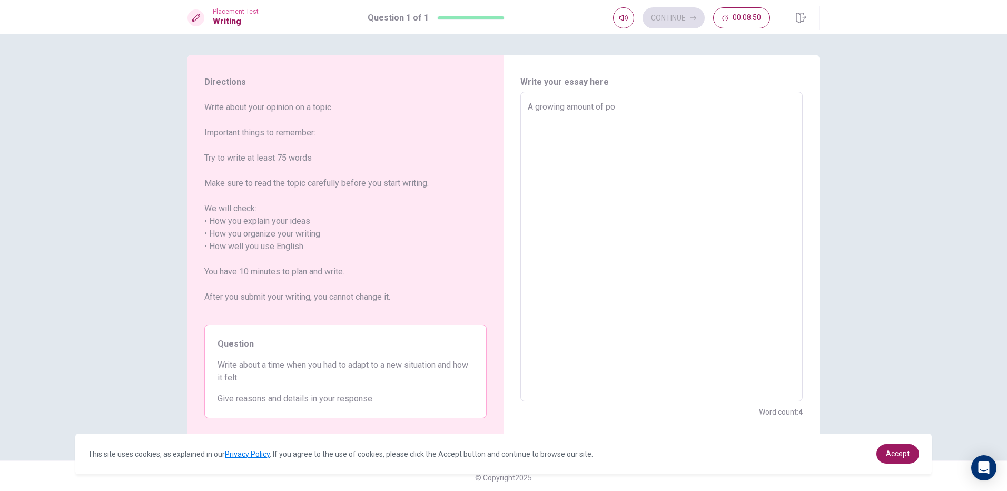
type textarea "x"
type textarea "A growing amount of pop"
type textarea "x"
type textarea "A growing amount of popu"
type textarea "x"
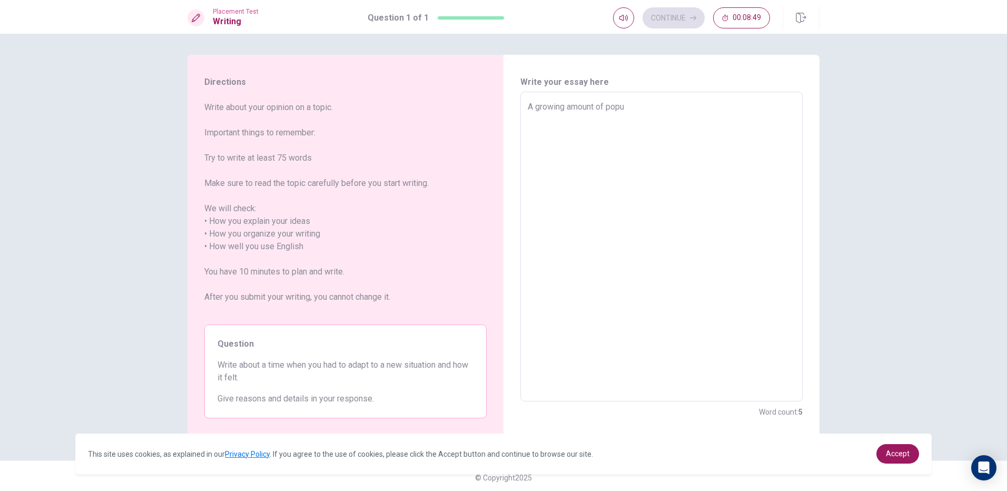
type textarea "A growing amount of popul"
type textarea "x"
type textarea "A growing amount of popula"
type textarea "x"
type textarea "A growing amount of populat"
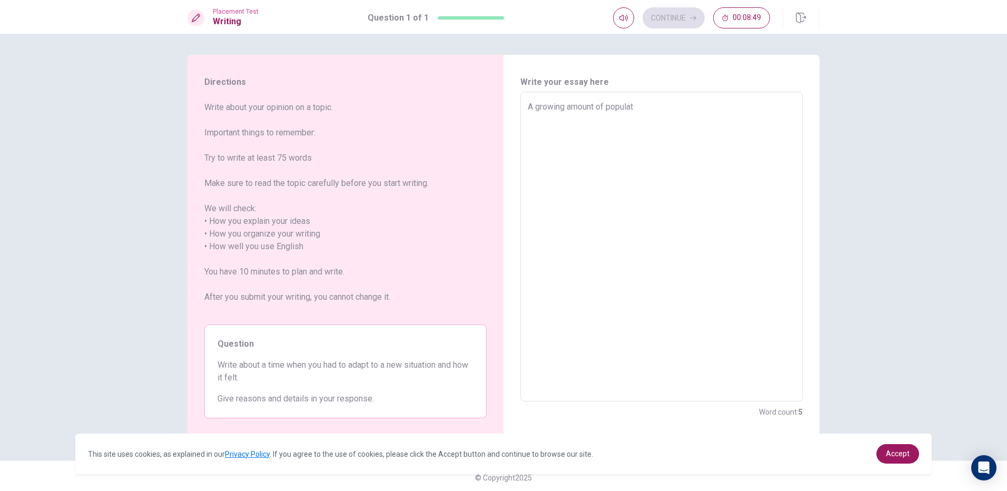
type textarea "x"
type textarea "A growing amount of populatiu"
type textarea "x"
type textarea "A growing amount of populatiuo"
type textarea "x"
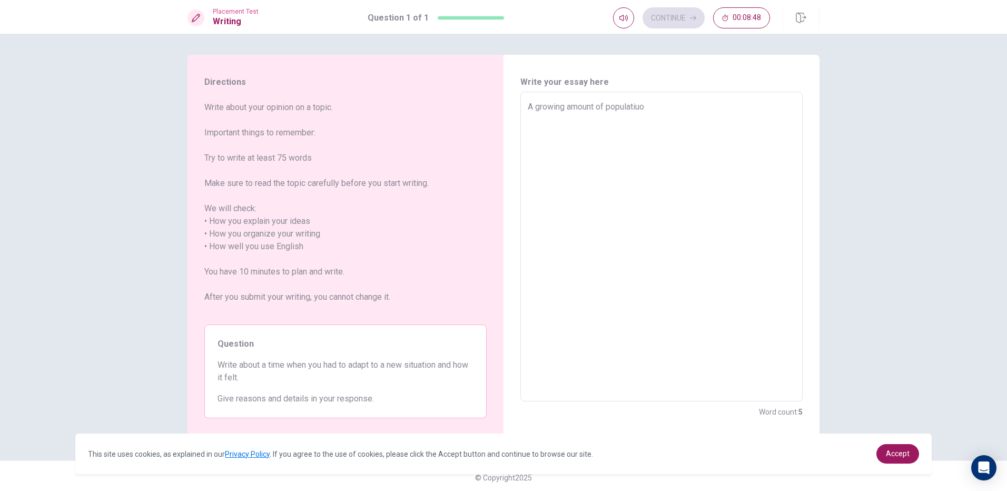
type textarea "A growing amount of populatiuon"
type textarea "x"
type textarea "A growing amount of populatiuon"
type textarea "x"
type textarea "A growing amount of populatiuon c"
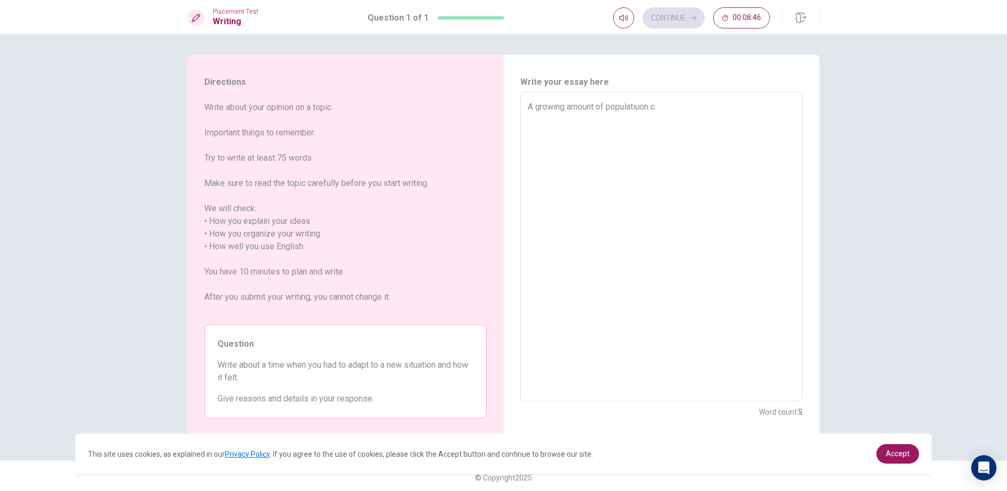
type textarea "x"
type textarea "A growing amount of populatiuon cu"
type textarea "x"
type textarea "A growing amount of populatiuon cur"
type textarea "x"
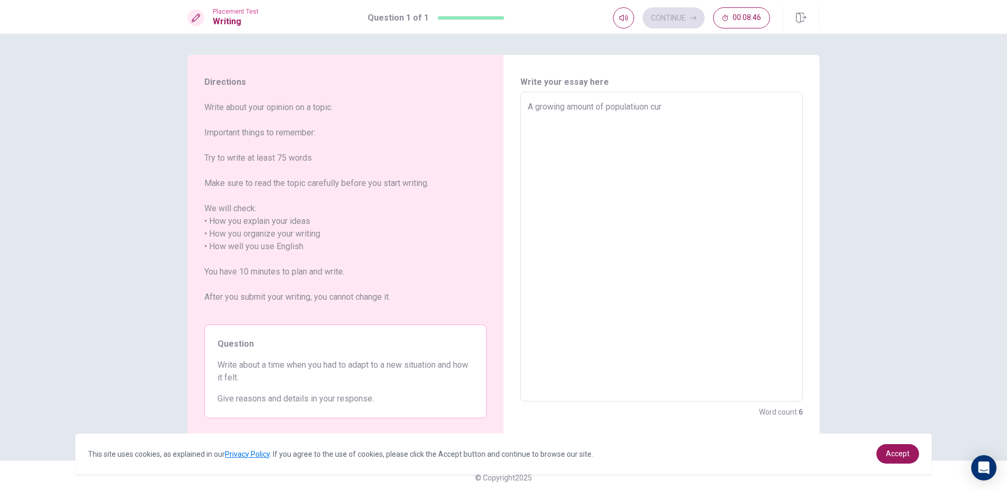
type textarea "A growing amount of populatiuon curr"
type textarea "x"
type textarea "A growing amount of populatiuon curre"
type textarea "x"
type textarea "A growing amount of populatiuon curren"
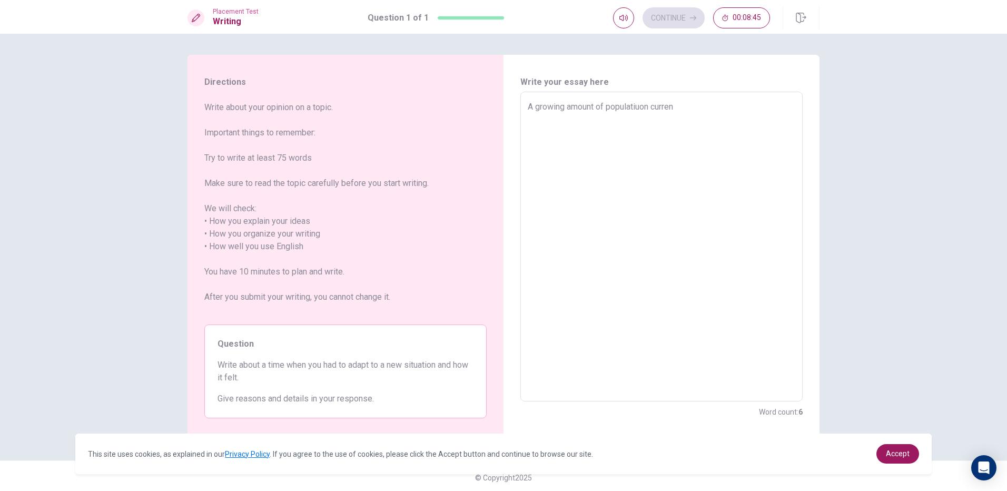
type textarea "x"
type textarea "A growing amount of populatiuon current"
type textarea "x"
type textarea "A growing amount of populatiuon currentl"
type textarea "x"
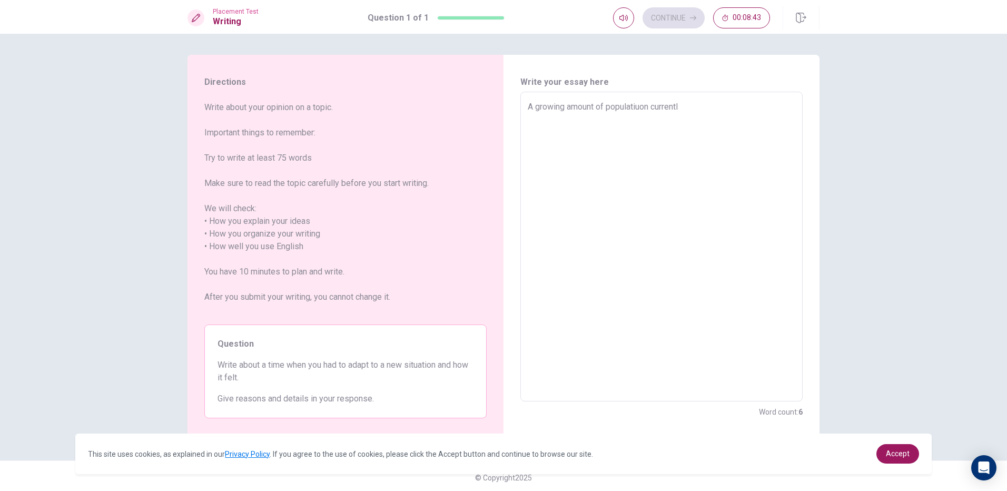
type textarea "A growing amount of populatiuon currently"
type textarea "x"
type textarea "A growing amount of populatiuon currently"
type textarea "x"
type textarea "A growing amount of populatiuon currently a"
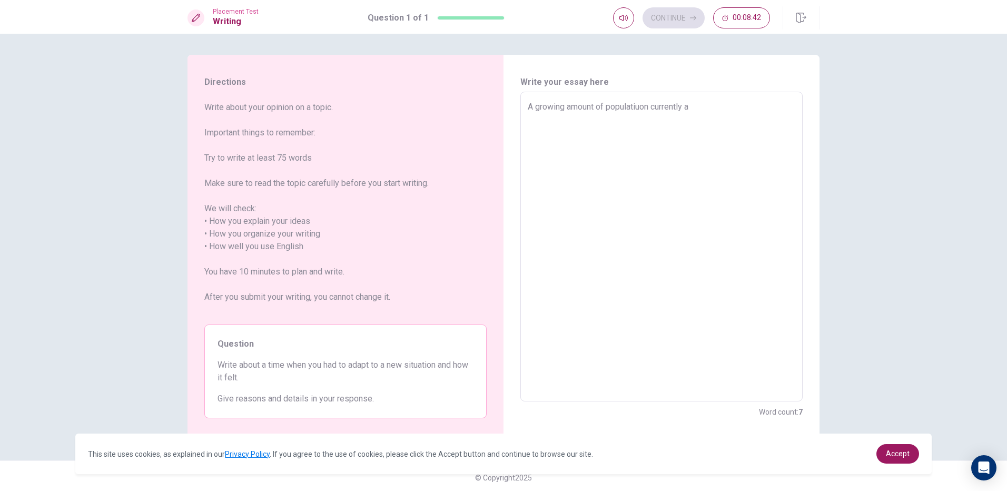
type textarea "x"
type textarea "A growing amount of populatiuon currently at"
type textarea "x"
type textarea "A growing amount of populatiuon currently att"
type textarea "x"
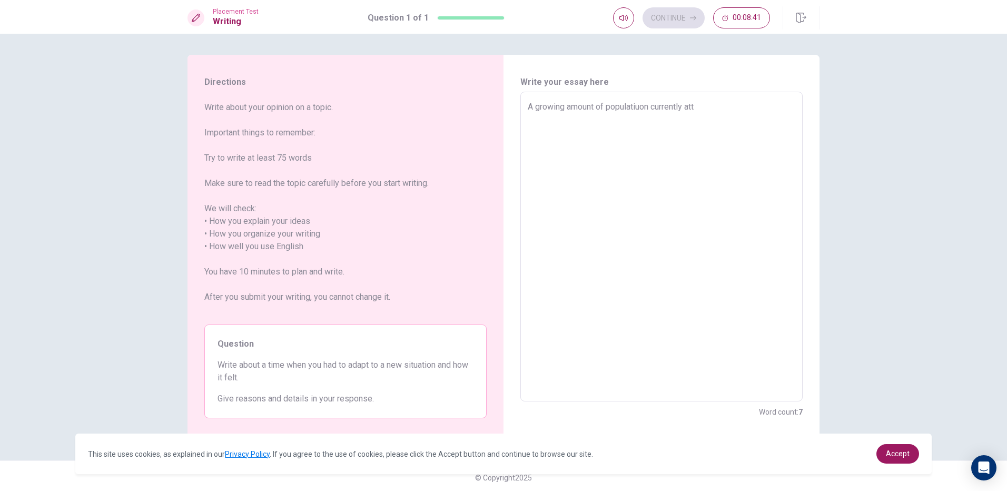
type textarea "A growing amount of populatiuon currently atta"
type textarea "x"
type textarea "A growing amount of populatiuon currently attac"
type textarea "x"
type textarea "A growing amount of populatiuon currently attach"
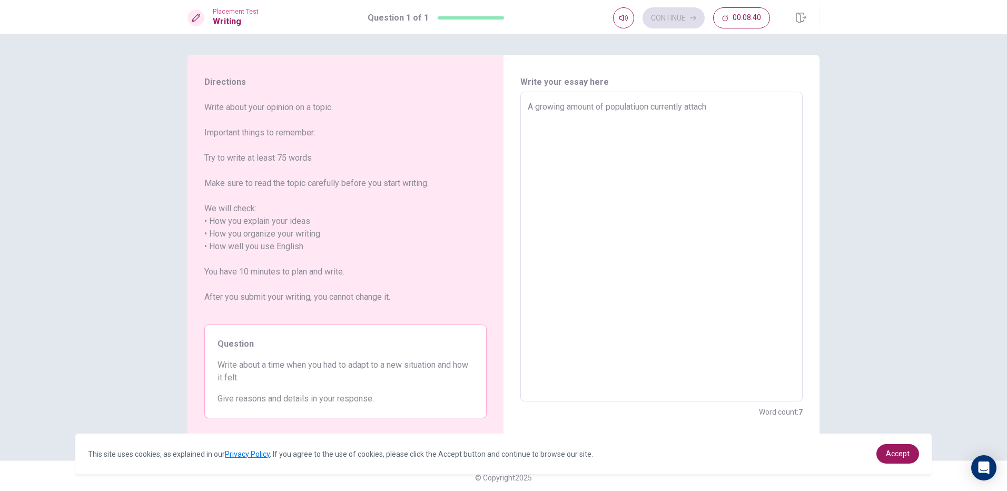
type textarea "x"
type textarea "A growing amount of populatiuon currently attach"
type textarea "x"
type textarea "A growing amount of populatiuon currently attach i"
type textarea "x"
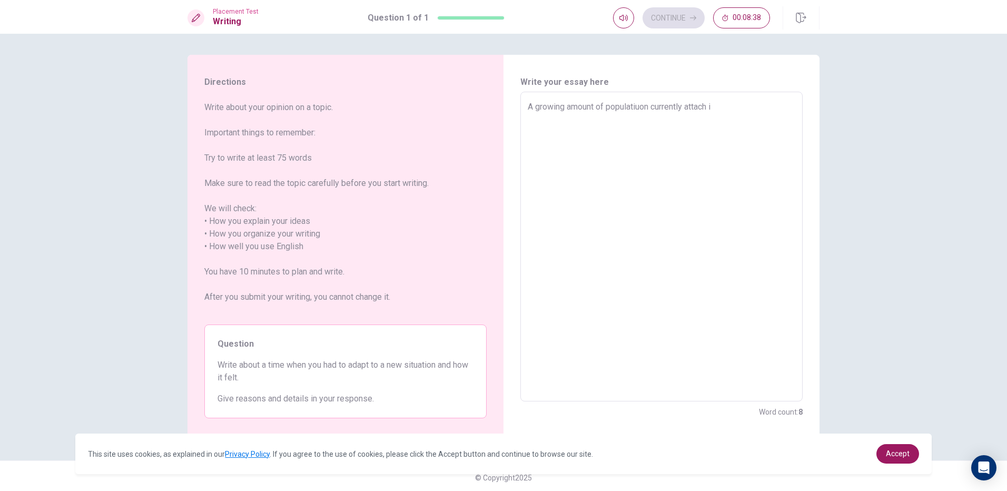
type textarea "A growing amount of populatiuon currently attach im"
type textarea "x"
type textarea "A growing amount of populatiuon currently attach imp"
type textarea "x"
type textarea "A growing amount of populatiuon currently attach impo"
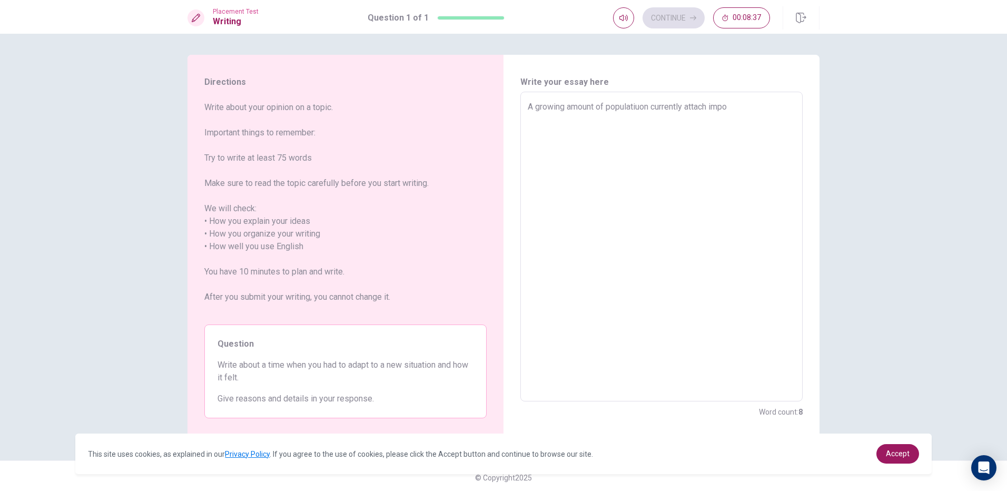
type textarea "x"
type textarea "A growing amount of populatiuon currently attach impot"
type textarea "x"
type textarea "A growing amount of populatiuon currently attach impota"
type textarea "x"
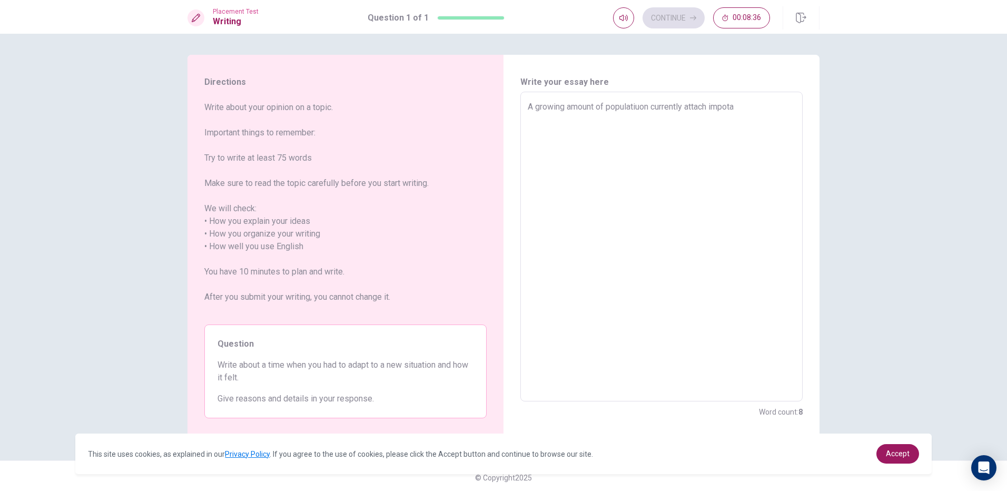
type textarea "A growing amount of populatiuon currently attach impotan"
type textarea "x"
type textarea "A growing amount of populatiuon currently attach impotanc"
type textarea "x"
type textarea "A growing amount of populatiuon currently attach impotance"
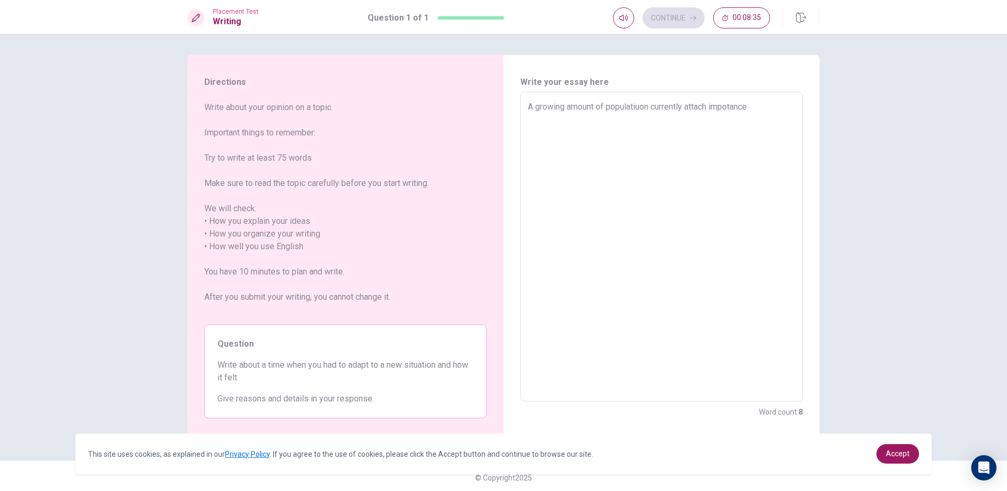
type textarea "x"
type textarea "A growing amount of populatiuon currently attach impotance"
type textarea "x"
type textarea "A growing amount of populatiuon currently attach impotance t"
type textarea "x"
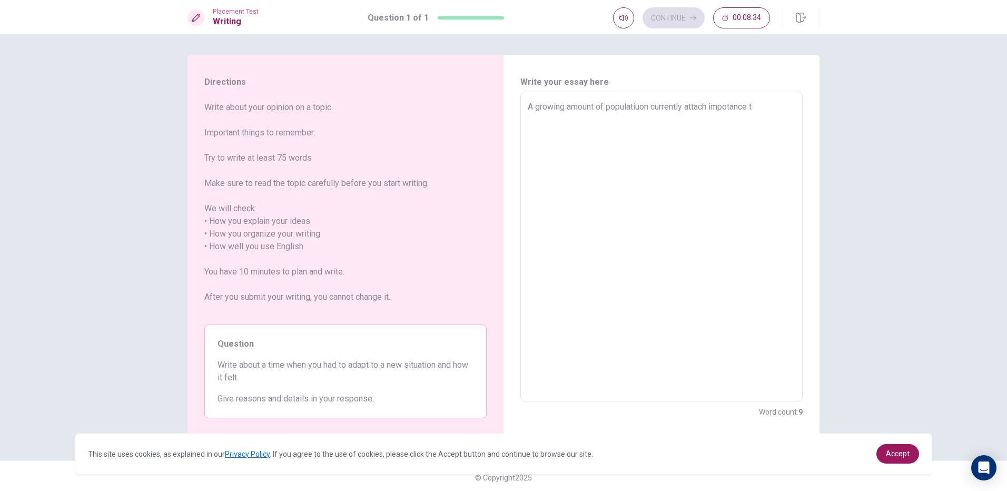
type textarea "A growing amount of populatiuon currently attach impotance to"
type textarea "x"
type textarea "A growing amount of populatiuon currently attach impotance to"
type textarea "x"
type textarea "A growing amount of populatiuon currently attach impotance to a"
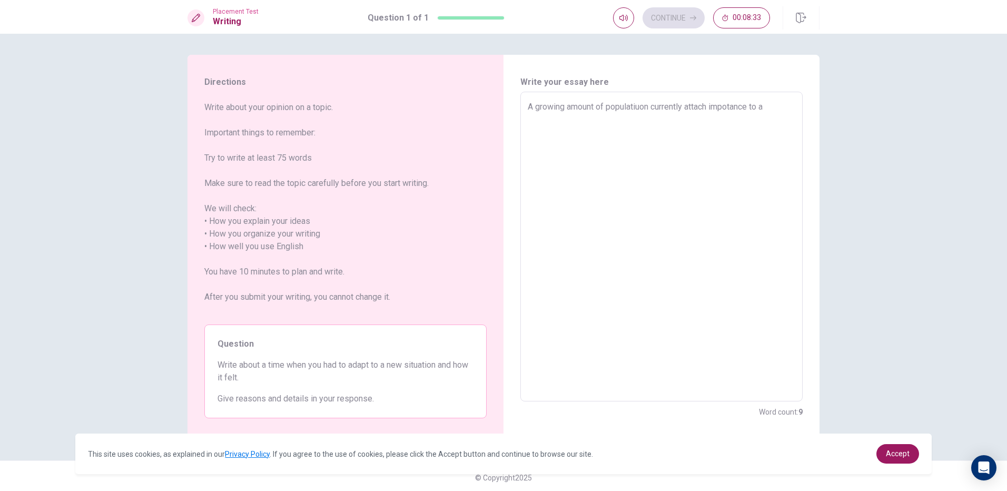
type textarea "x"
type textarea "A growing amount of populatiuon currently attach impotance to ad"
type textarea "x"
type textarea "A growing amount of populatiuon currently attach impotance to adj"
type textarea "x"
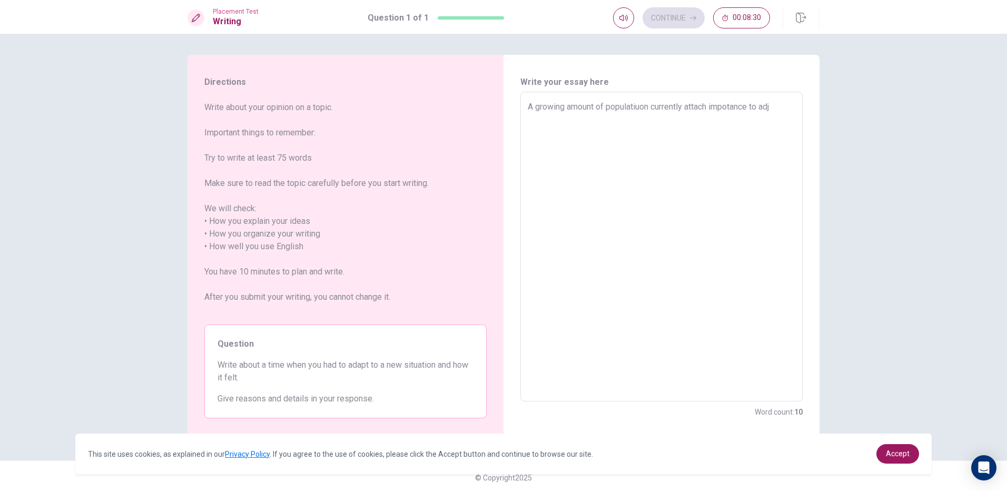
type textarea "A growing amount of populatiuon currently attach impotance to adju"
type textarea "x"
type textarea "A growing amount of populatiuon currently attach impotance to adjus"
type textarea "x"
type textarea "A growing amount of populatiuon currently attach impotance to adjust"
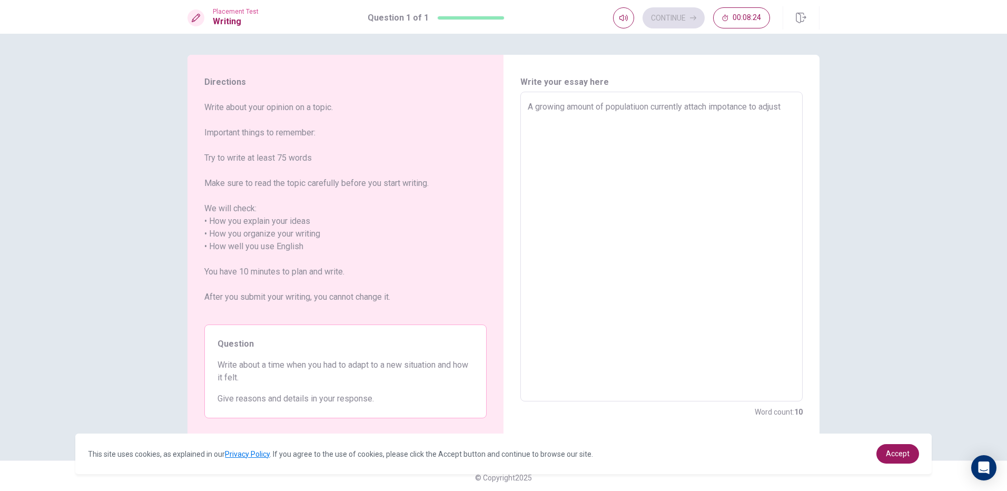
type textarea "x"
type textarea "A growing amount of populatiuon currently attach impotance to adjust"
type textarea "x"
type textarea "A growing amount of populatiuon currently attach impotance to adjust"
type textarea "x"
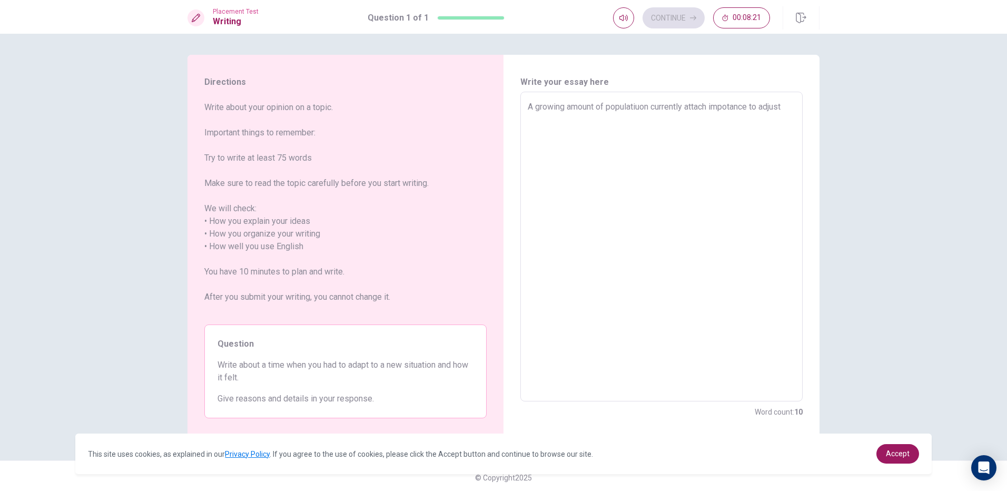
type textarea "A growing amount of populatiuon currently attach impotance to adjust"
type textarea "x"
type textarea "A growing amount of populatiuon currently attach impotance to adjust t"
type textarea "x"
type textarea "A growing amount of populatiuon currently attach impotance to adjust th"
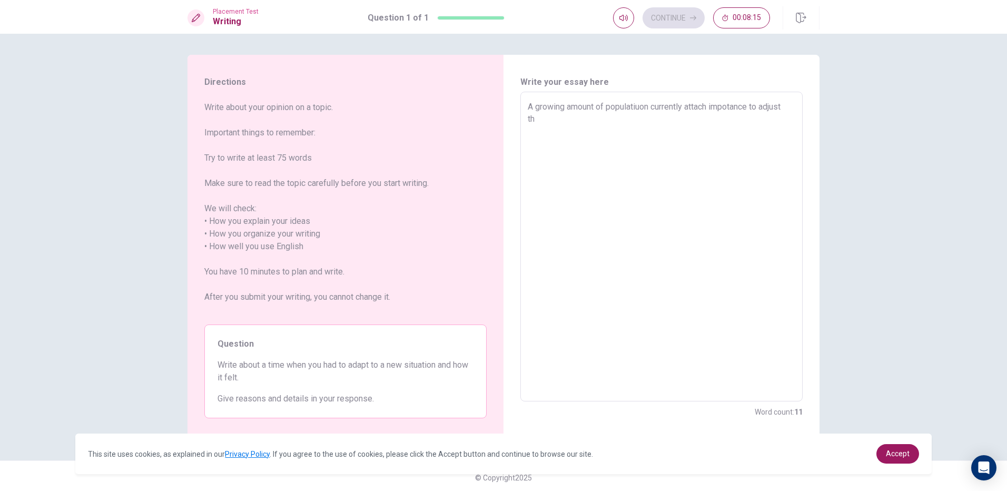
type textarea "x"
type textarea "A growing amount of populatiuon currently attach impotance to adjust the"
type textarea "x"
type textarea "A growing amount of populatiuon currently attach impotance to adjust ther"
type textarea "x"
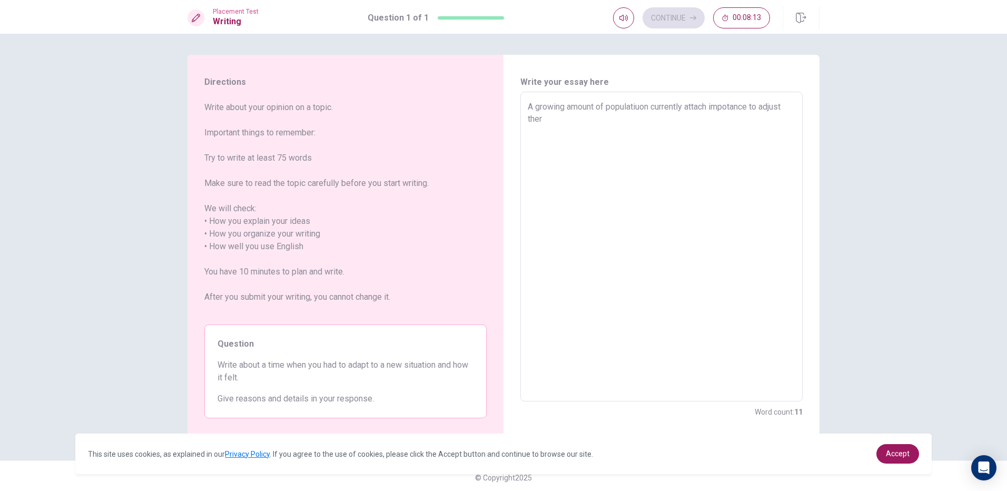
type textarea "A growing amount of populatiuon currently attach impotance to adjust the"
type textarea "x"
type textarea "A growing amount of populatiuon currently attach impotance to adjust thei"
type textarea "x"
type textarea "A growing amount of populatiuon currently attach impotance to adjust their"
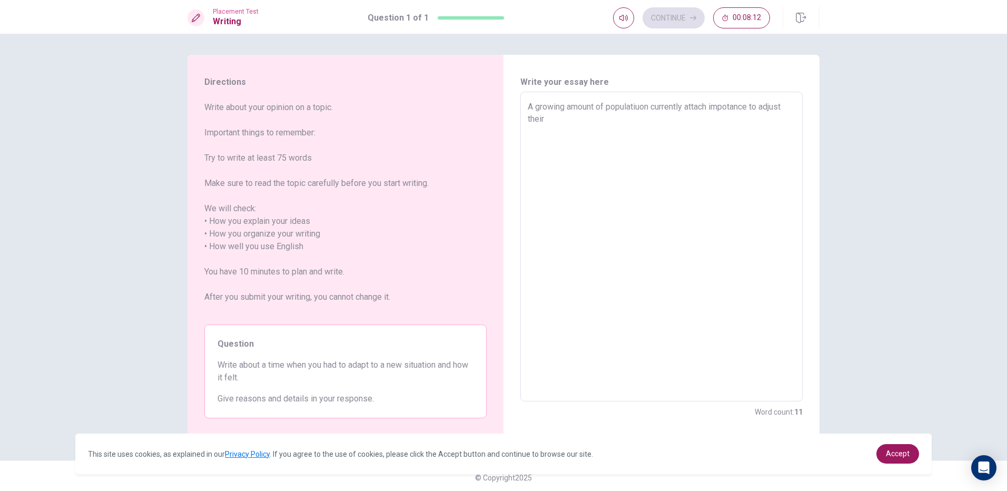
type textarea "x"
type textarea "A growing amount of populatiuon currently attach impotance to adjust theirs"
type textarea "x"
type textarea "A growing amount of populatiuon currently attach impotance to adjust theirse"
type textarea "x"
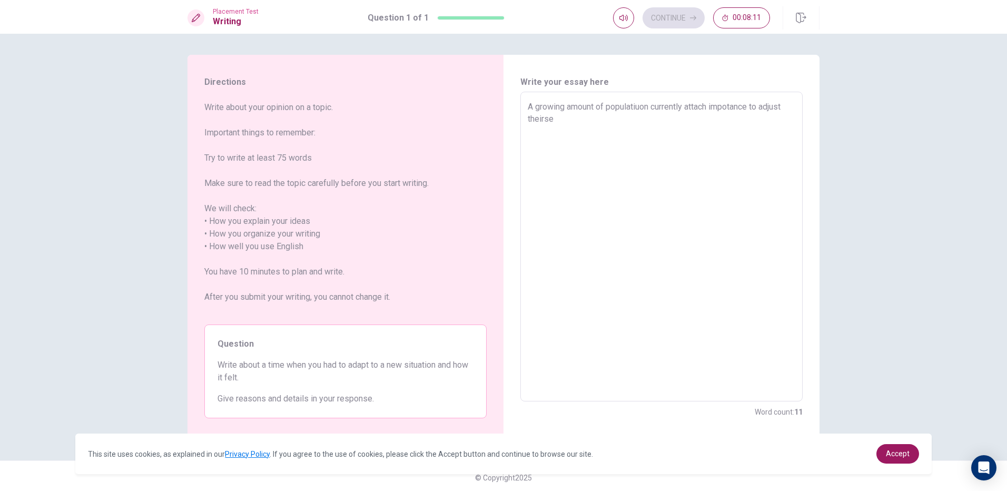
type textarea "A growing amount of populatiuon currently attach impotance to adjust theirsel"
type textarea "x"
type textarea "A growing amount of populatiuon currently attach impotance to adjust theirselv"
type textarea "x"
type textarea "A growing amount of populatiuon currently attach impotance to adjust theirselve"
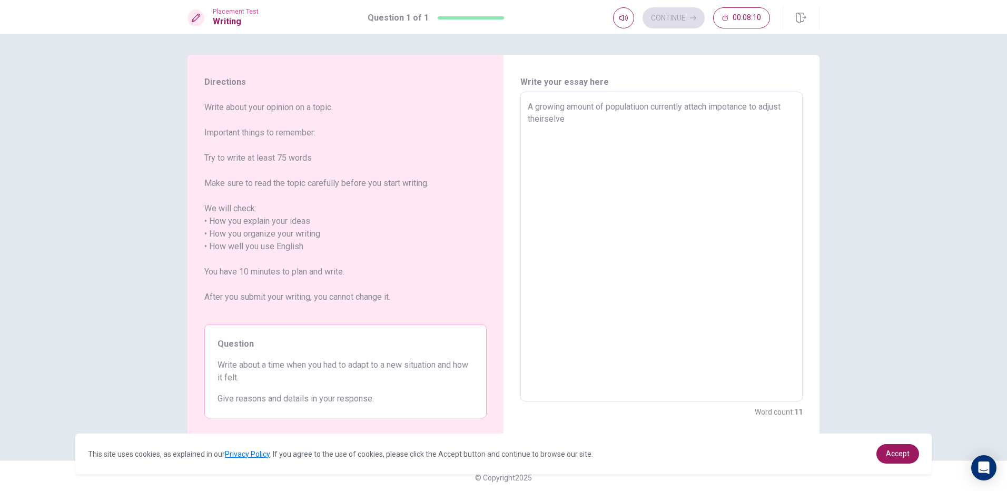
type textarea "x"
type textarea "A growing amount of populatiuon currently attach impotance to adjust theirselves"
type textarea "x"
type textarea "A growing amount of populatiuon currently attach impotance to adjust theirselves"
type textarea "x"
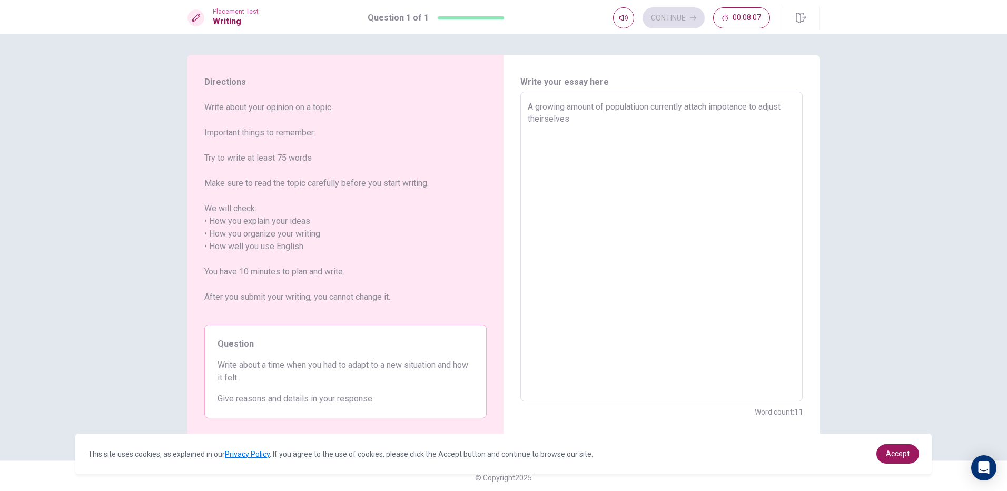
type textarea "A growing amount of populatiuon currently attach impotance to adjust theirselve…"
type textarea "x"
type textarea "A growing amount of populatiuon currently attach impotance to adjust theirselve…"
type textarea "x"
type textarea "A growing amount of populatiuon currently attach impotance to adjust theirselve…"
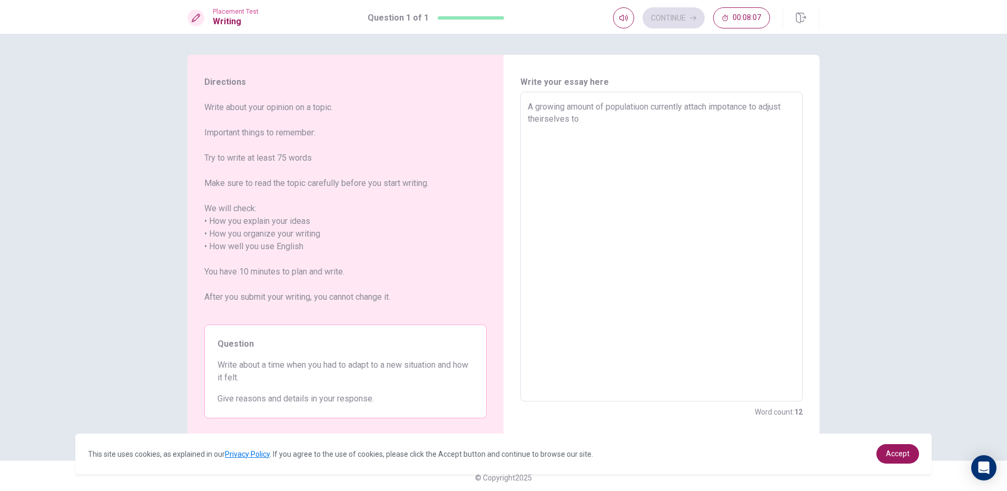
type textarea "x"
type textarea "A growing amount of populatiuon currently attach impotance to adjust theirselve…"
type textarea "x"
type textarea "A growing amount of populatiuon currently attach impotance to adjust theirselve…"
type textarea "x"
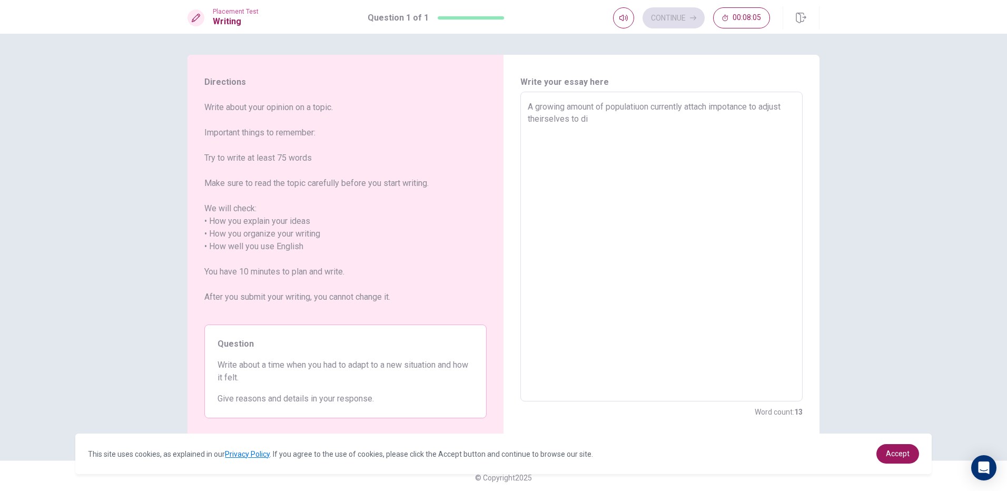
type textarea "A growing amount of populatiuon currently attach impotance to adjust theirselve…"
type textarea "x"
type textarea "A growing amount of populatiuon currently attach impotance to adjust theirselve…"
type textarea "x"
type textarea "A growing amount of populatiuon currently attach impotance to adjust theirselve…"
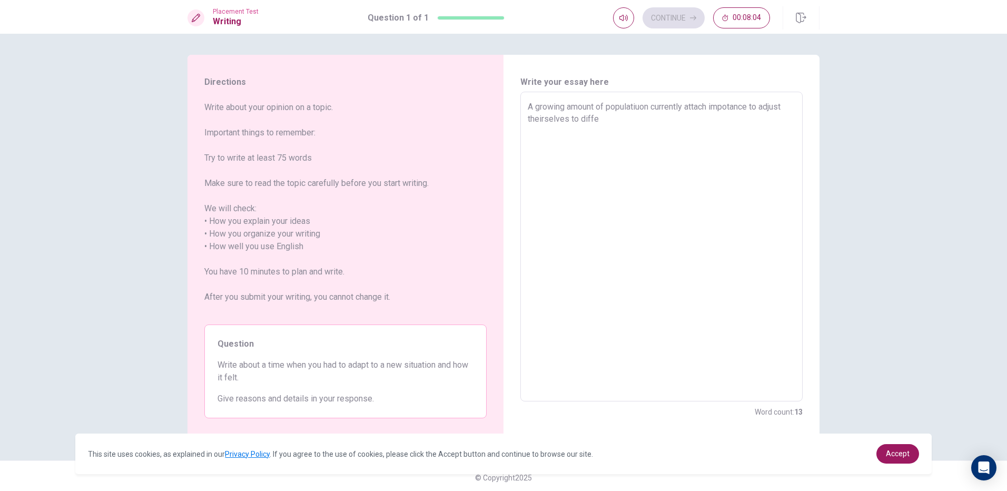
type textarea "x"
type textarea "A growing amount of populatiuon currently attach impotance to adjust theirselve…"
type textarea "x"
type textarea "A growing amount of populatiuon currently attach impotance to adjust theirselve…"
type textarea "x"
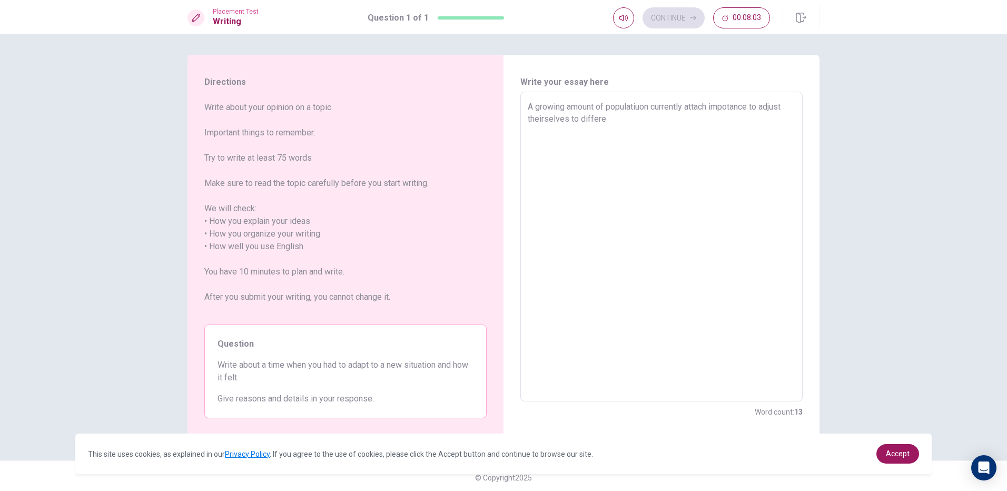
type textarea "A growing amount of populatiuon currently attach impotance to adjust theirselve…"
type textarea "x"
type textarea "A growing amount of populatiuon currently attach impotance to adjust theirselve…"
type textarea "x"
type textarea "A growing amount of populatiuon currently attach impotance to adjust theirselve…"
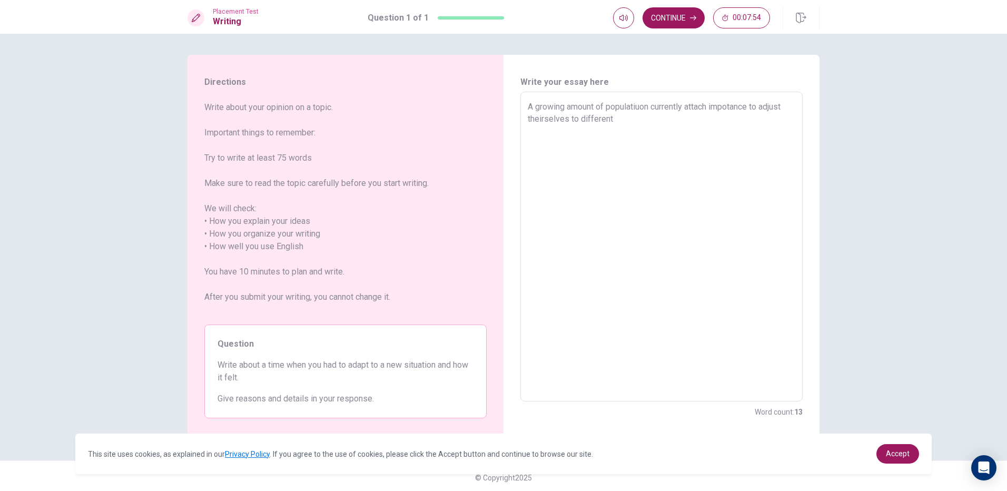
type textarea "x"
type textarea "A growing amount of populatiuon currently attach impotance to adjust theirselve…"
type textarea "x"
type textarea "A growing amount of populatiuon currently attach impotance to adjust theirselve…"
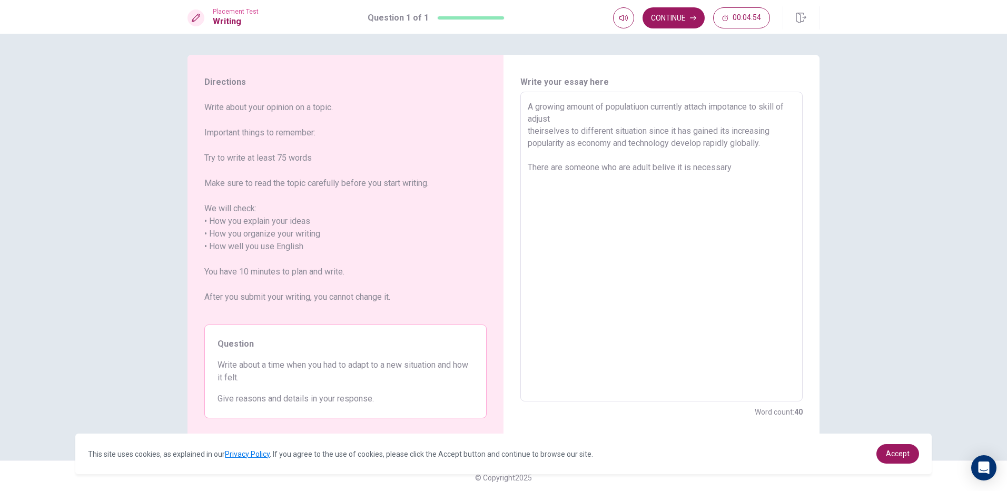
click at [178, 208] on div "Directions Write about your opinion on a topic. Important things to remember: T…" at bounding box center [504, 247] width 666 height 385
click at [757, 187] on textarea "A growing amount of populatiuon currently attach impotance to skill of adjust t…" at bounding box center [662, 247] width 268 height 292
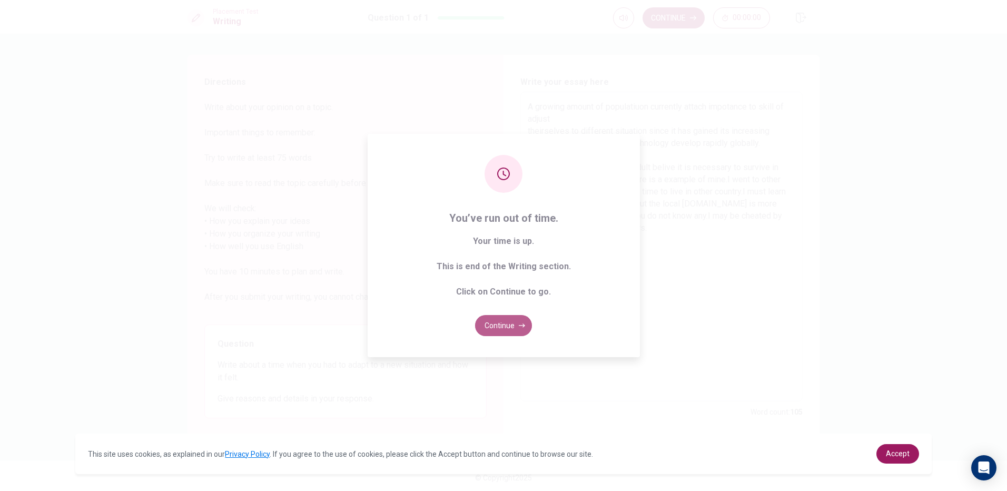
click at [494, 329] on button "Continue" at bounding box center [503, 325] width 57 height 21
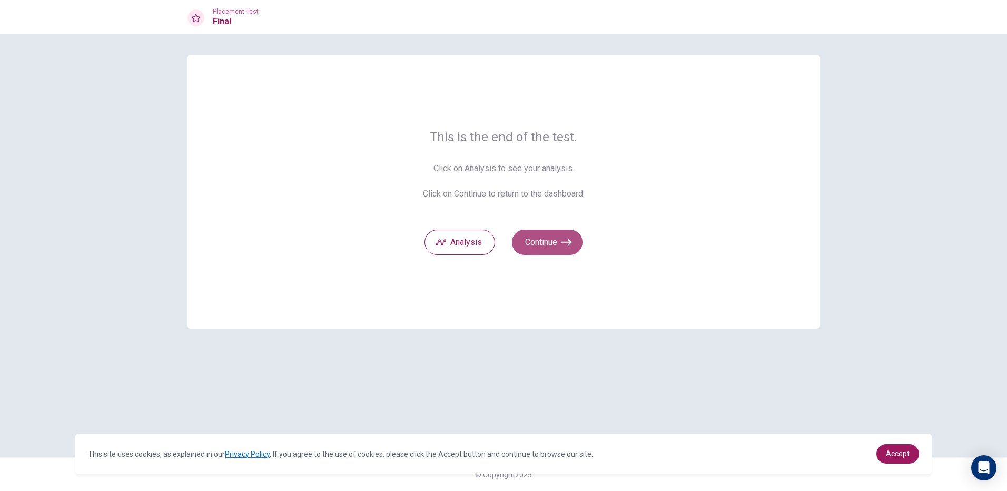
click at [525, 237] on button "Continue" at bounding box center [547, 242] width 71 height 25
